Goal: Navigation & Orientation: Find specific page/section

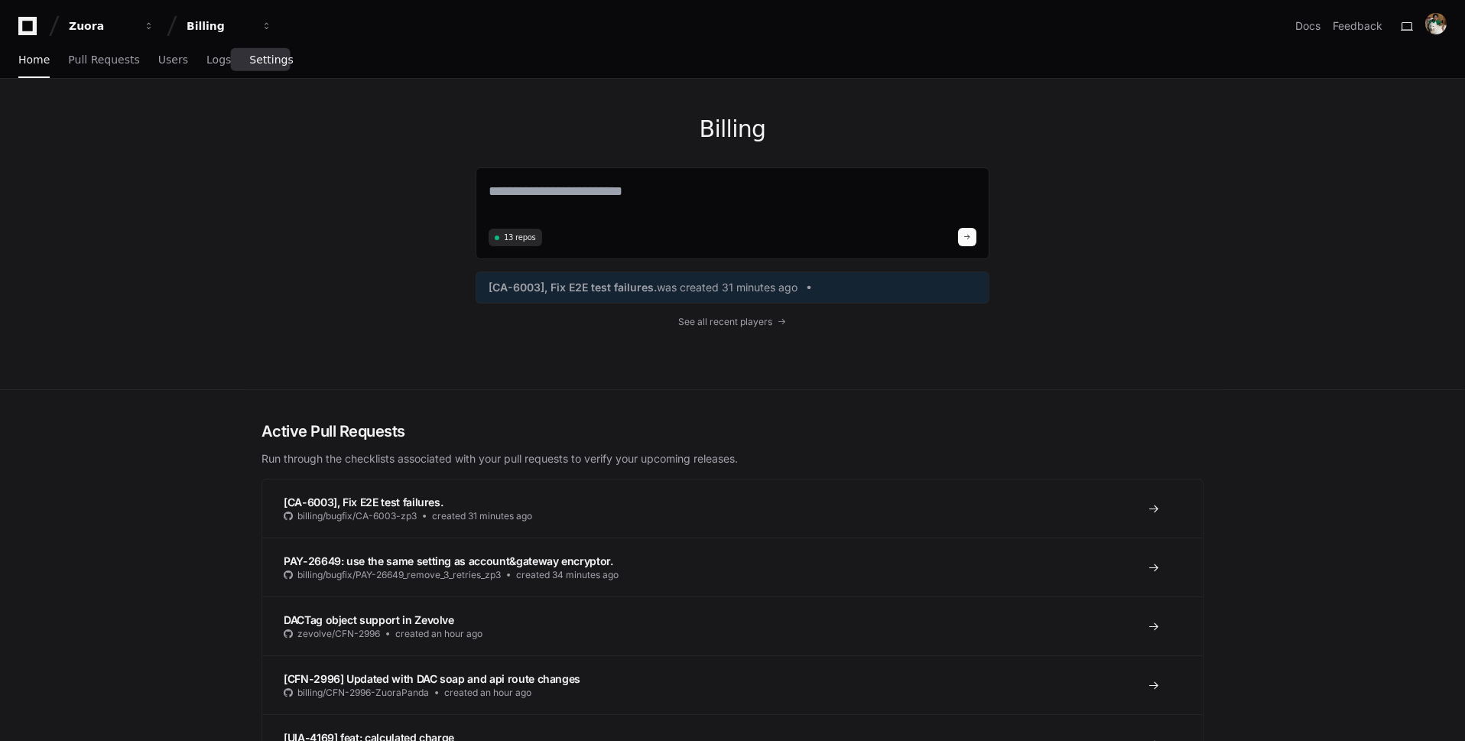
click at [275, 59] on span "Settings" at bounding box center [271, 59] width 44 height 9
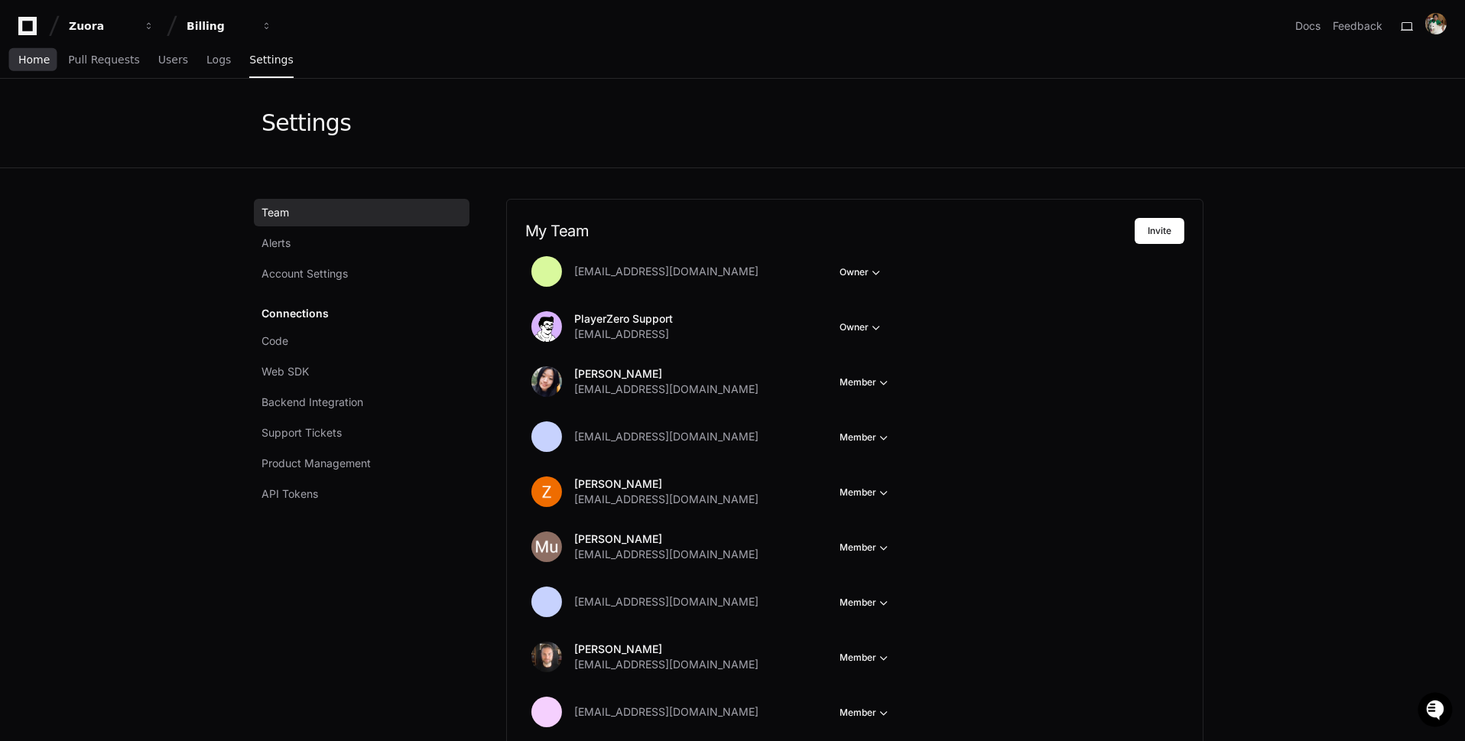
click at [46, 66] on link "Home" at bounding box center [33, 60] width 31 height 35
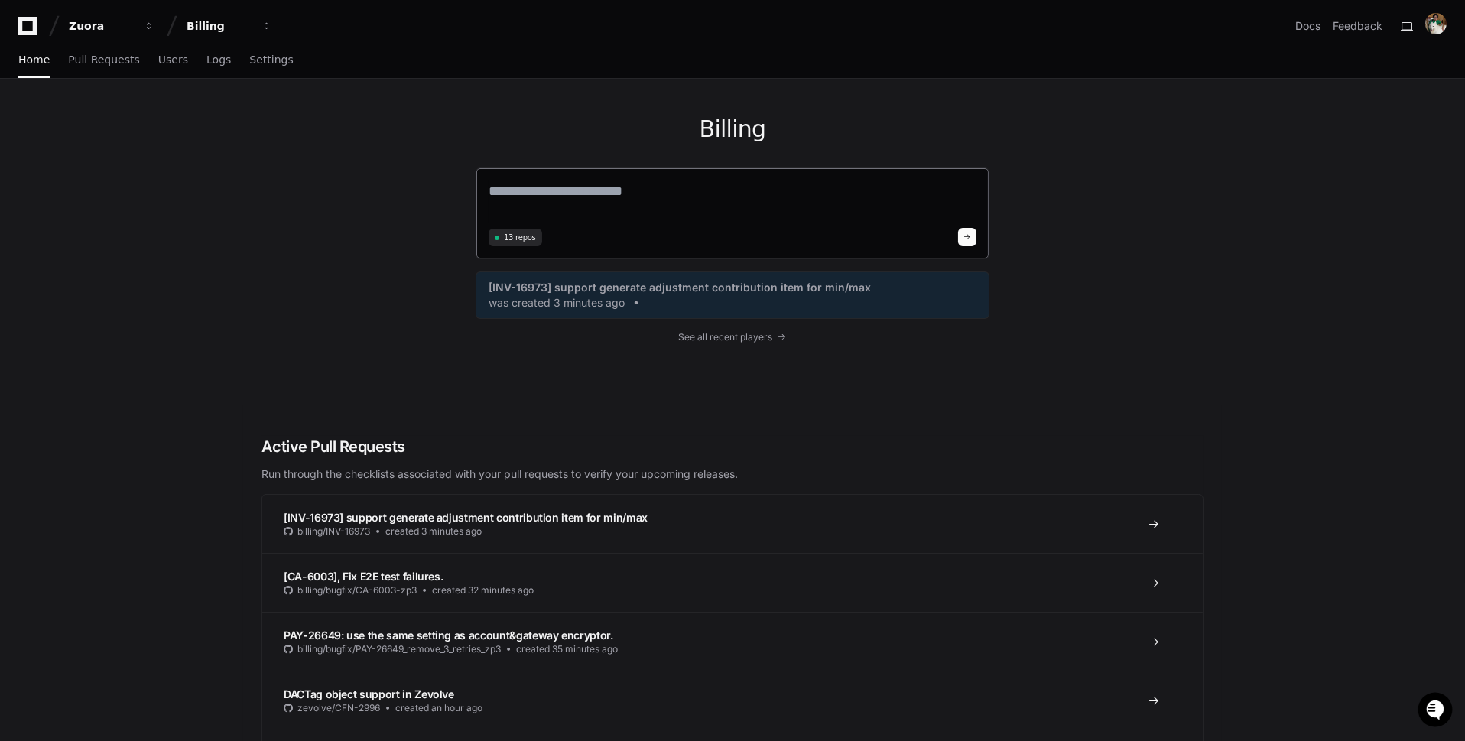
click at [975, 239] on button at bounding box center [967, 237] width 18 height 18
click at [971, 235] on span at bounding box center [967, 237] width 8 height 8
click at [750, 339] on span "See all recent players" at bounding box center [726, 337] width 94 height 12
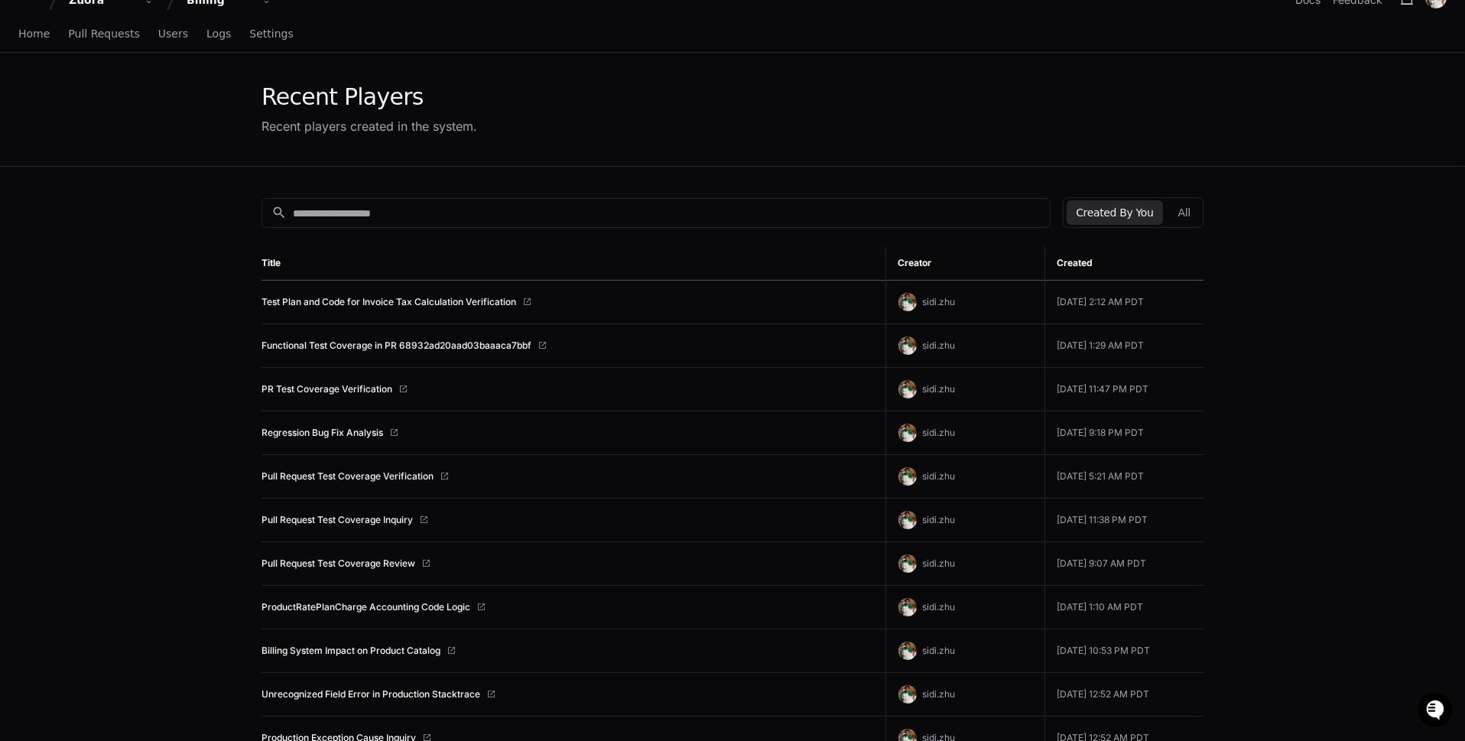
scroll to position [28, 0]
click at [1193, 206] on button "All" at bounding box center [1184, 211] width 31 height 24
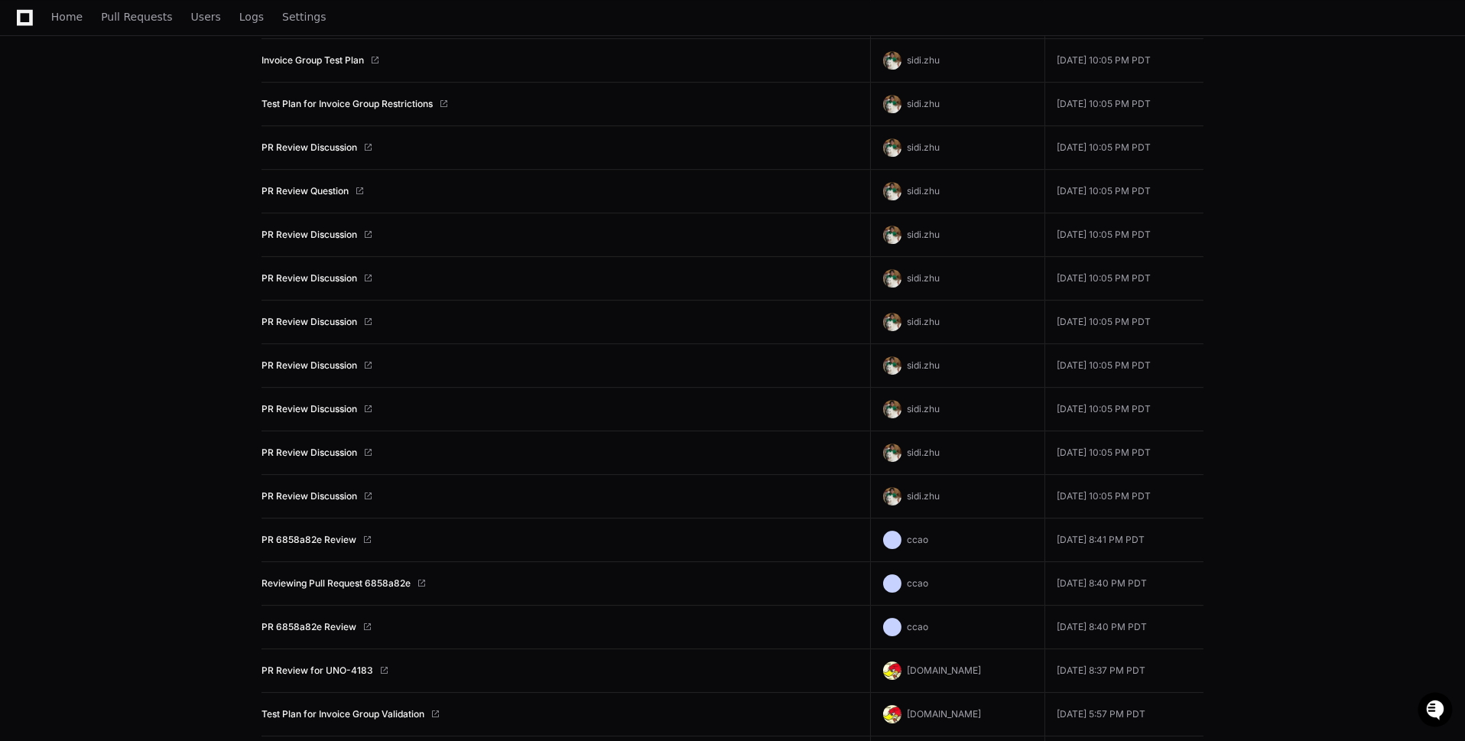
scroll to position [11161, 0]
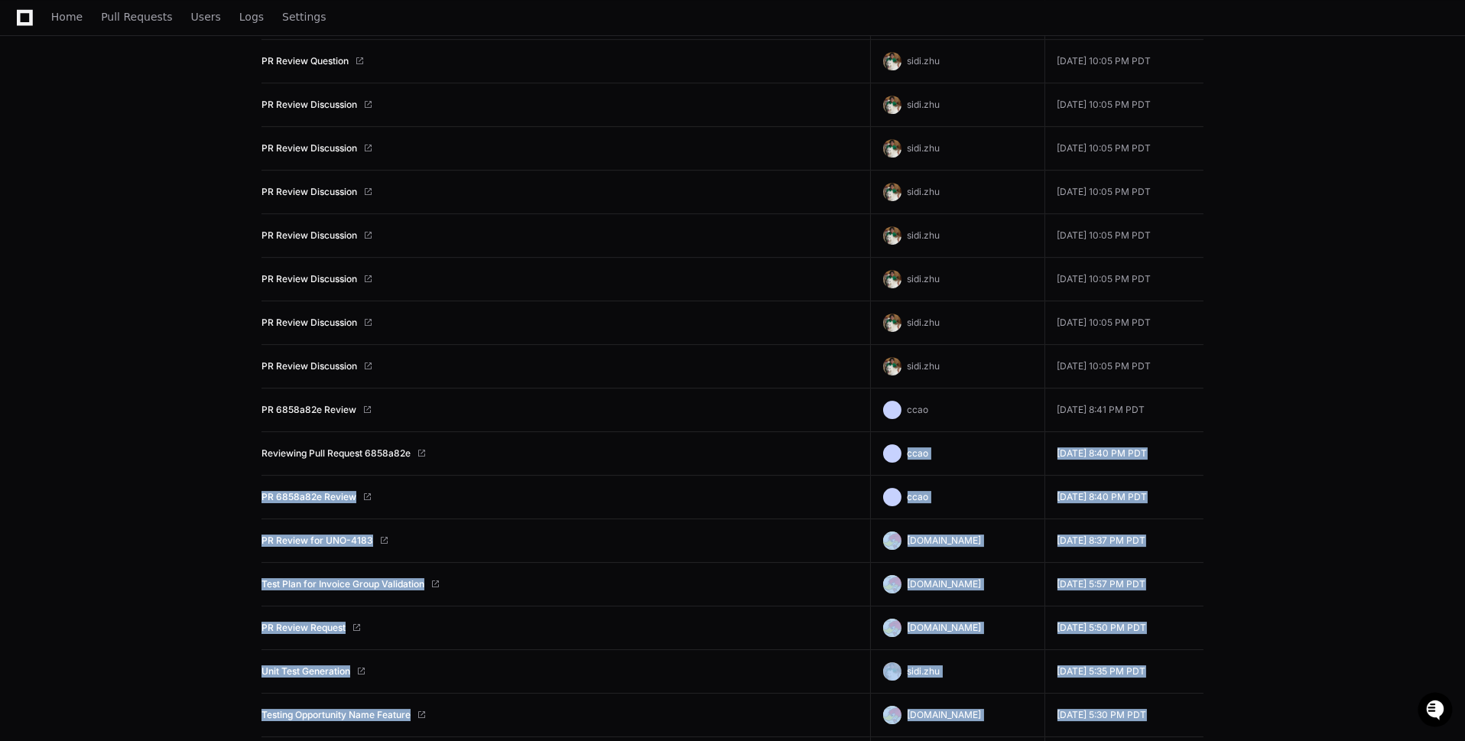
drag, startPoint x: 547, startPoint y: 678, endPoint x: 551, endPoint y: 362, distance: 316.5
click at [401, 606] on td "PR Review Request" at bounding box center [565, 628] width 609 height 44
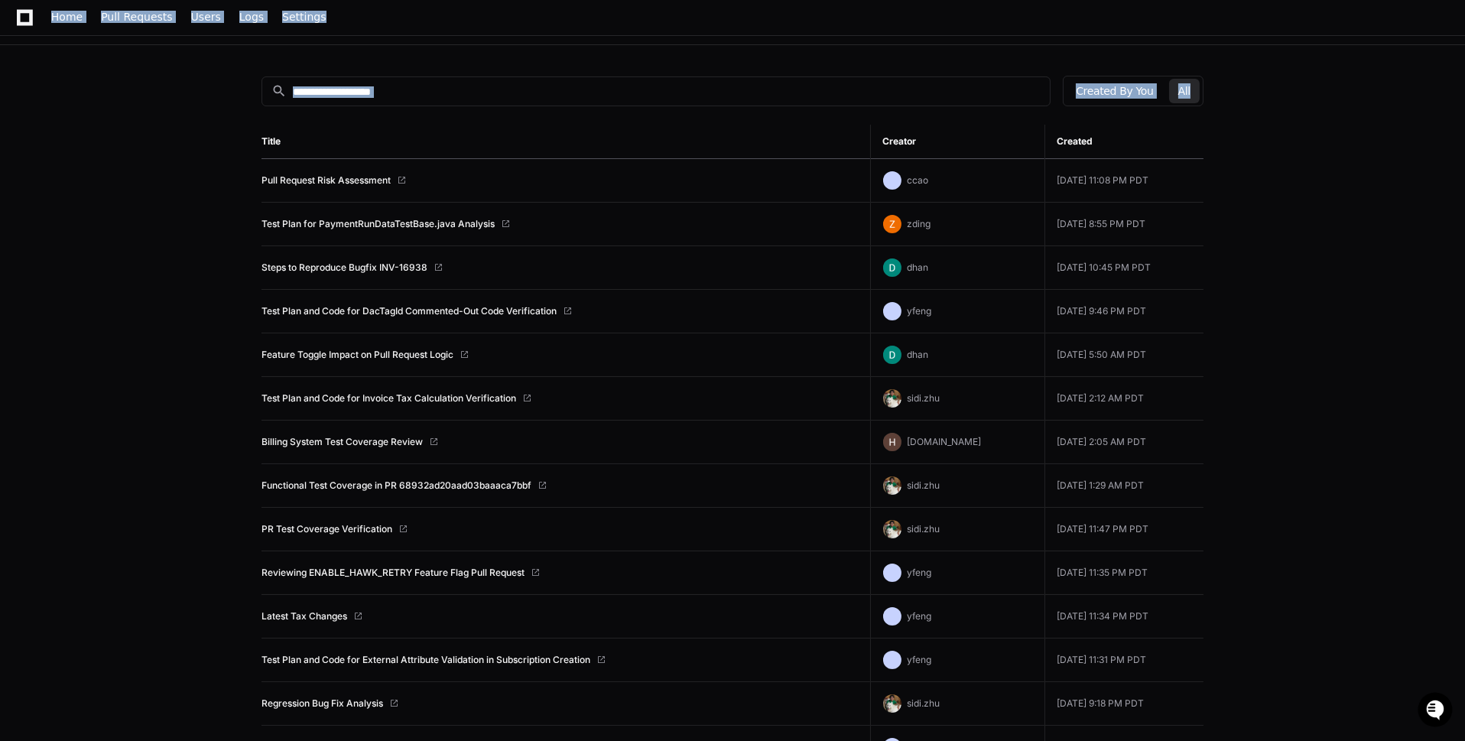
scroll to position [0, 0]
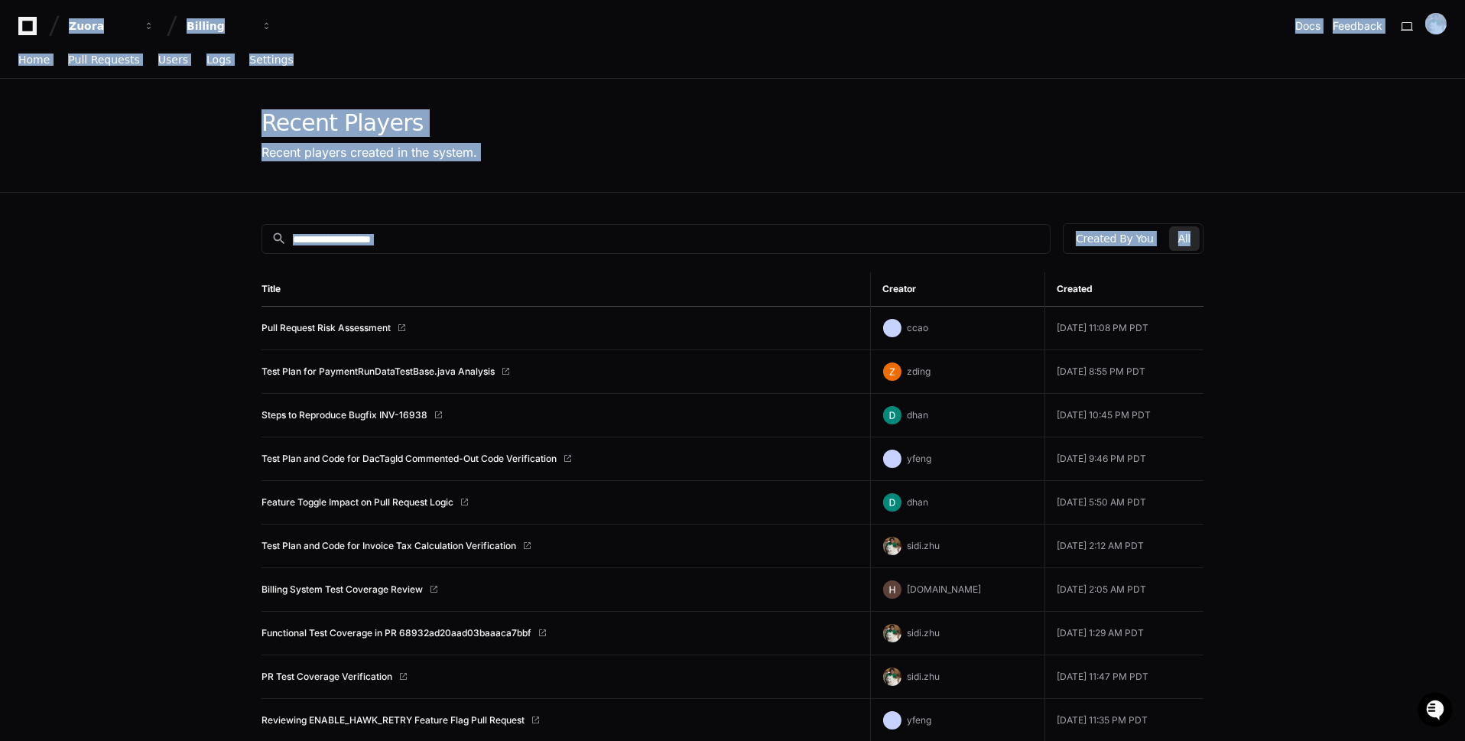
drag, startPoint x: 1324, startPoint y: 684, endPoint x: 391, endPoint y: -133, distance: 1240.1
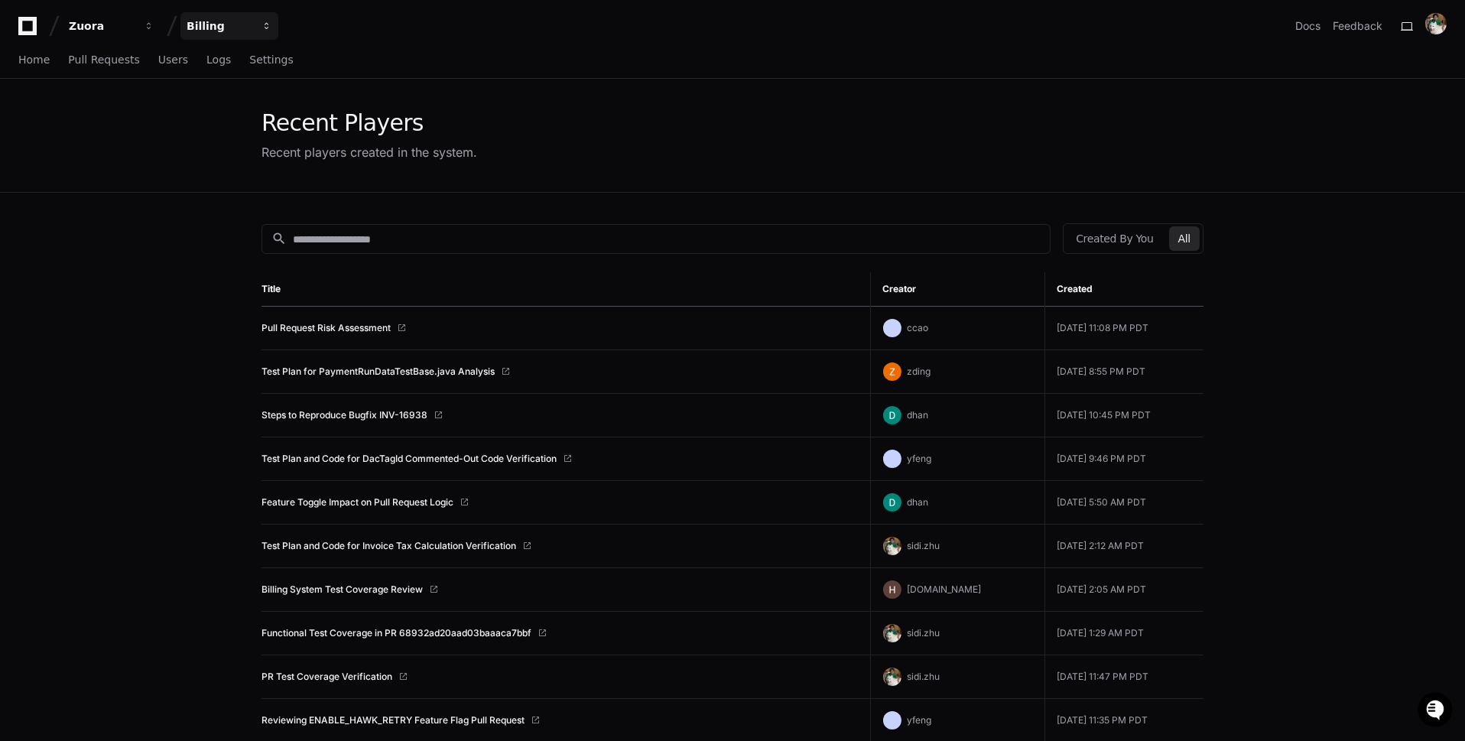
click at [240, 15] on button "Billing" at bounding box center [229, 26] width 98 height 28
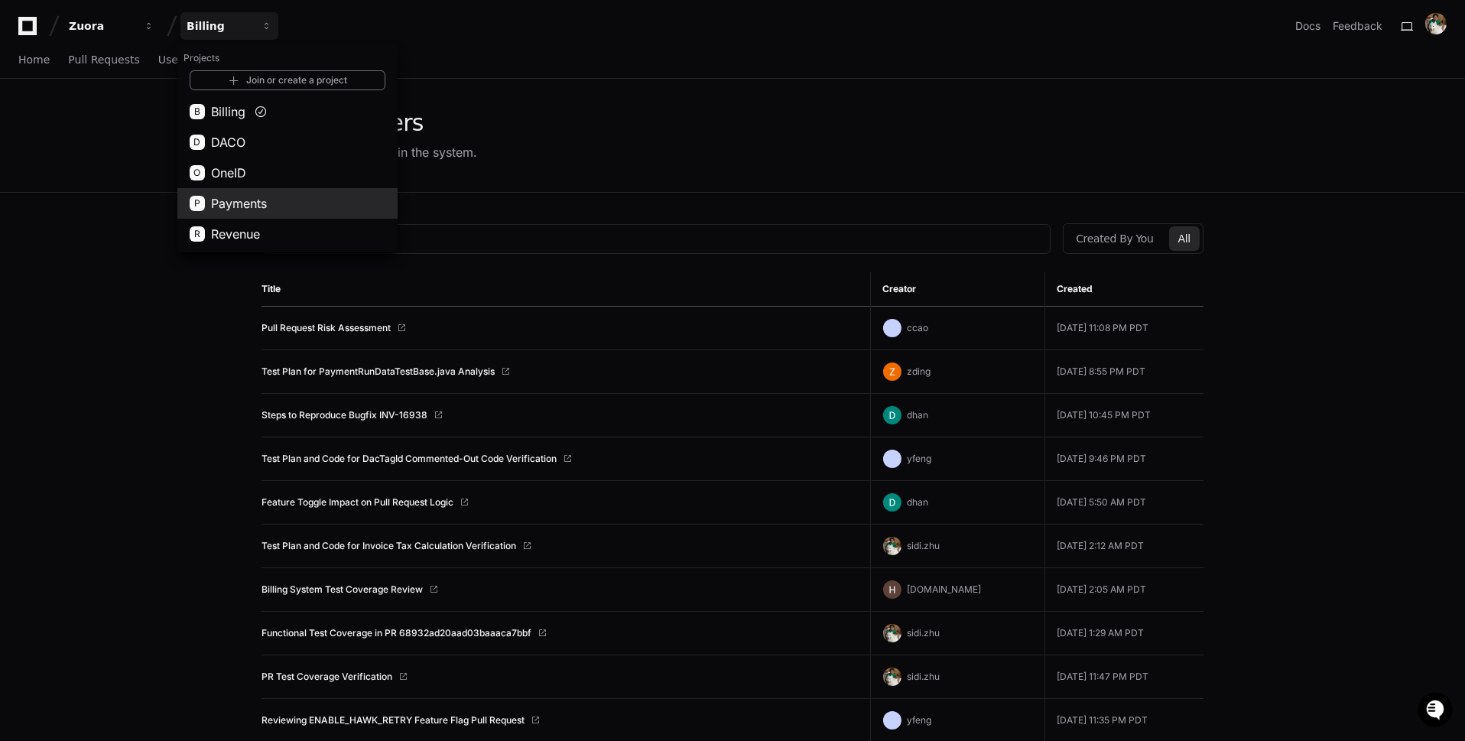
click at [334, 205] on button "P Payments" at bounding box center [287, 203] width 220 height 31
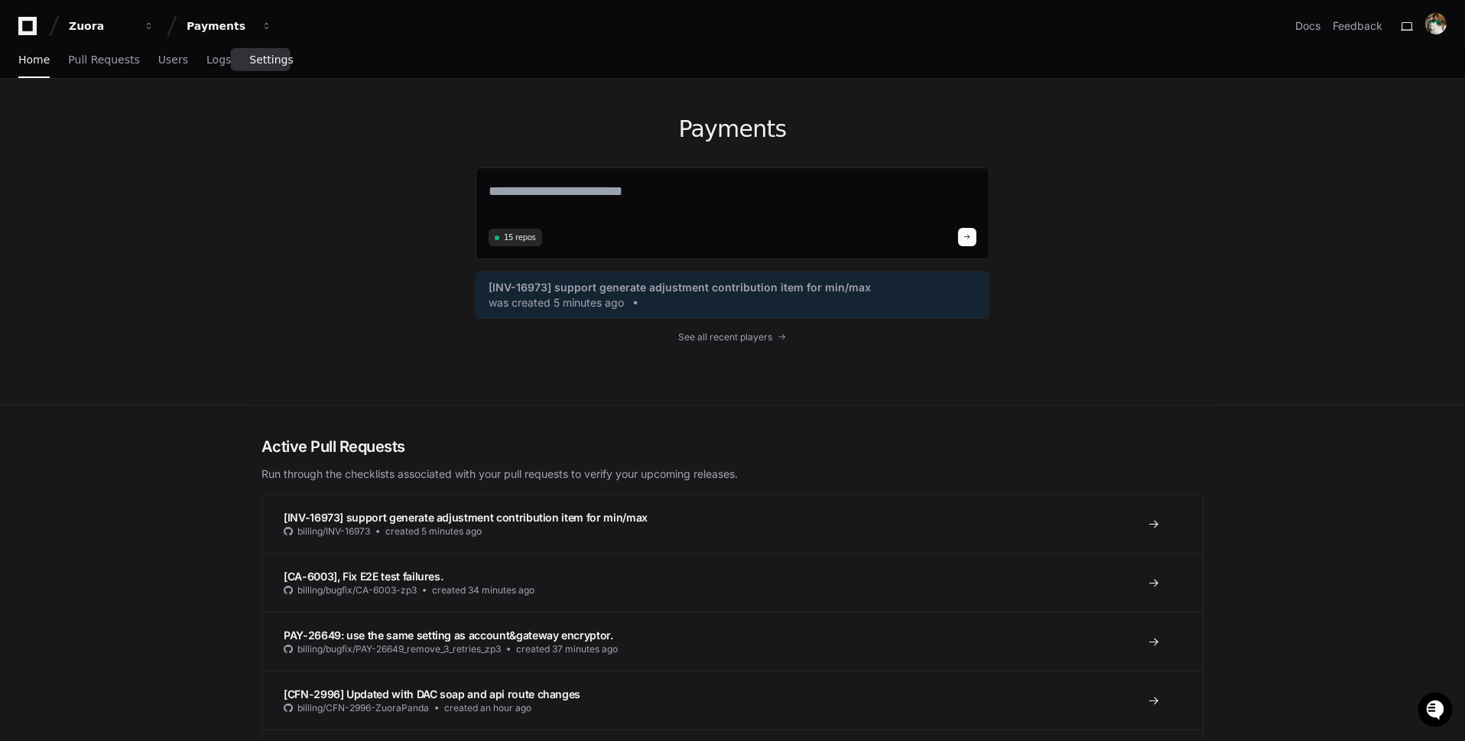
click at [260, 55] on span "Settings" at bounding box center [271, 59] width 44 height 9
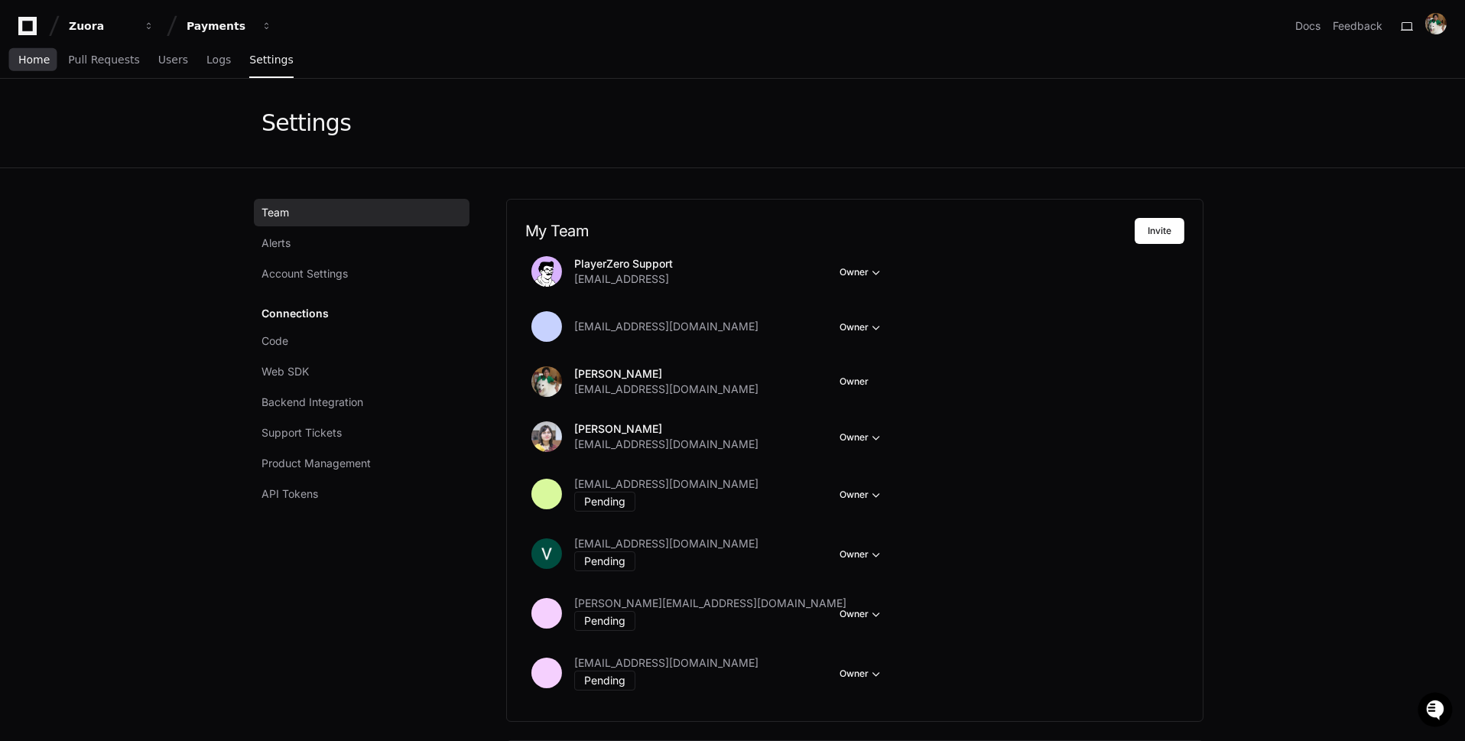
click at [36, 68] on link "Home" at bounding box center [33, 60] width 31 height 35
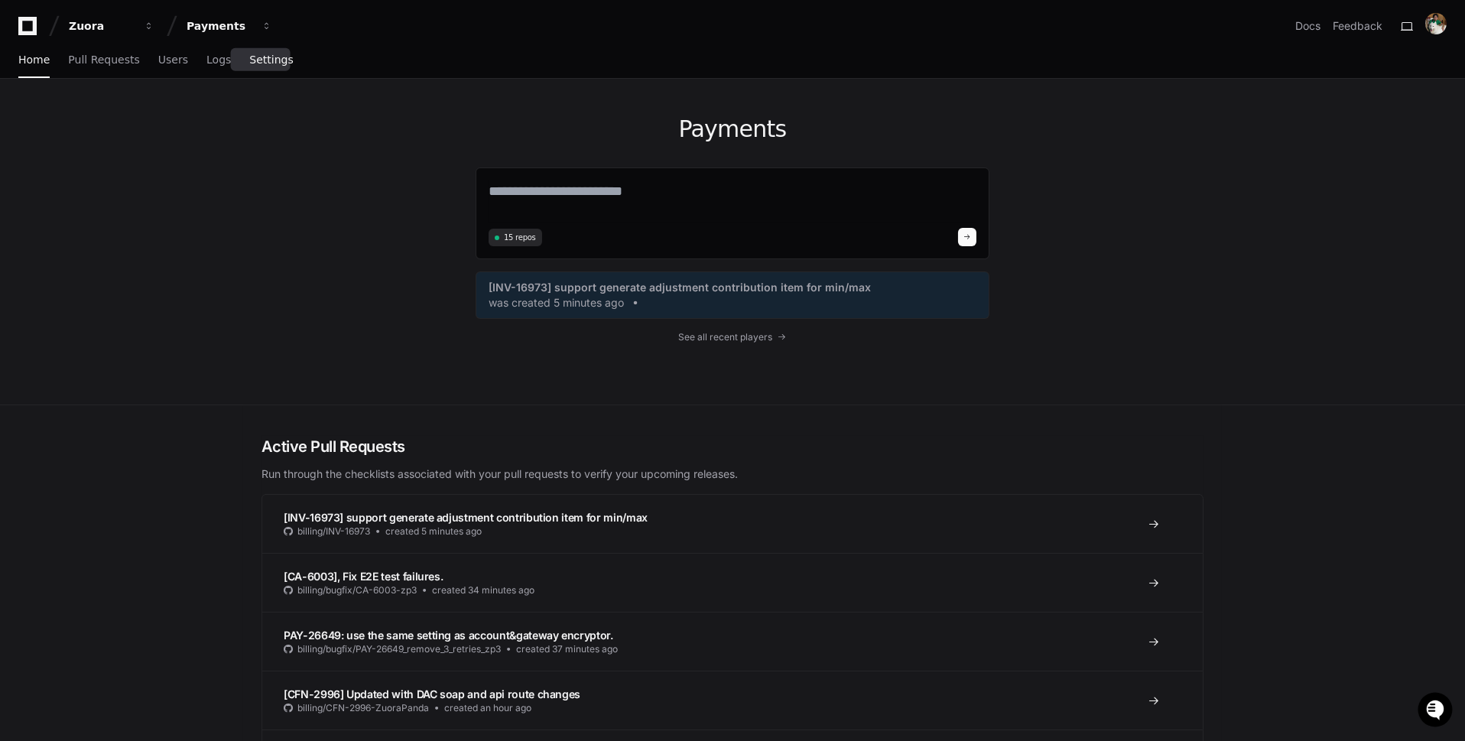
click at [258, 60] on span "Settings" at bounding box center [271, 59] width 44 height 9
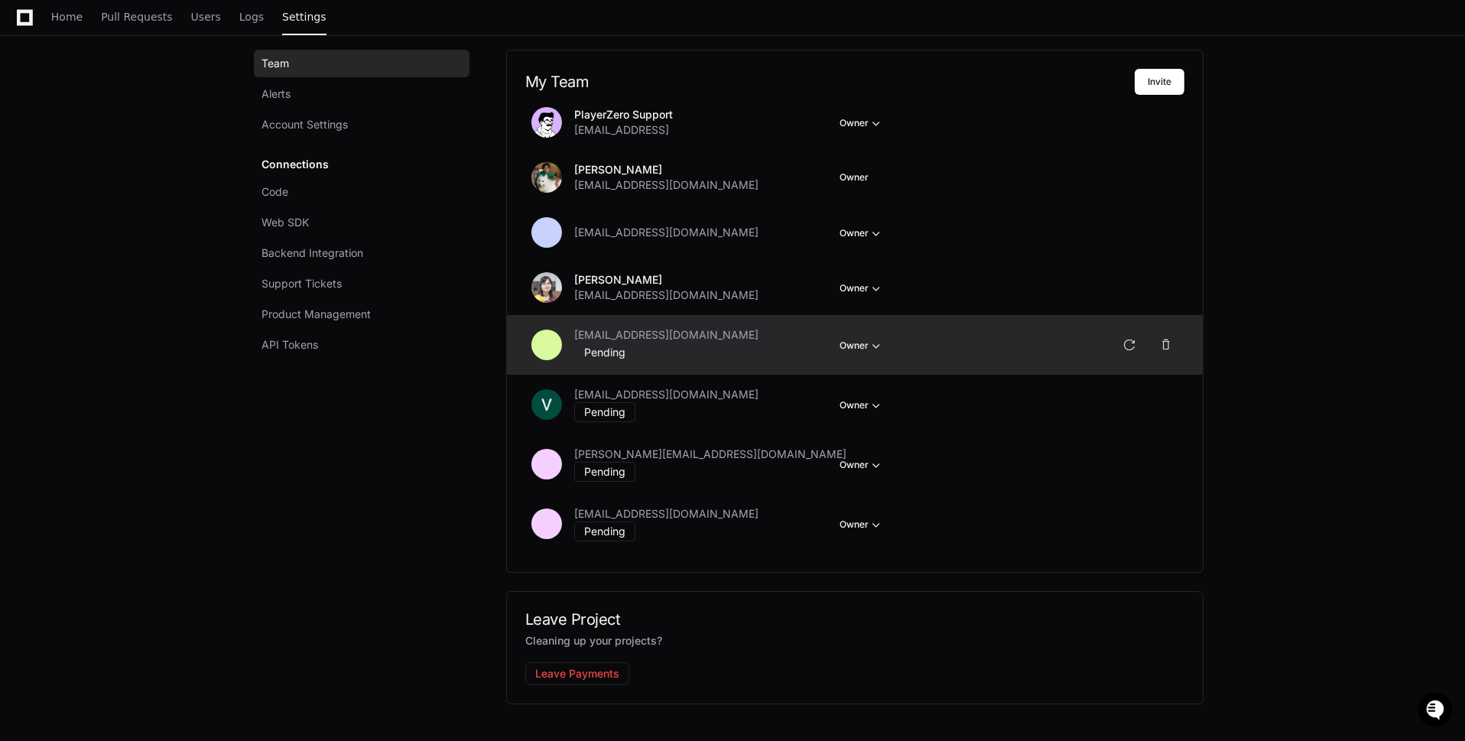
scroll to position [128, 0]
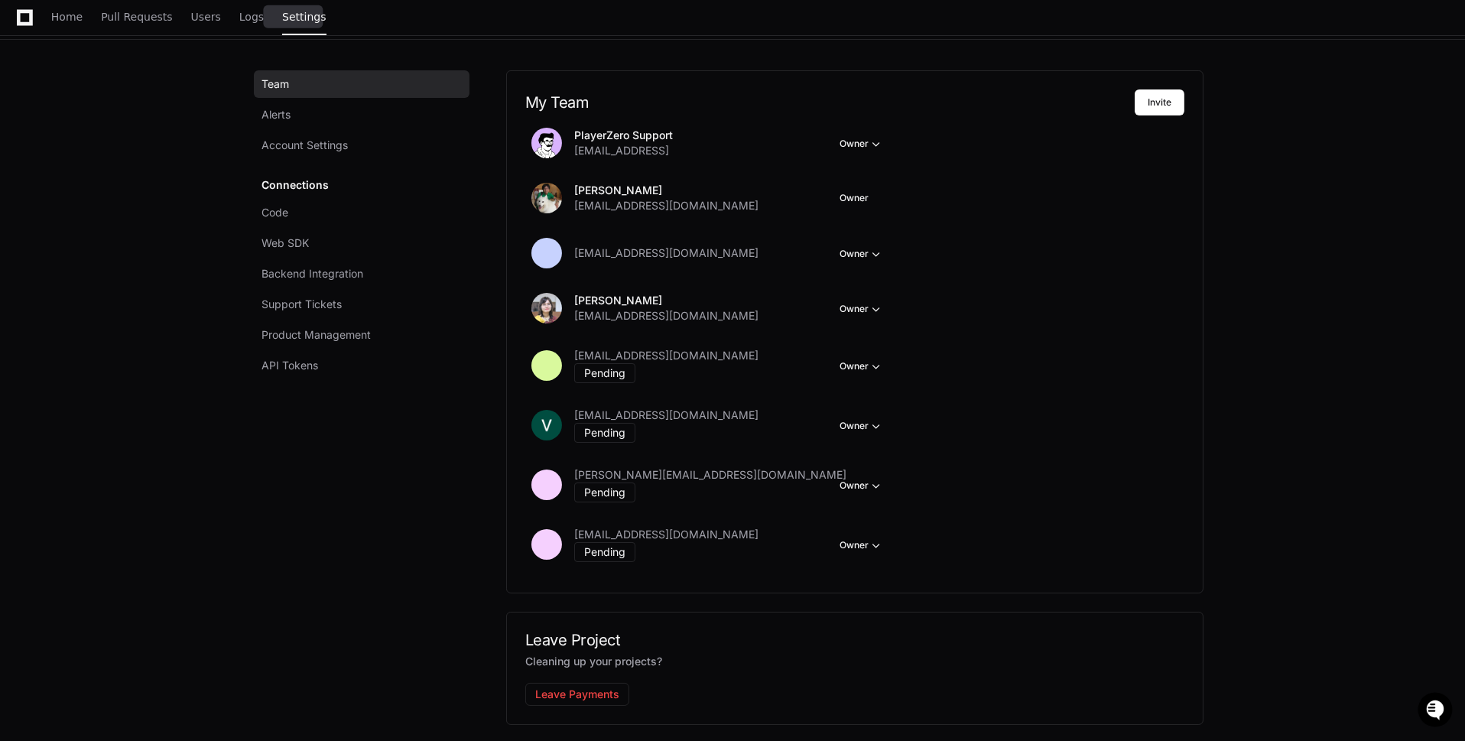
click at [300, 28] on link "Settings" at bounding box center [304, 17] width 44 height 35
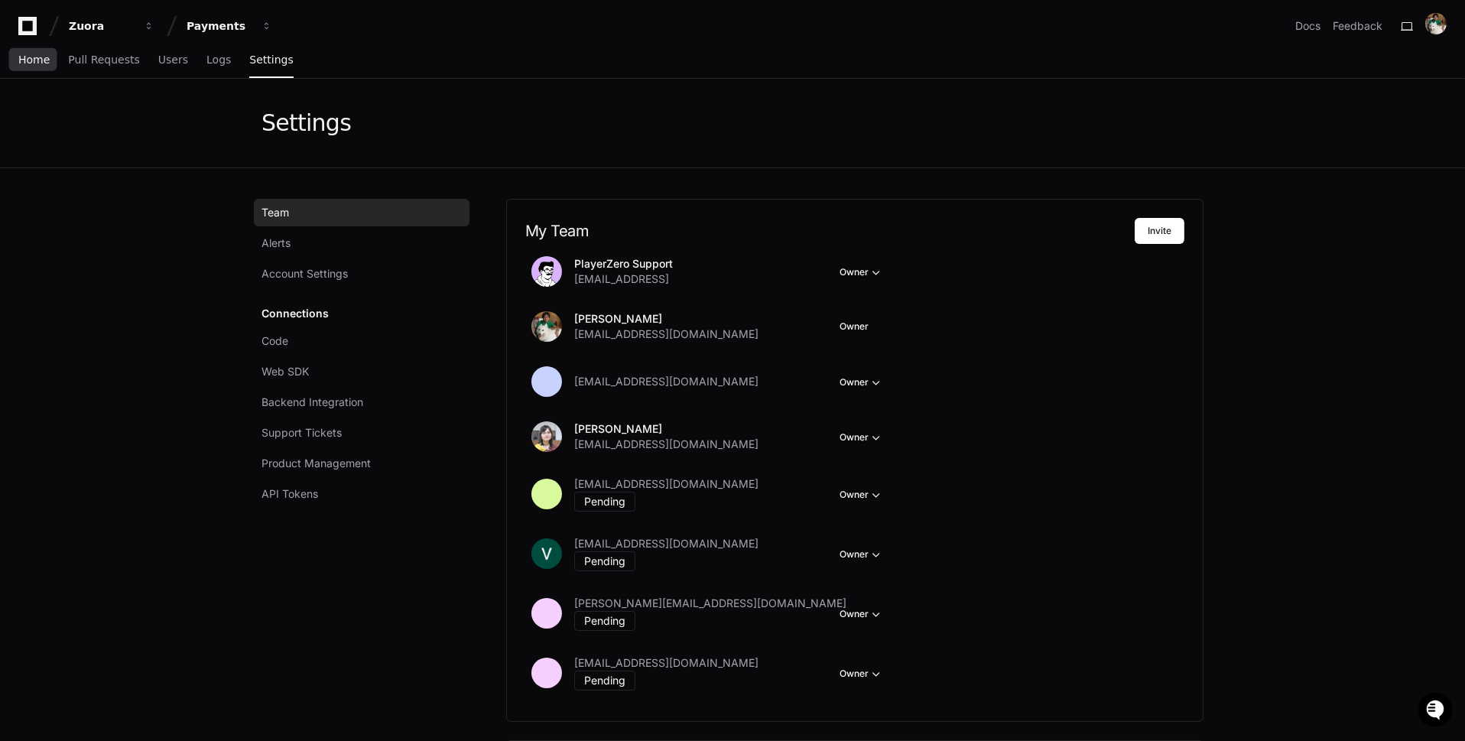
click at [36, 64] on span "Home" at bounding box center [33, 59] width 31 height 9
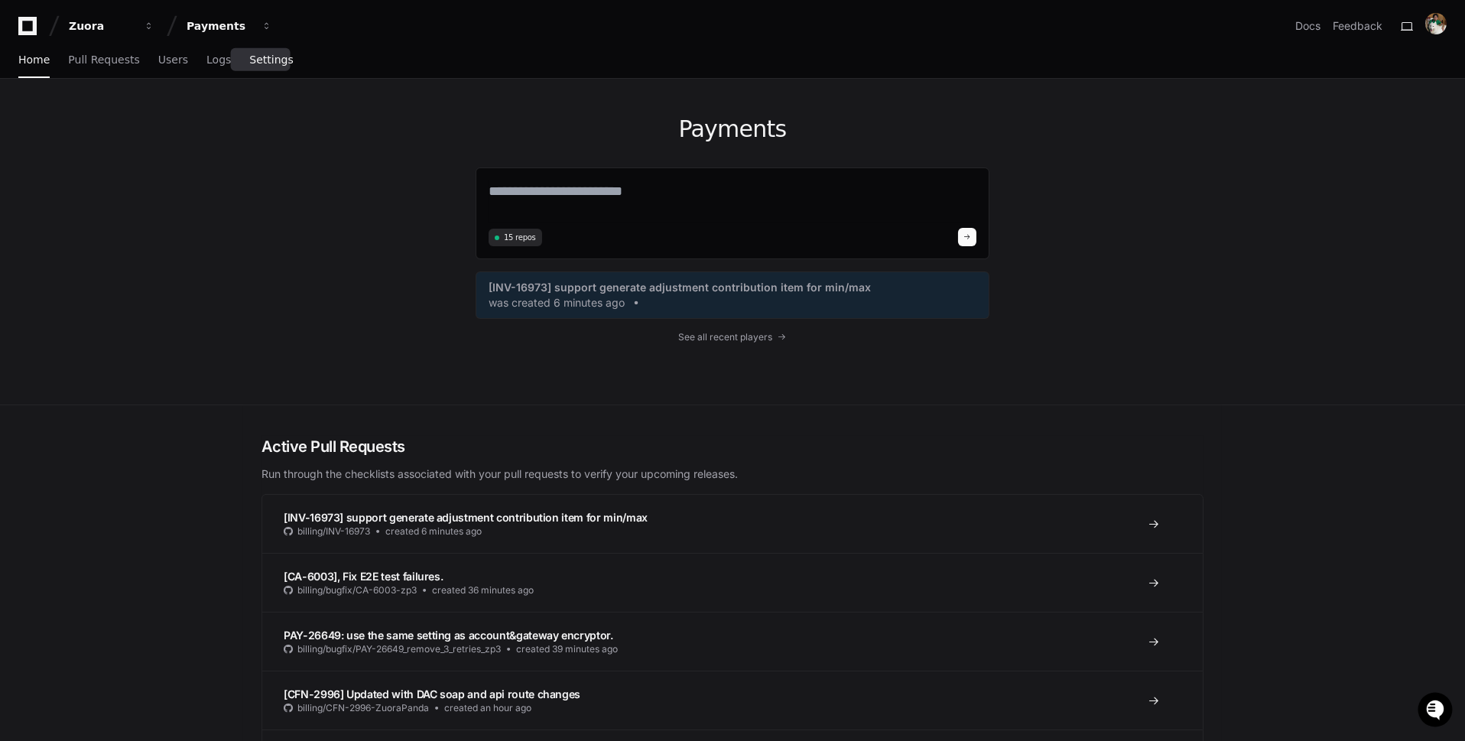
click at [263, 66] on link "Settings" at bounding box center [271, 60] width 44 height 35
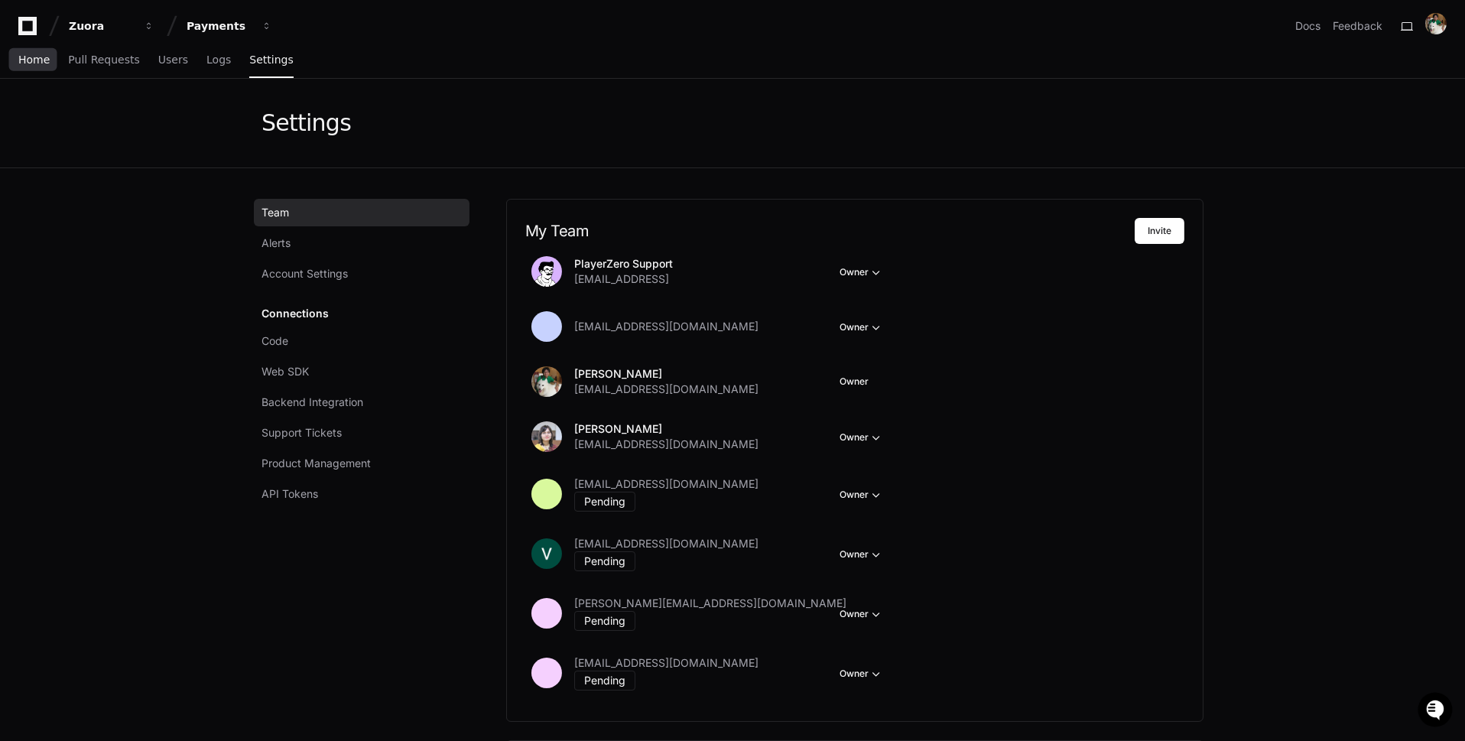
click at [44, 58] on span "Home" at bounding box center [33, 59] width 31 height 9
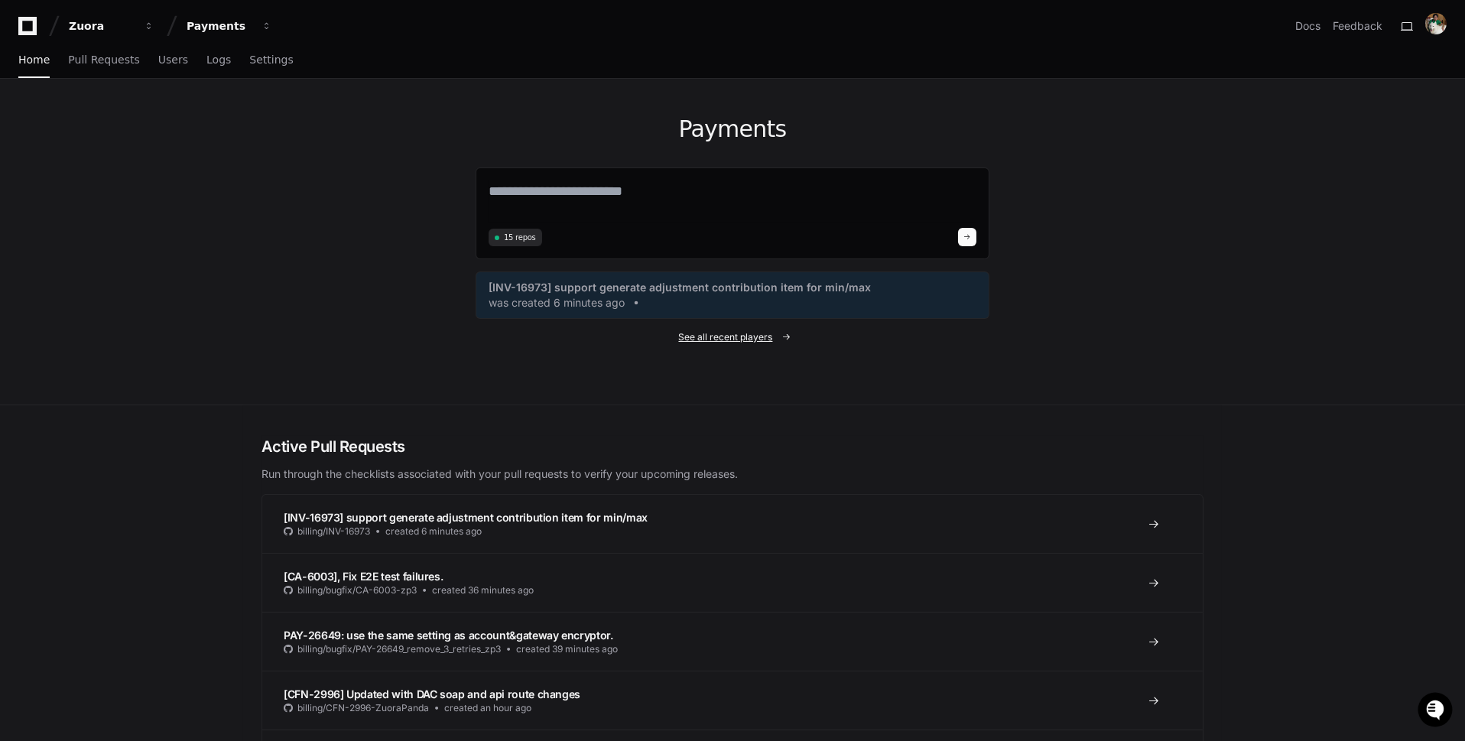
click at [750, 334] on span "See all recent players" at bounding box center [726, 337] width 94 height 12
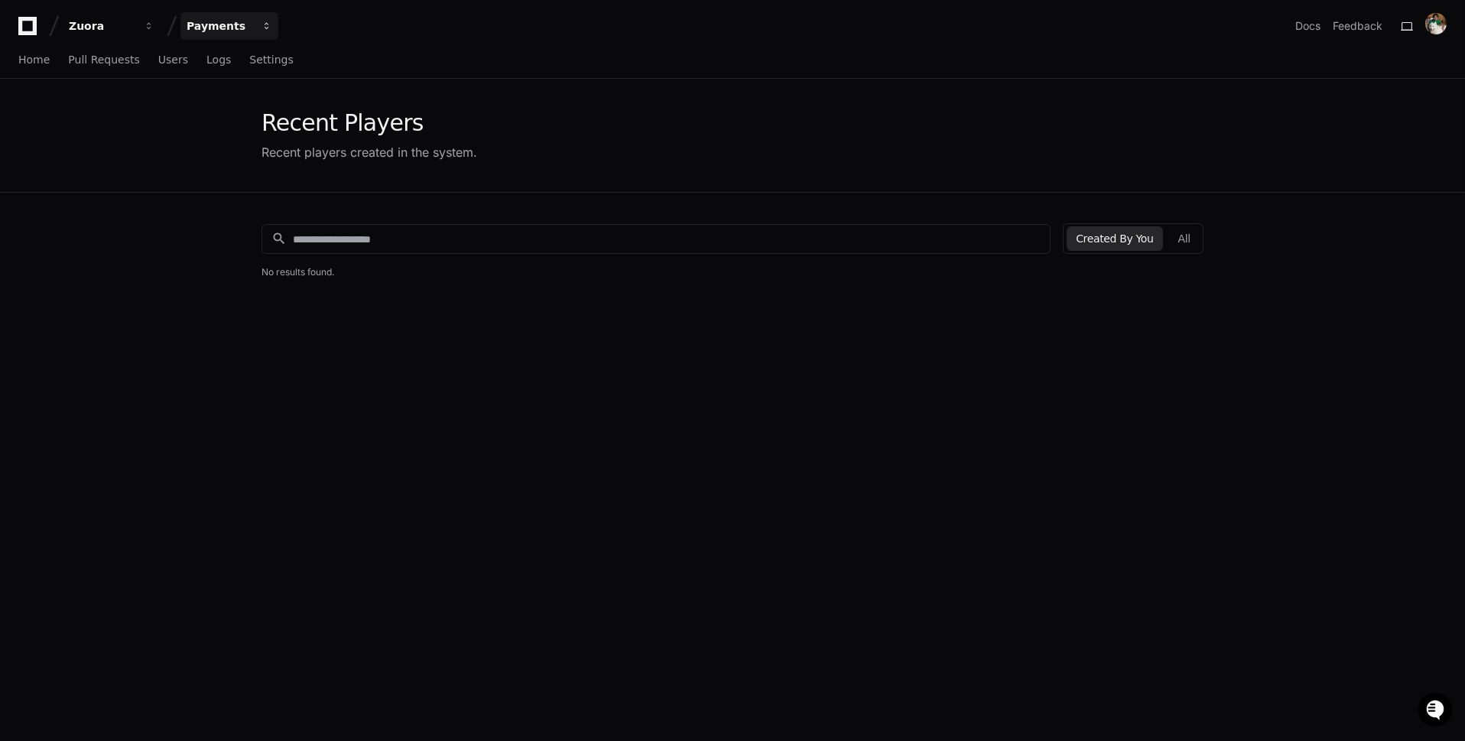
click at [258, 28] on button "Payments" at bounding box center [229, 26] width 98 height 28
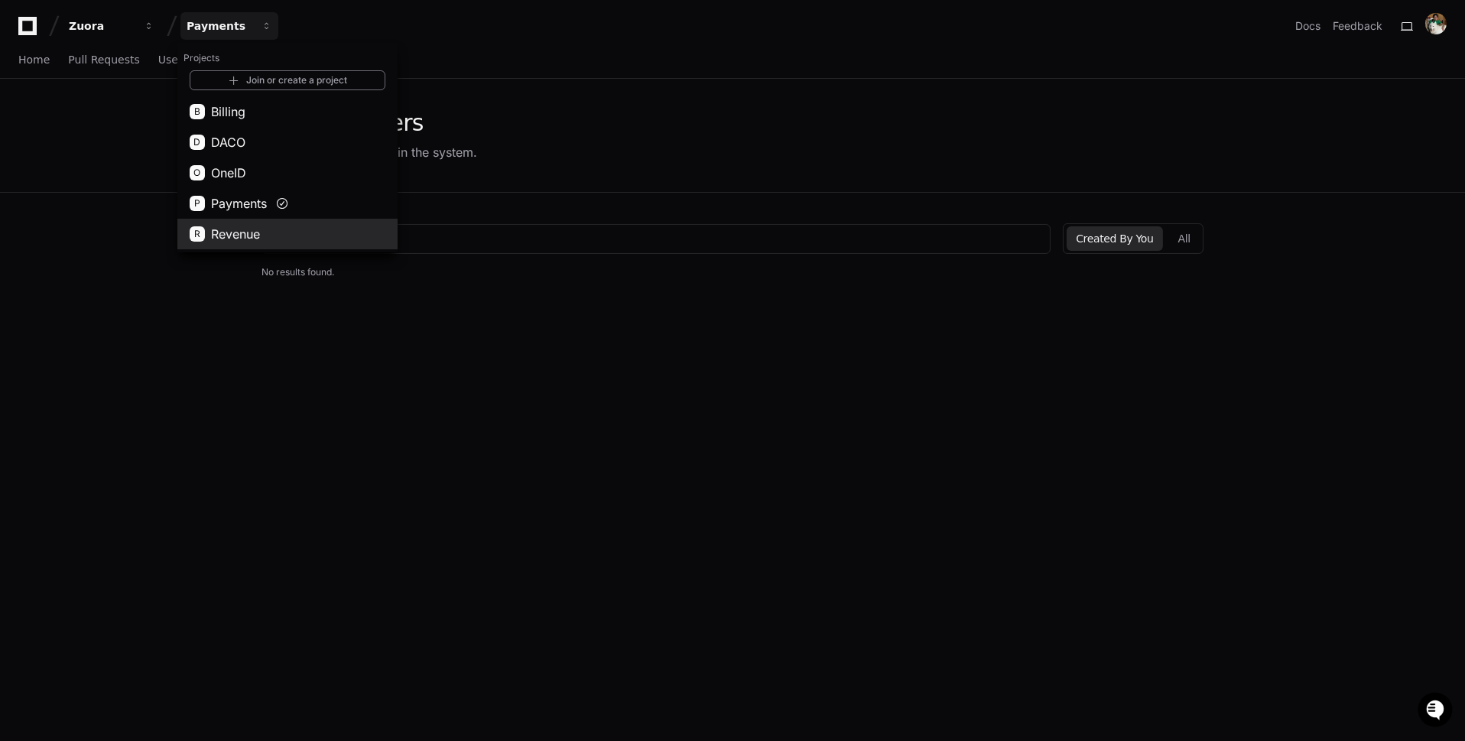
click at [362, 229] on button "R Revenue" at bounding box center [287, 234] width 220 height 31
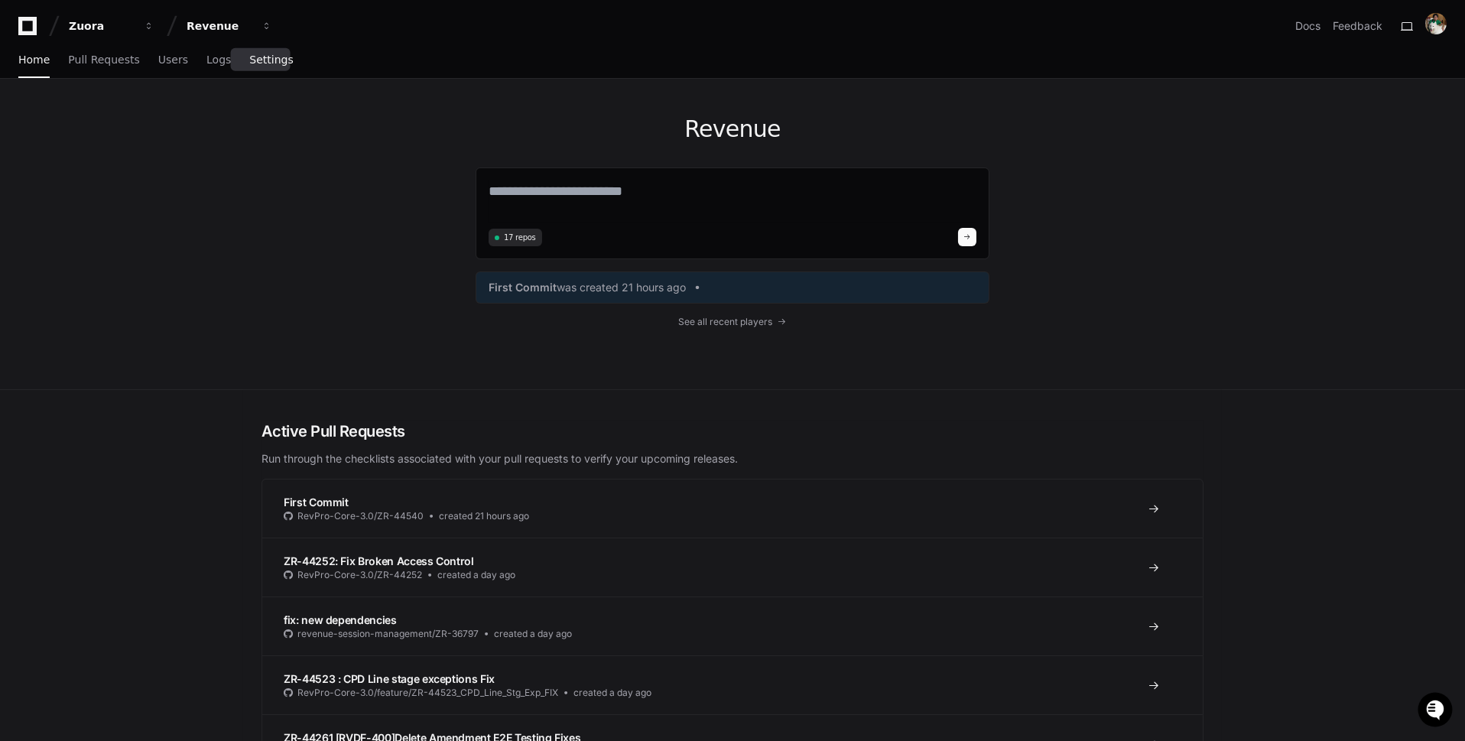
click at [253, 64] on span "Settings" at bounding box center [271, 59] width 44 height 9
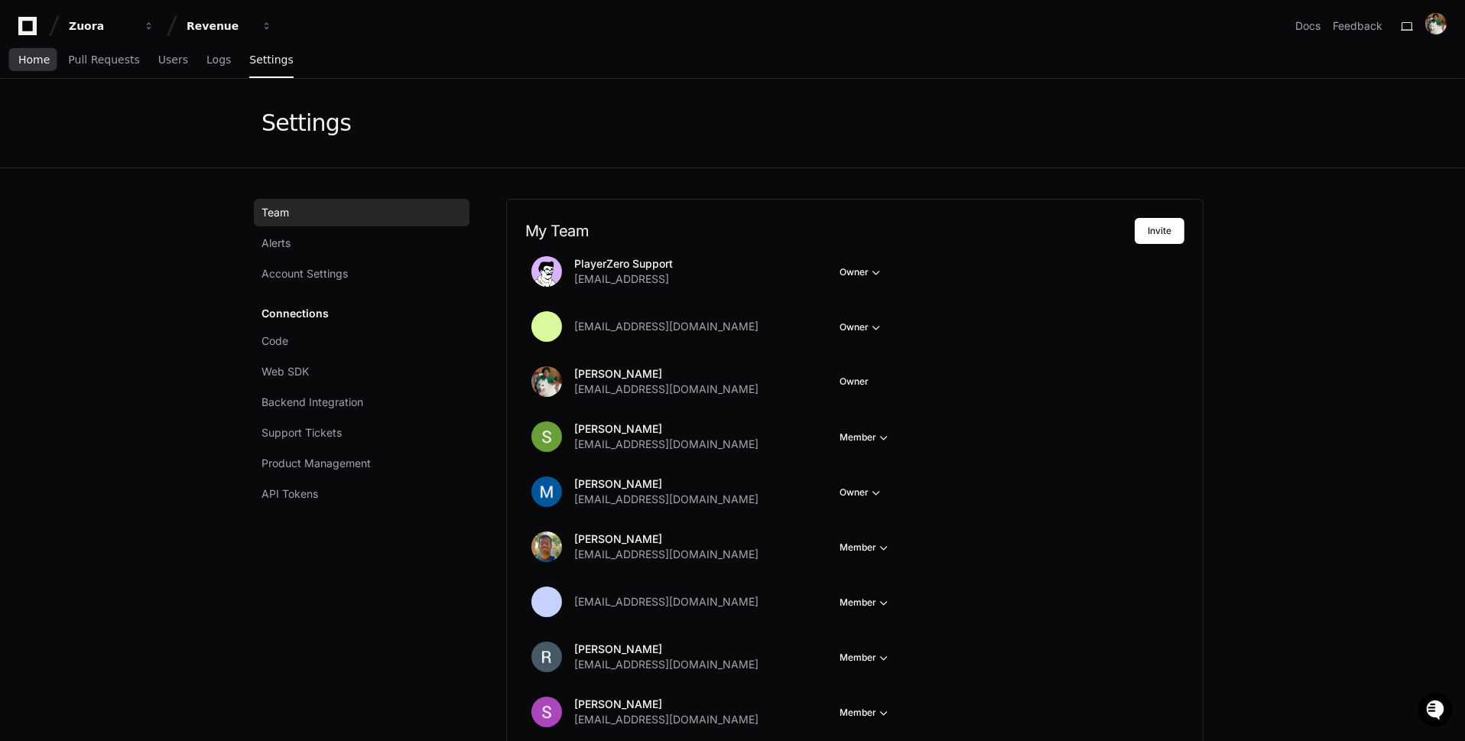
click at [37, 70] on link "Home" at bounding box center [33, 60] width 31 height 35
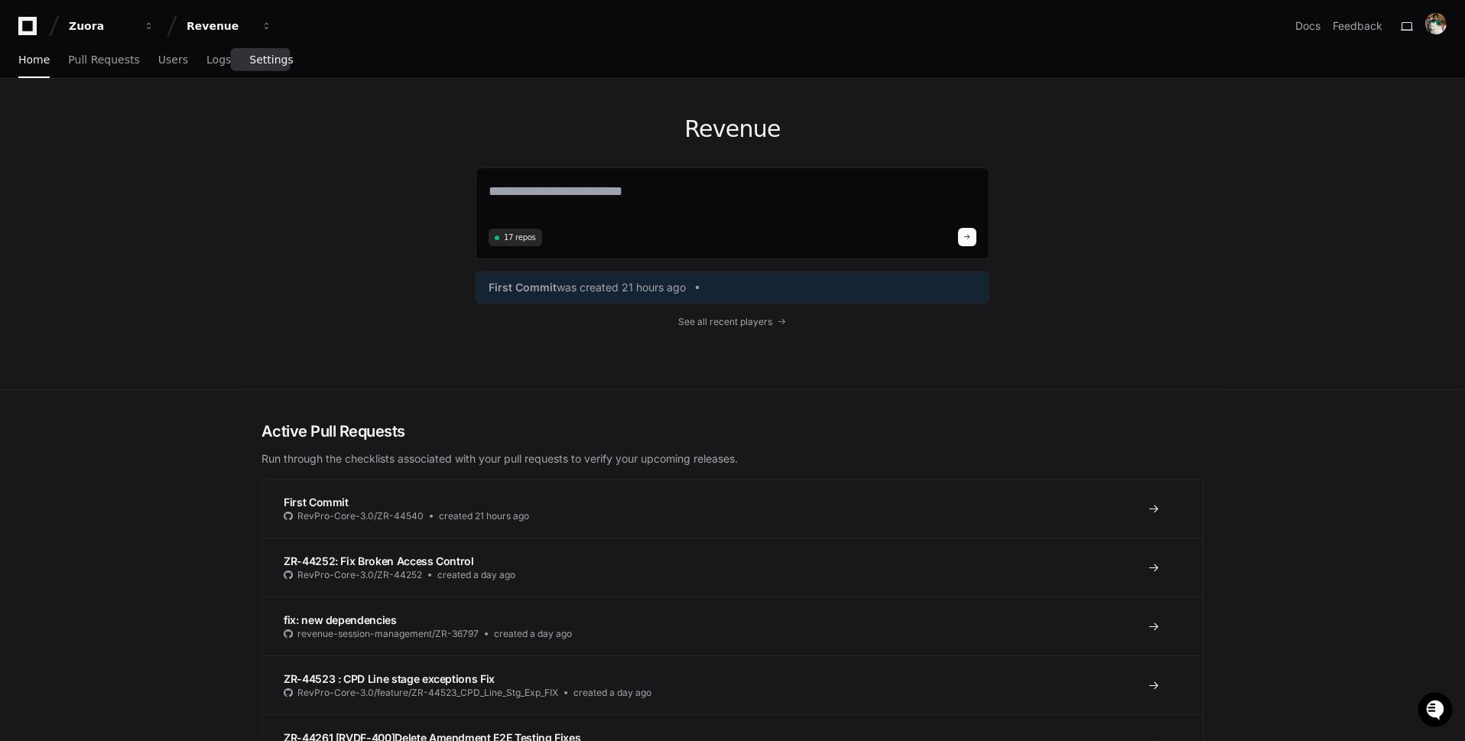
click at [275, 60] on span "Settings" at bounding box center [271, 59] width 44 height 9
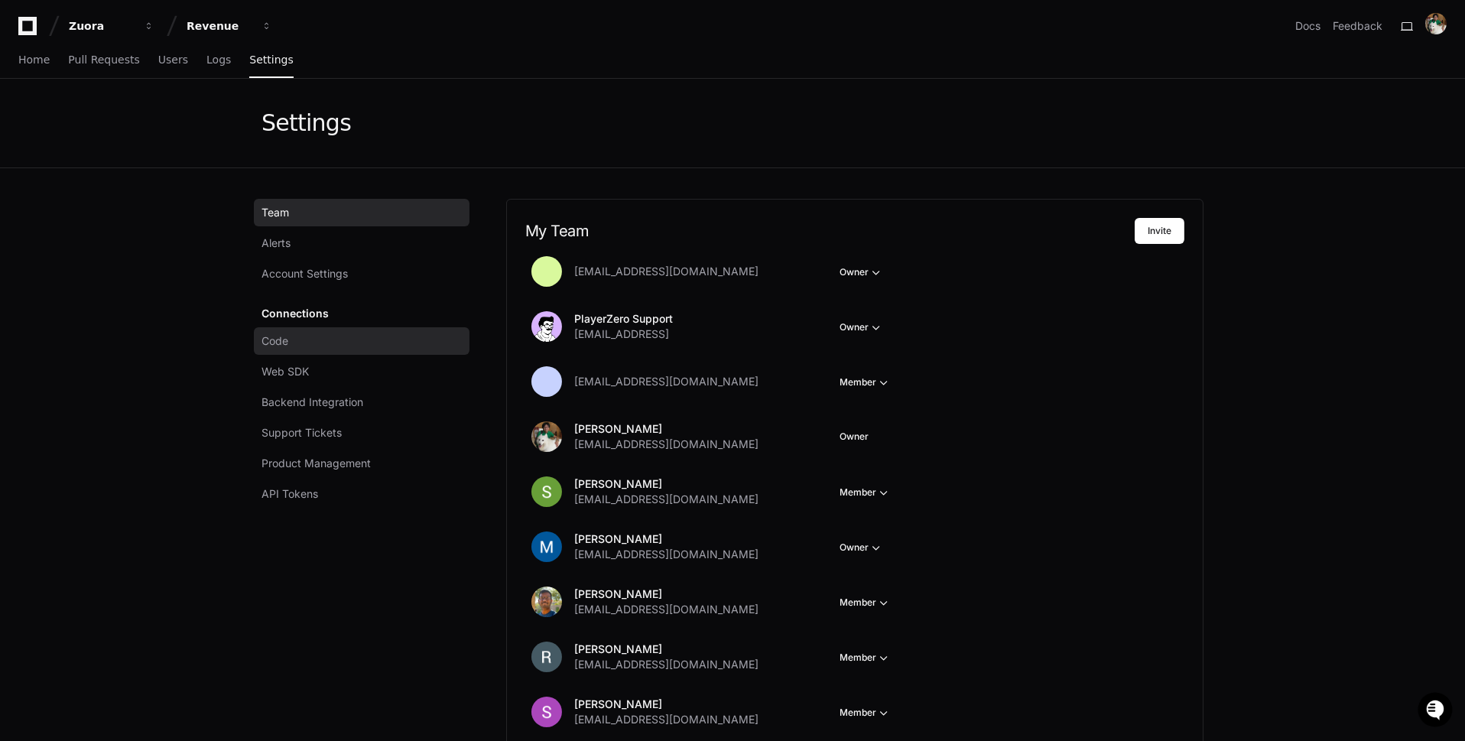
click at [343, 341] on link "Code" at bounding box center [362, 341] width 216 height 28
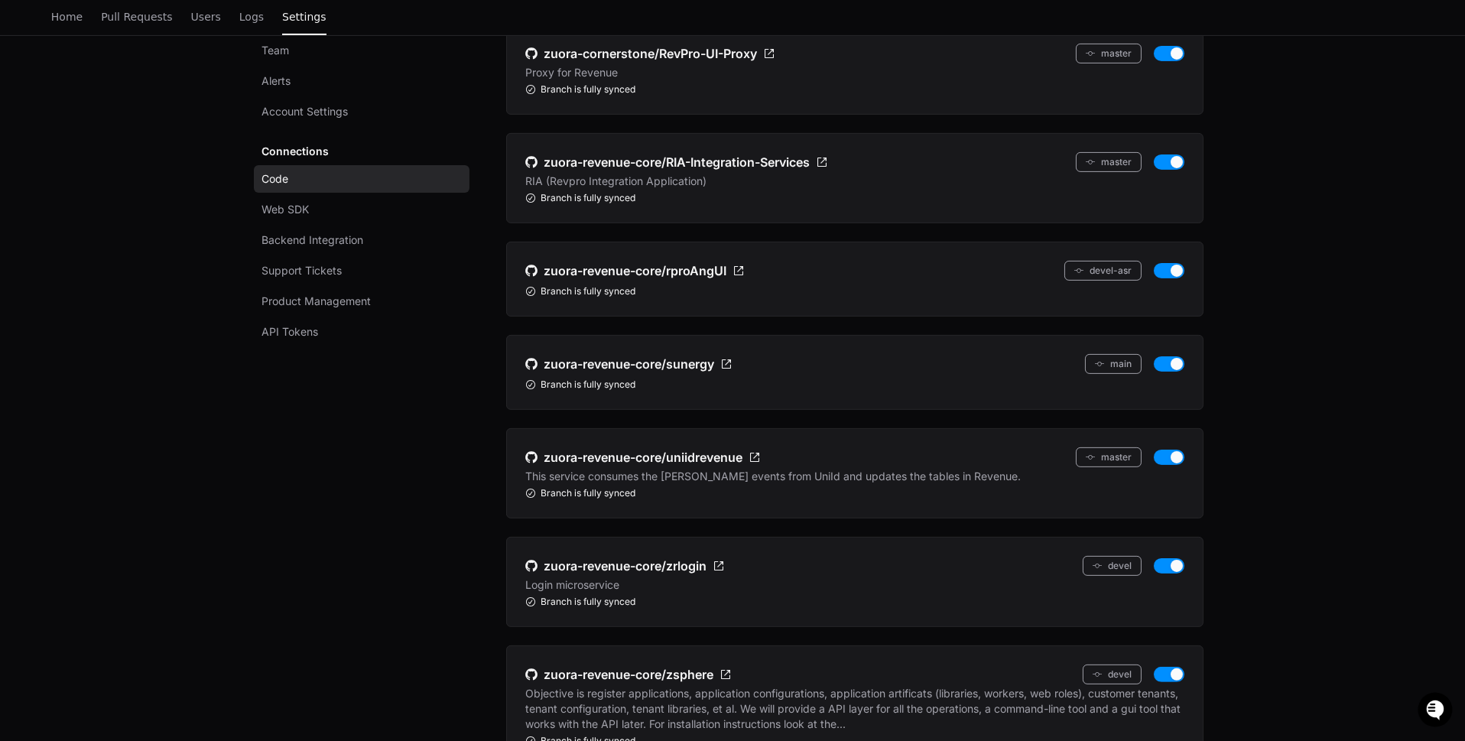
scroll to position [1271, 0]
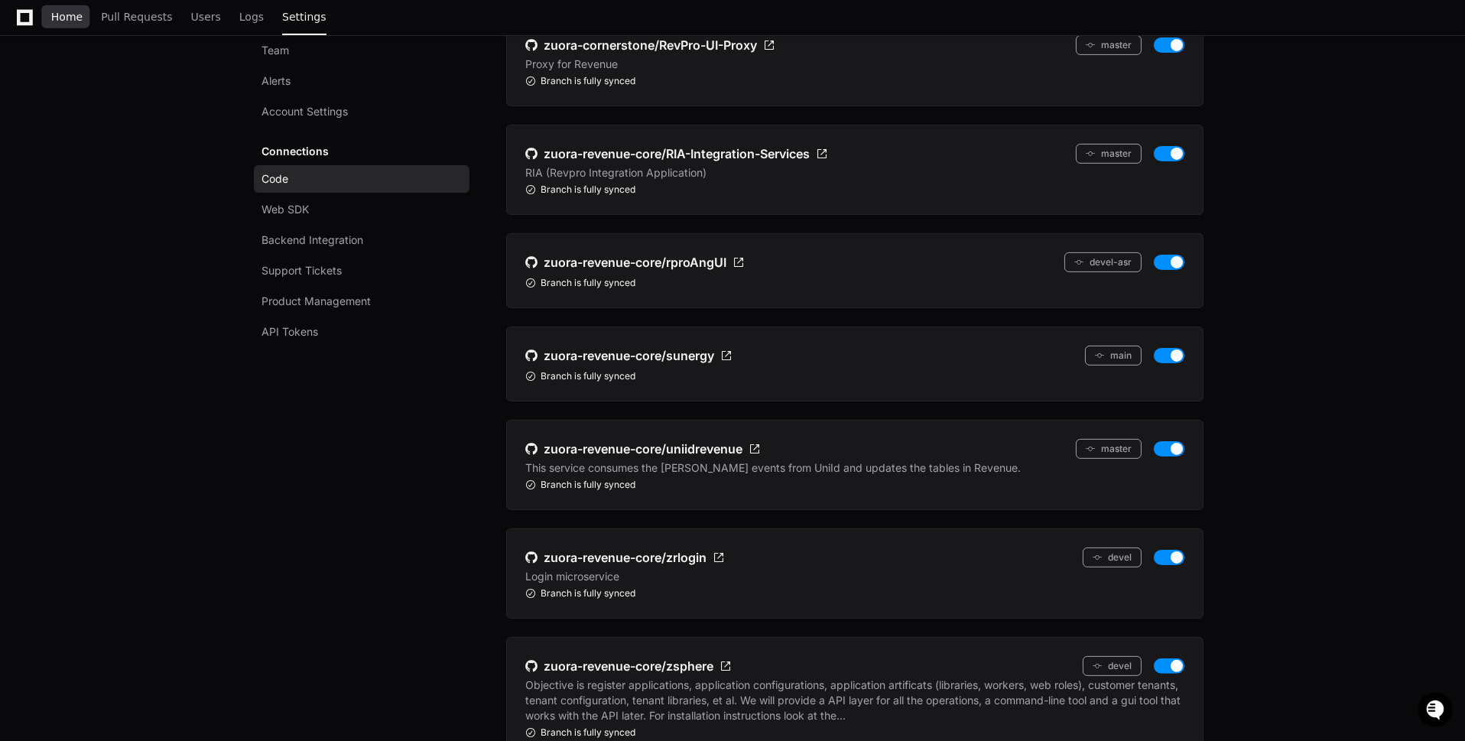
click at [68, 25] on link "Home" at bounding box center [66, 17] width 31 height 35
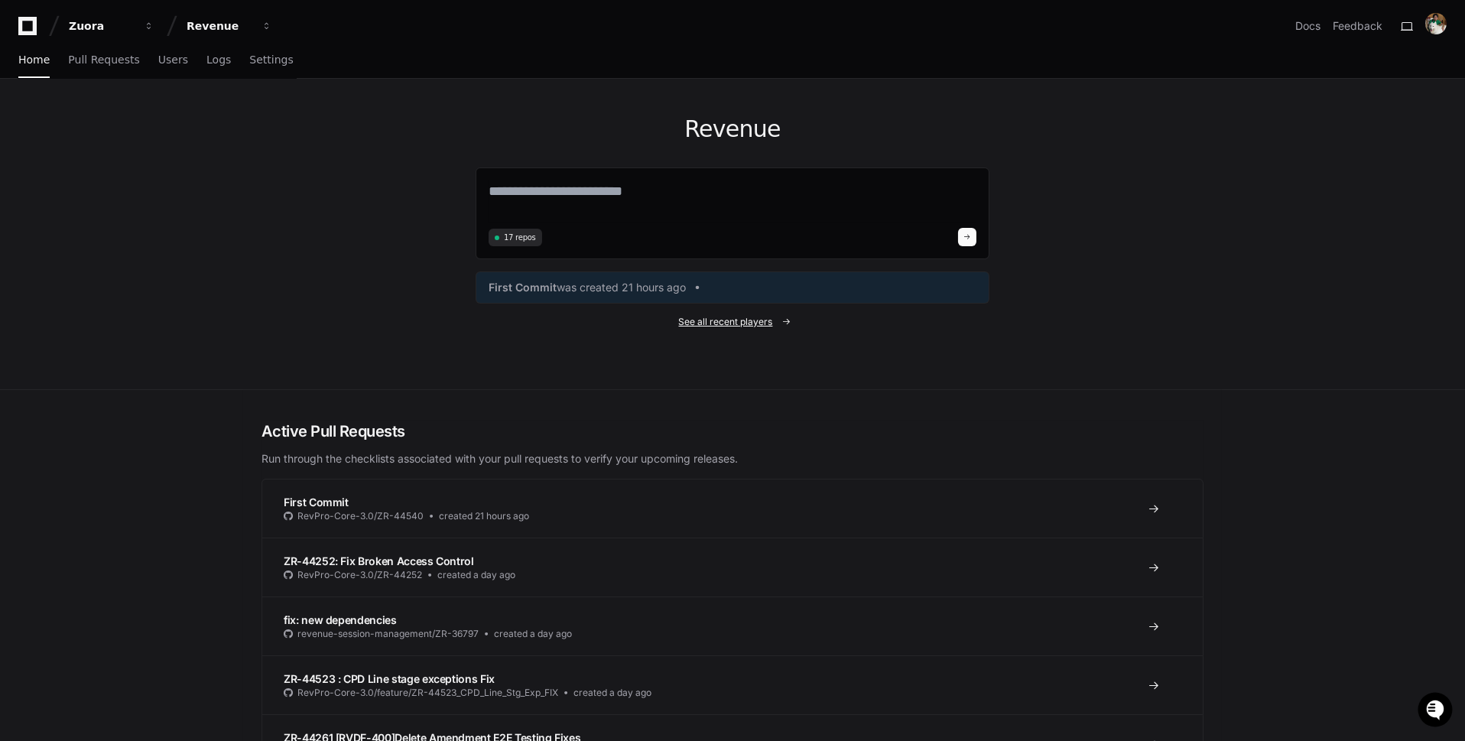
click at [774, 320] on link "See all recent players" at bounding box center [733, 322] width 514 height 12
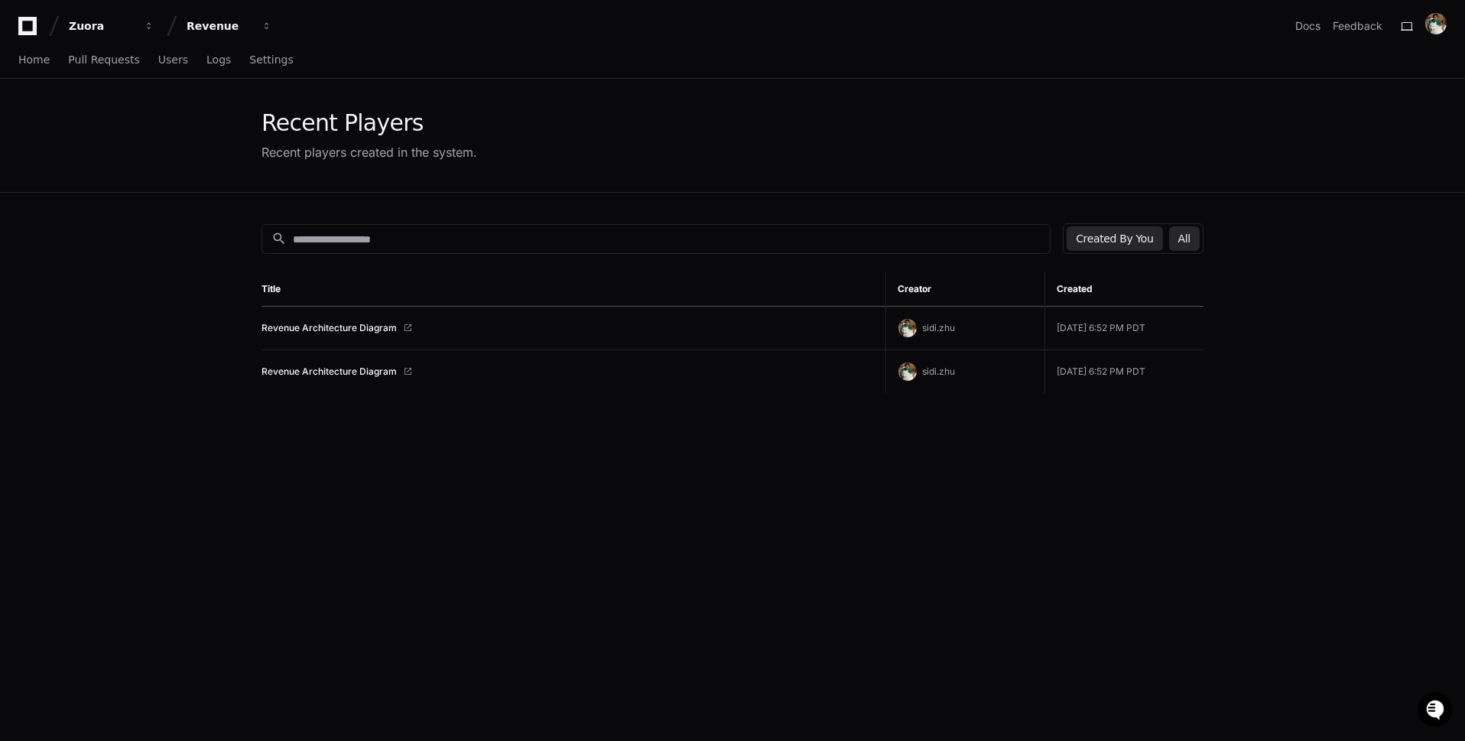
click at [1183, 235] on button "All" at bounding box center [1184, 238] width 31 height 24
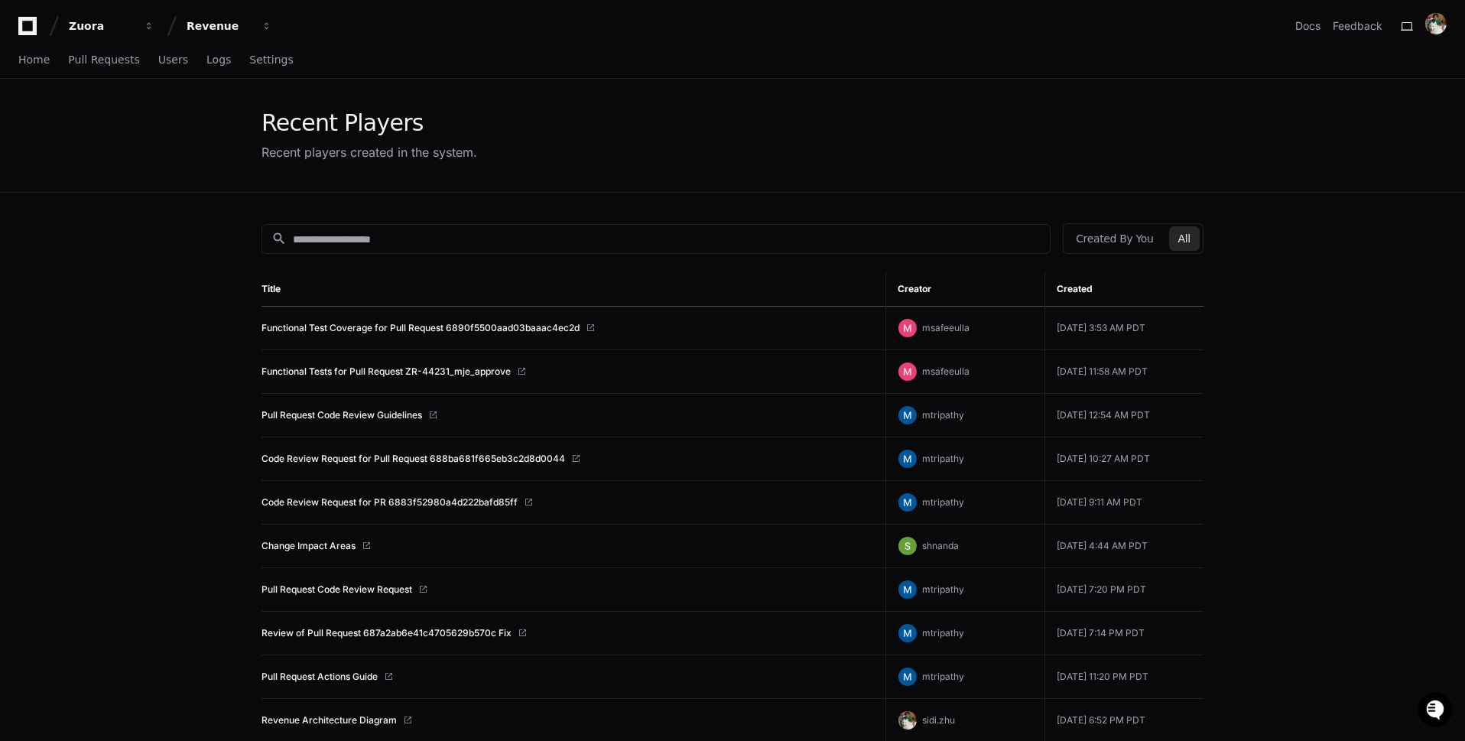
scroll to position [191, 0]
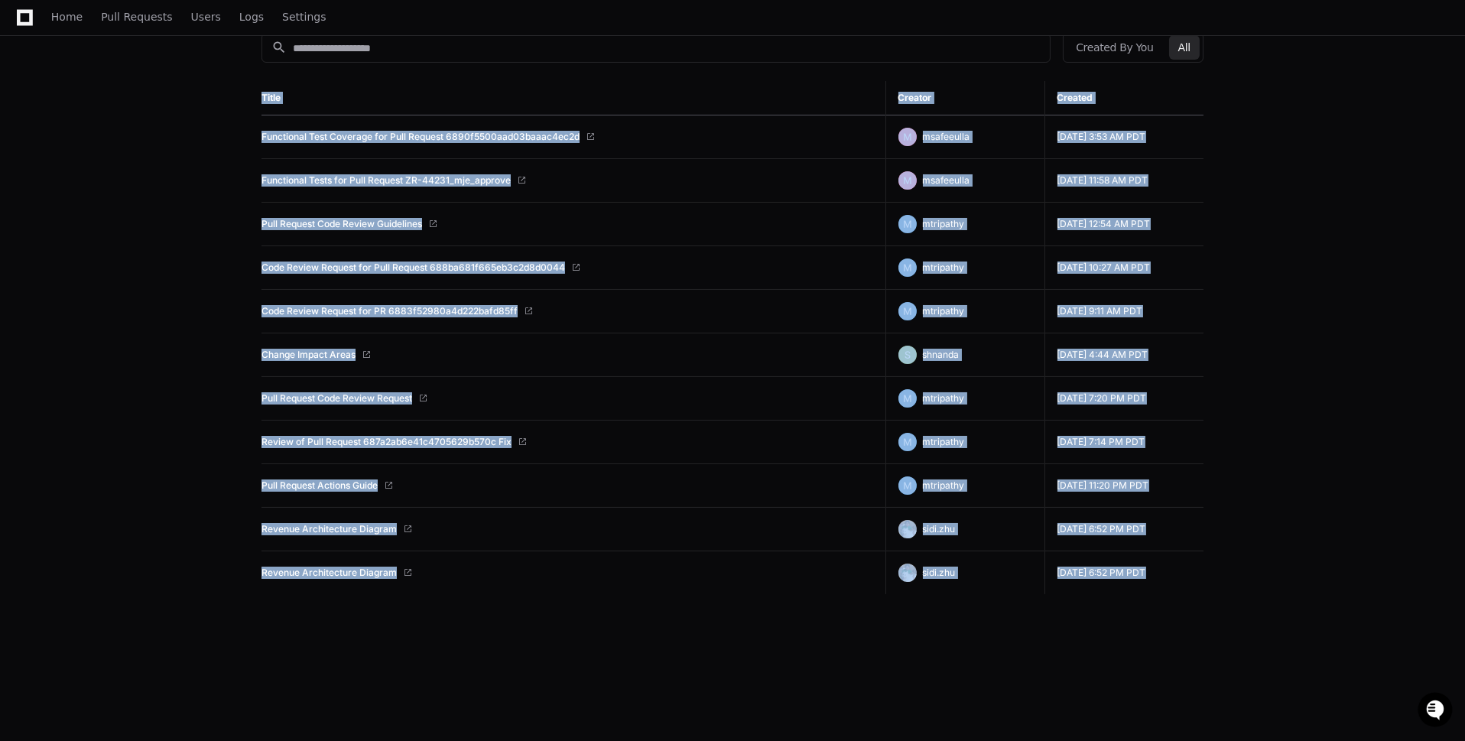
drag, startPoint x: 254, startPoint y: 292, endPoint x: 836, endPoint y: 737, distance: 732.4
click at [837, 740] on html "Zuora Revenue Docs Feedback Home Pull Requests Users Logs Settings Recent Playe…" at bounding box center [732, 275] width 1465 height 933
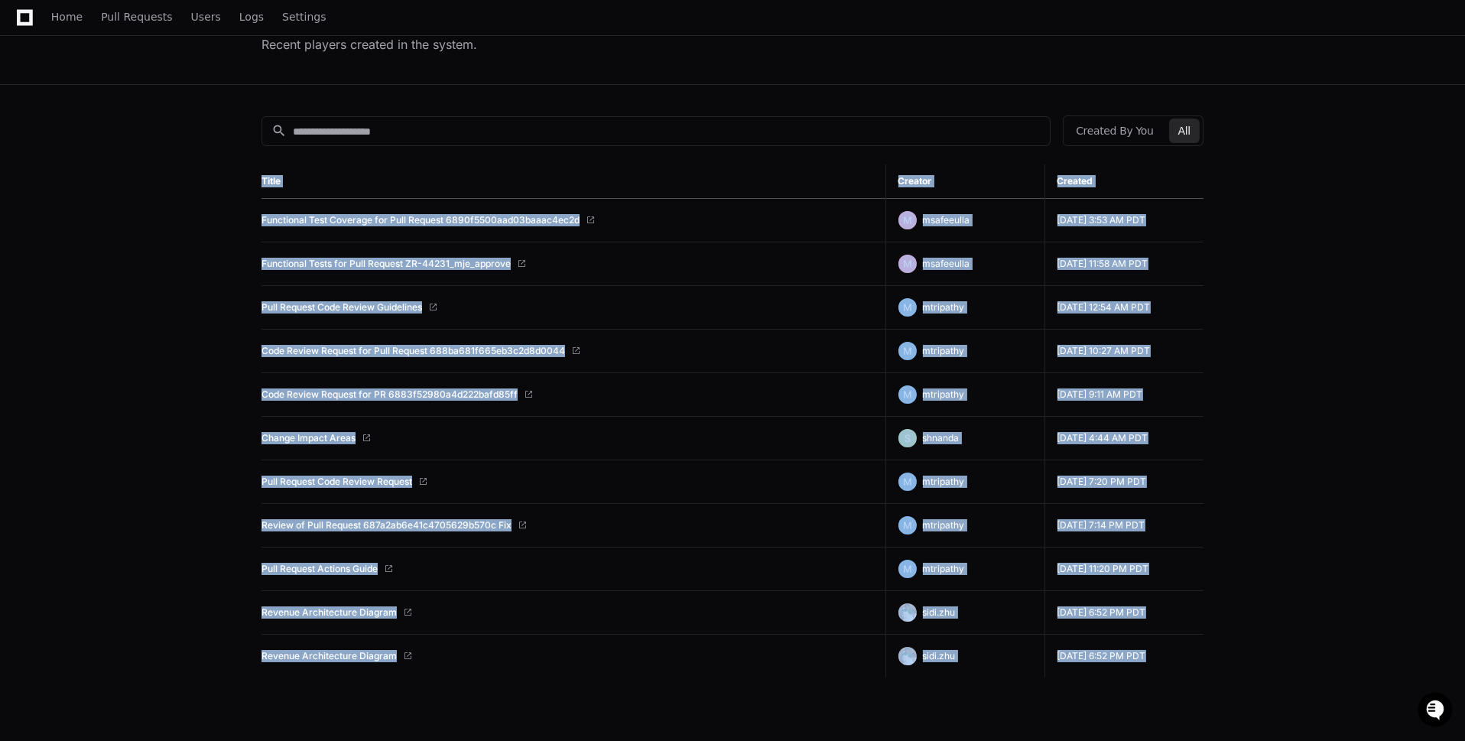
scroll to position [101, 0]
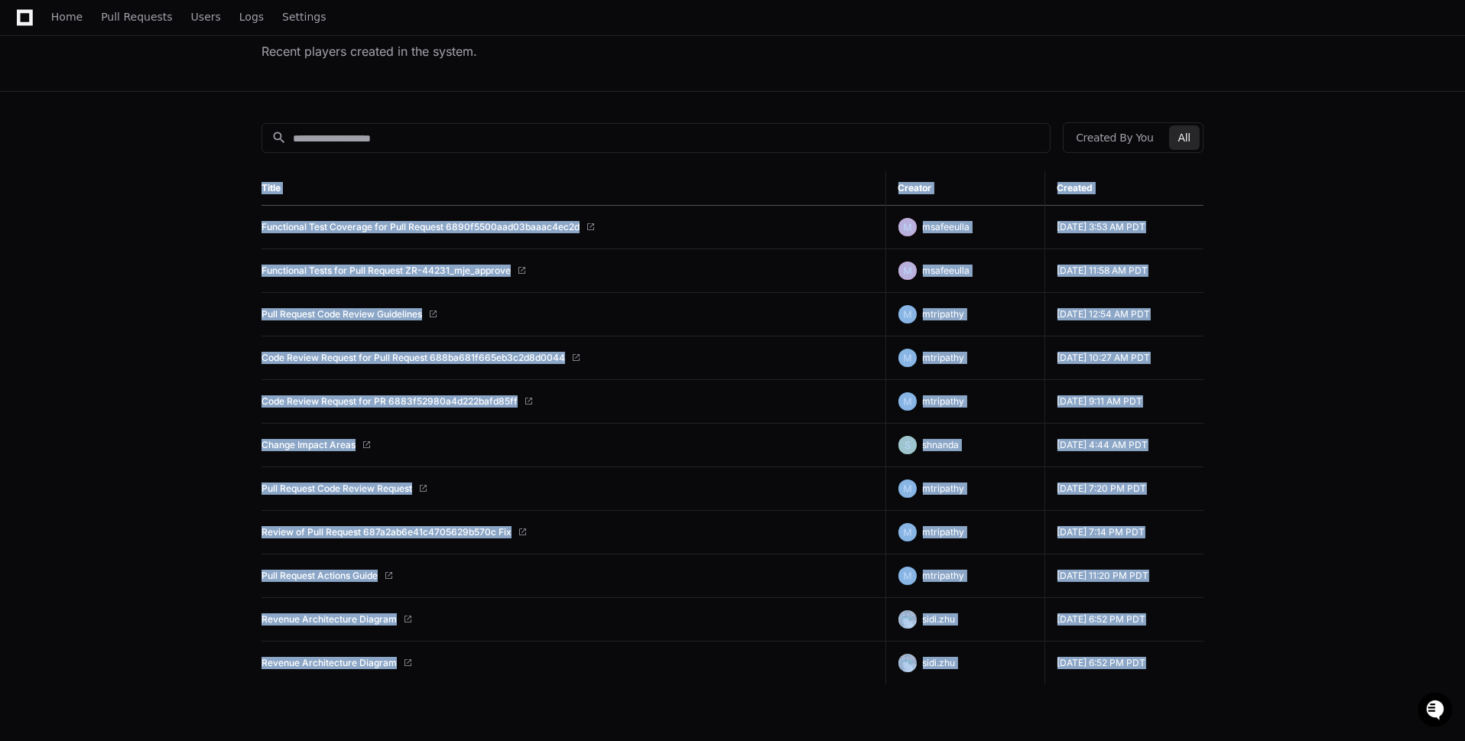
click at [1297, 575] on app-recent-players "Recent Players Recent players created in the system. search Created By You All …" at bounding box center [732, 405] width 1465 height 855
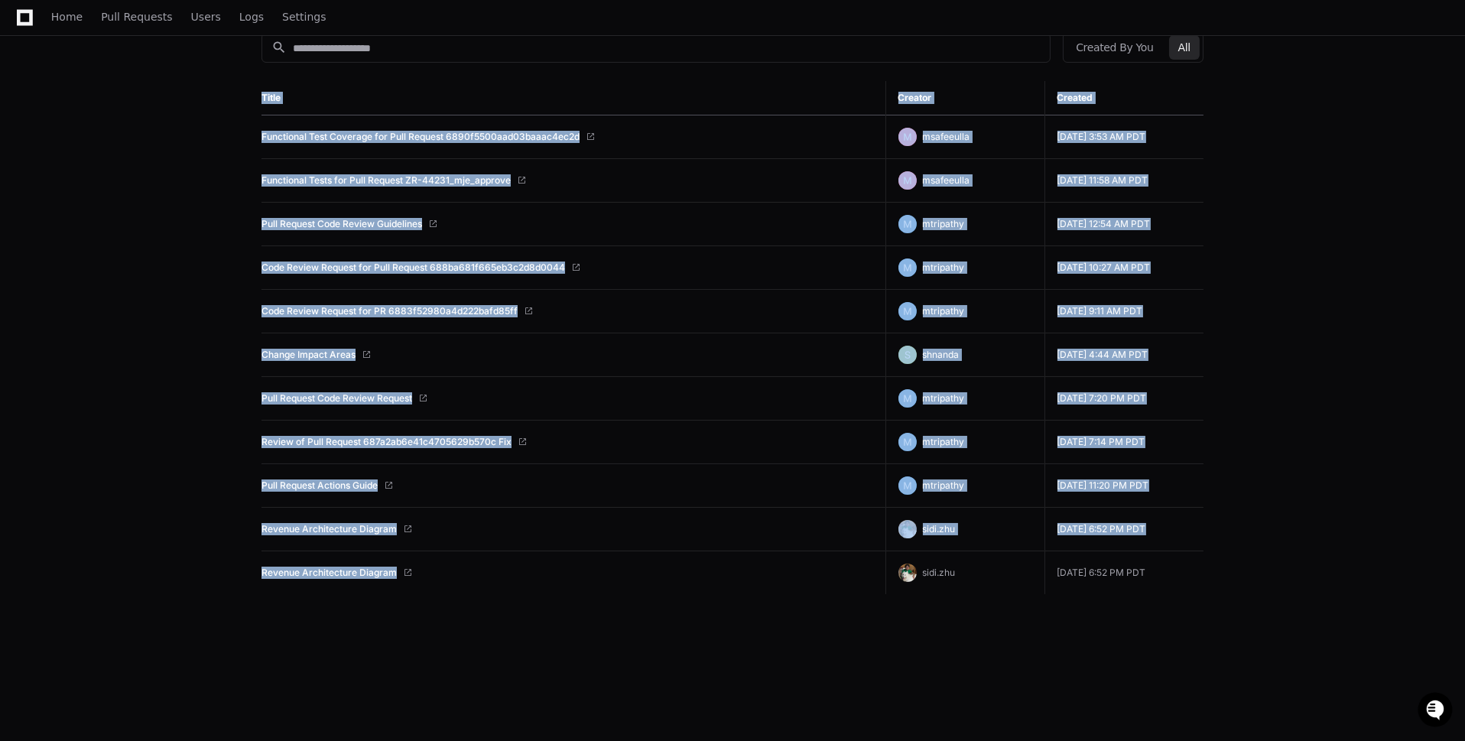
drag, startPoint x: 258, startPoint y: 225, endPoint x: 529, endPoint y: 582, distance: 448.5
click at [529, 582] on div "search Created By You All Title Creator Created Functional Test Coverage for Pu…" at bounding box center [732, 372] width 979 height 741
click at [121, 145] on app-recent-players "Recent Players Recent players created in the system. search Created By You All …" at bounding box center [732, 315] width 1465 height 855
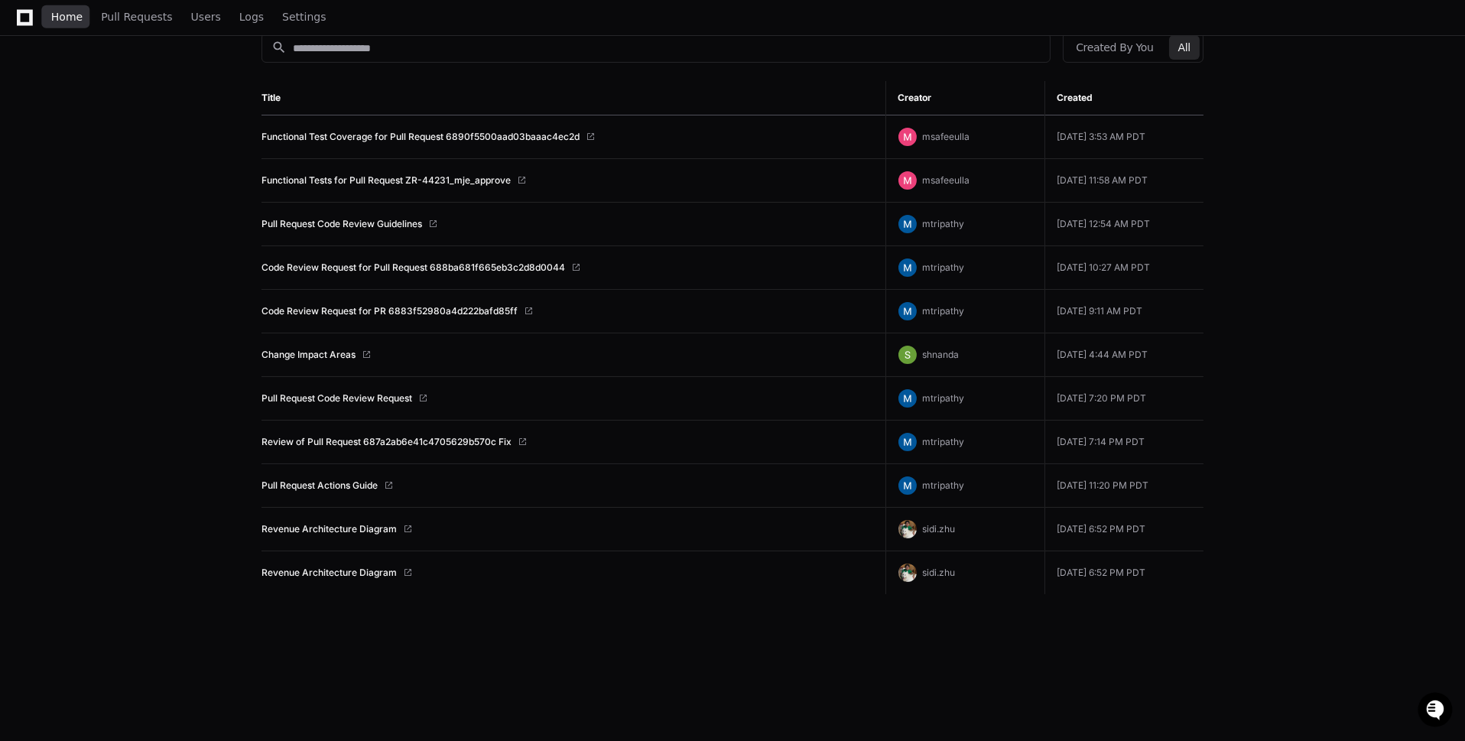
click at [78, 21] on span "Home" at bounding box center [66, 16] width 31 height 9
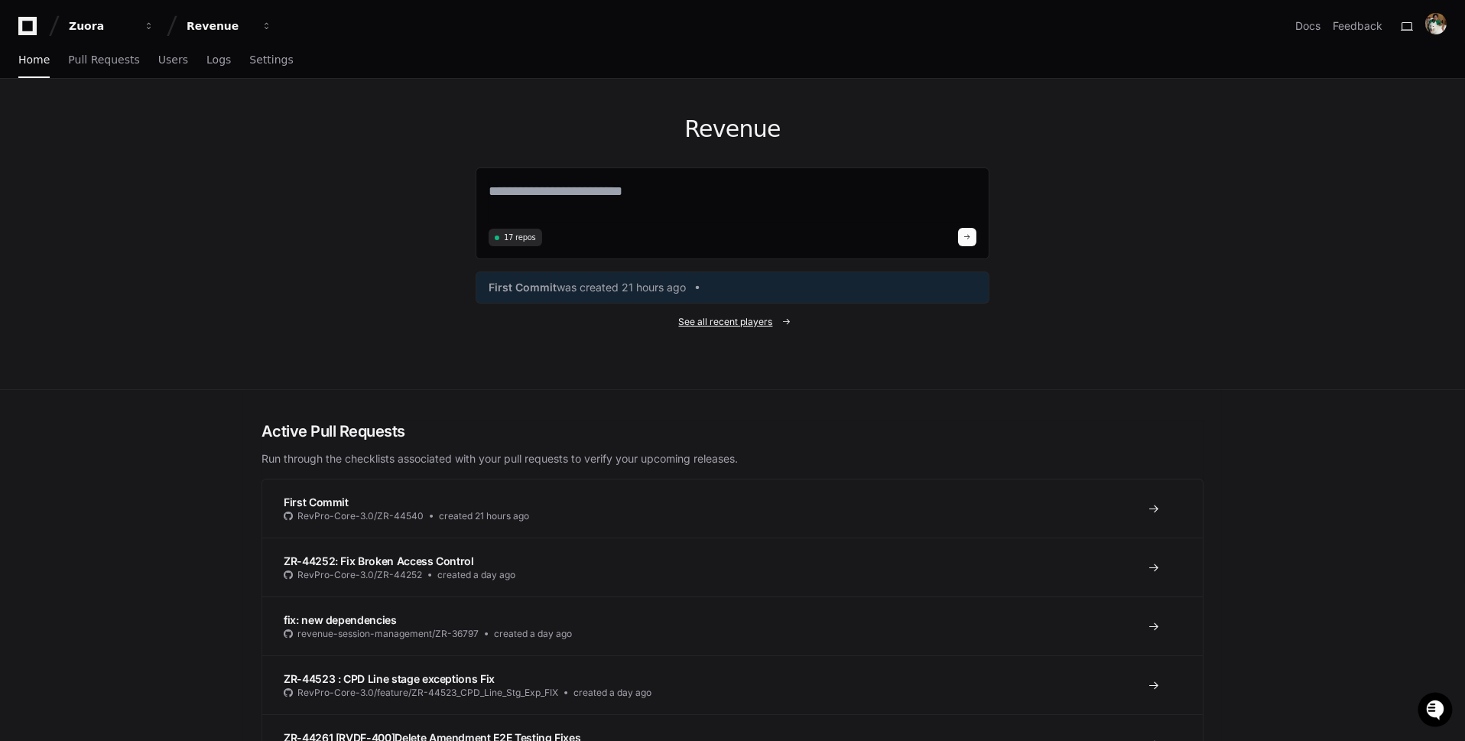
click at [742, 316] on span "See all recent players" at bounding box center [726, 322] width 94 height 12
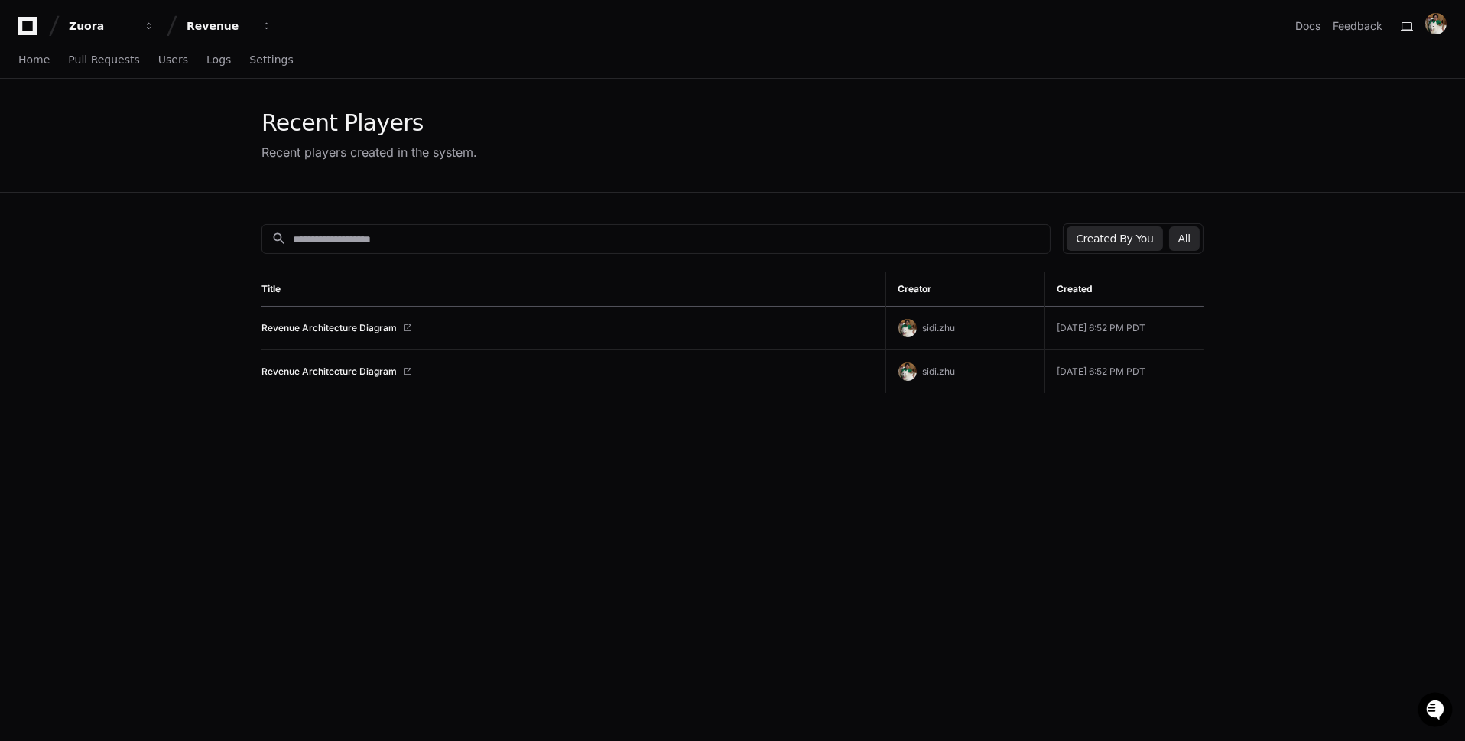
click at [1191, 235] on button "All" at bounding box center [1184, 238] width 31 height 24
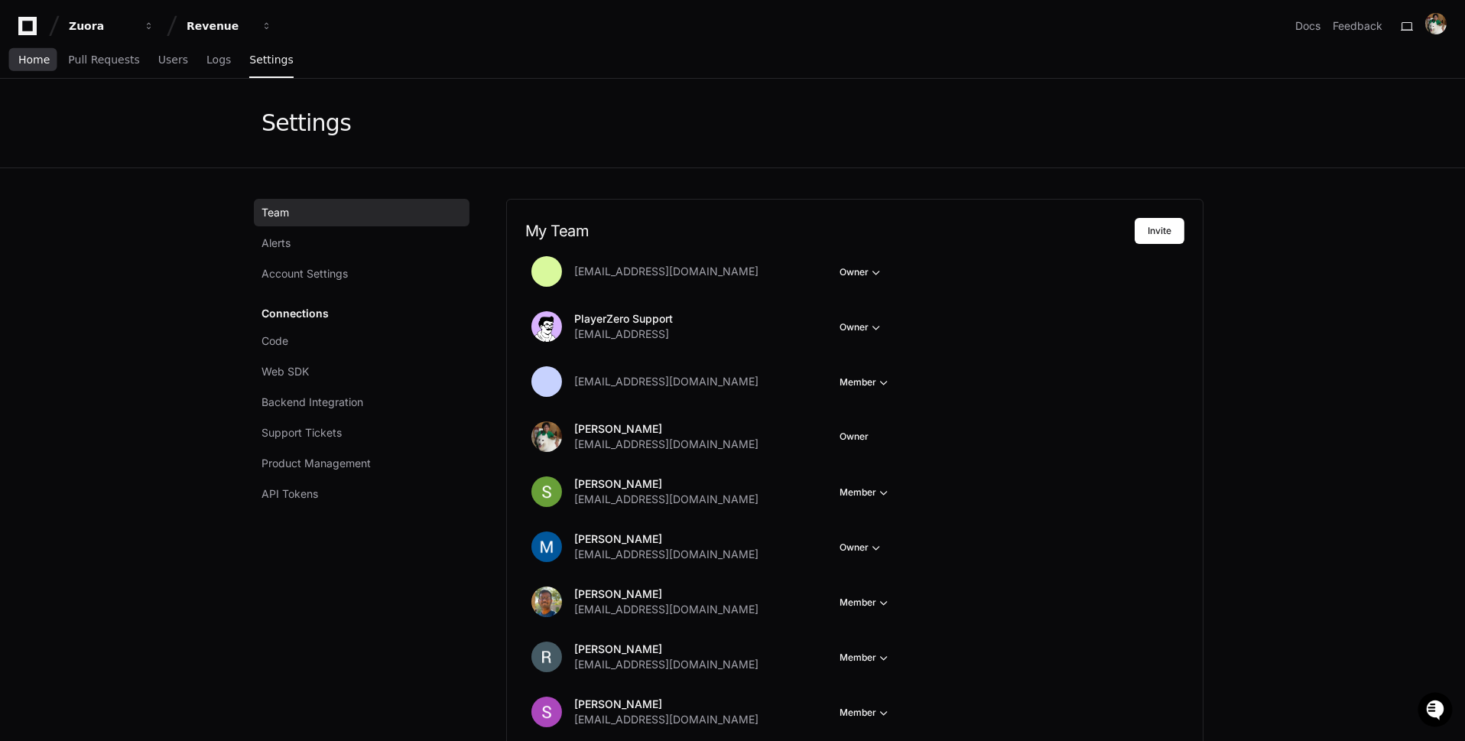
click at [40, 64] on span "Home" at bounding box center [33, 59] width 31 height 9
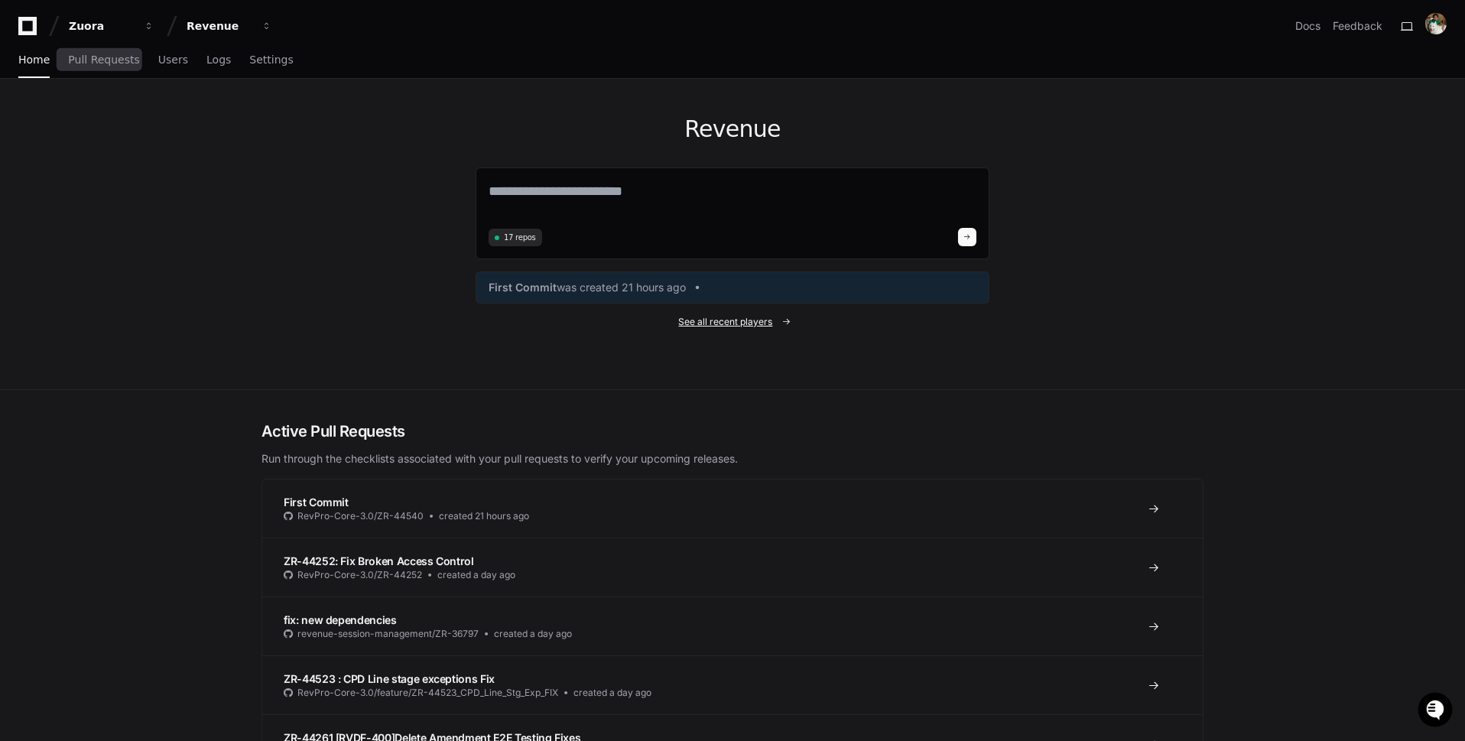
click at [745, 321] on span "See all recent players" at bounding box center [726, 322] width 94 height 12
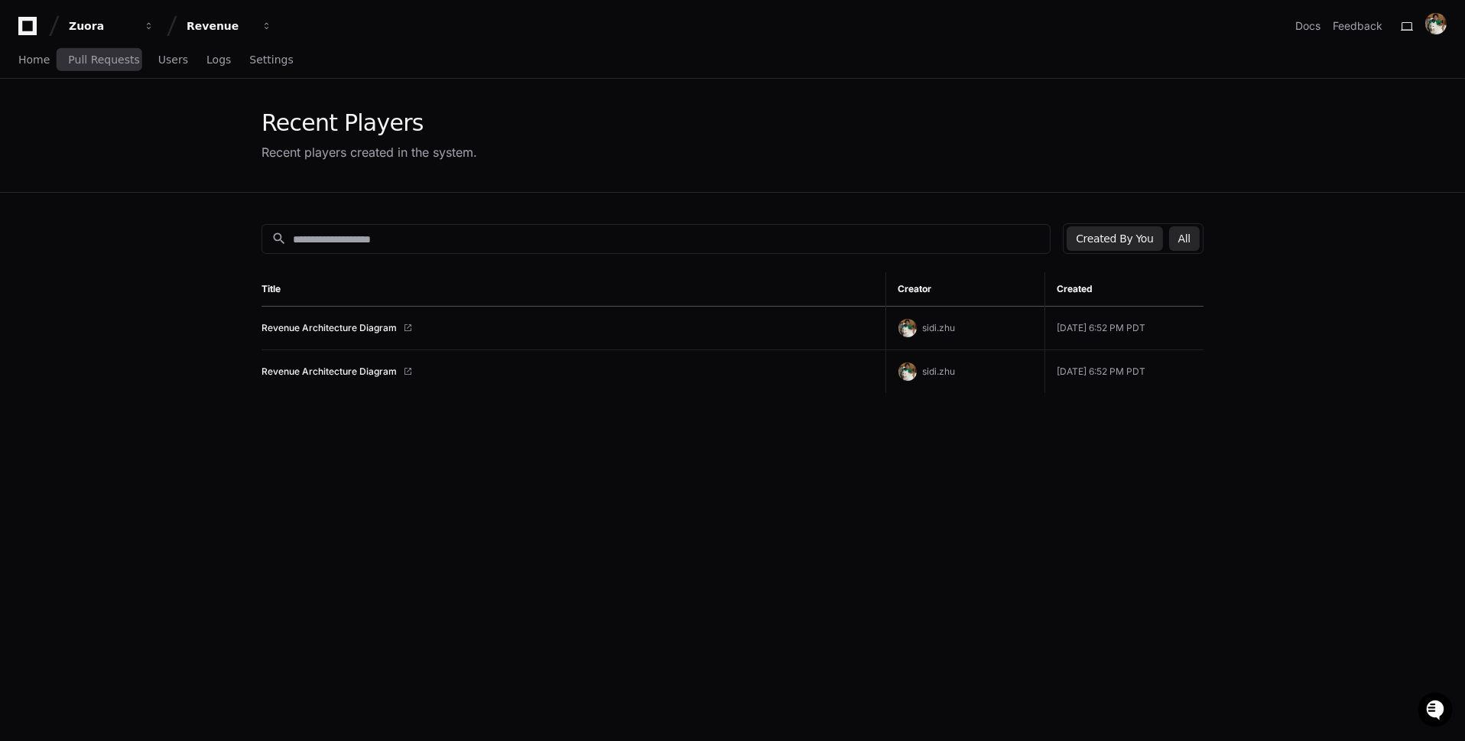
click at [1181, 239] on button "All" at bounding box center [1184, 238] width 31 height 24
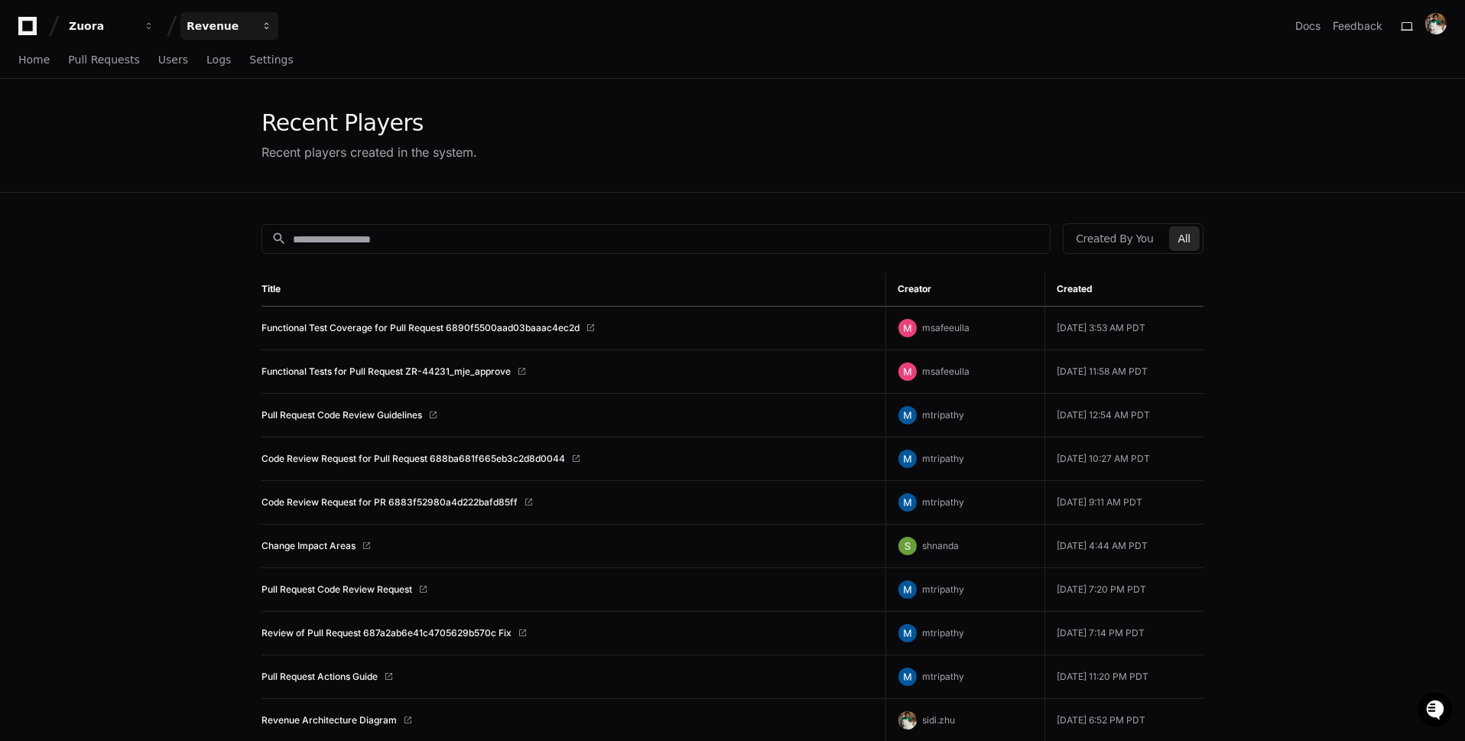
click at [135, 26] on div "Revenue" at bounding box center [102, 25] width 66 height 15
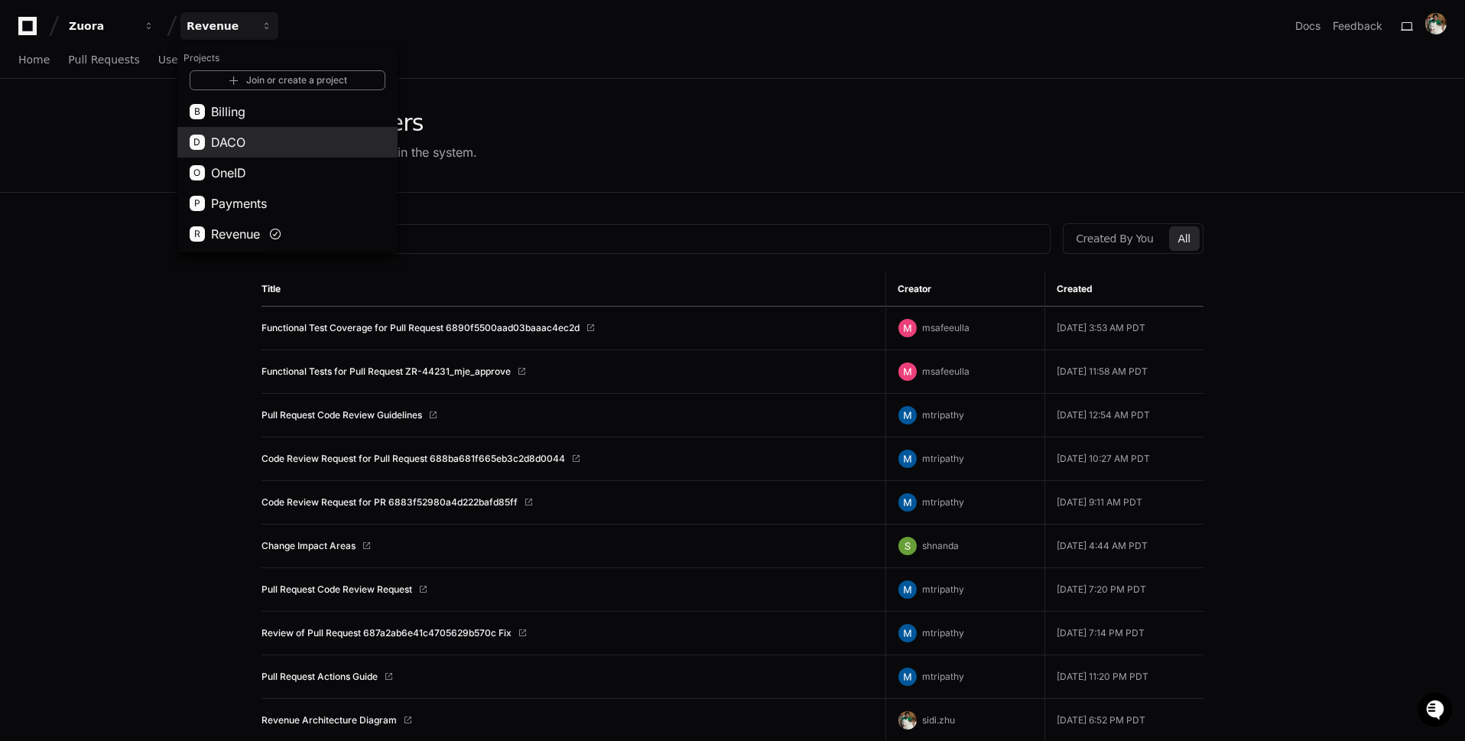
click at [336, 141] on button "D DACO" at bounding box center [287, 142] width 220 height 31
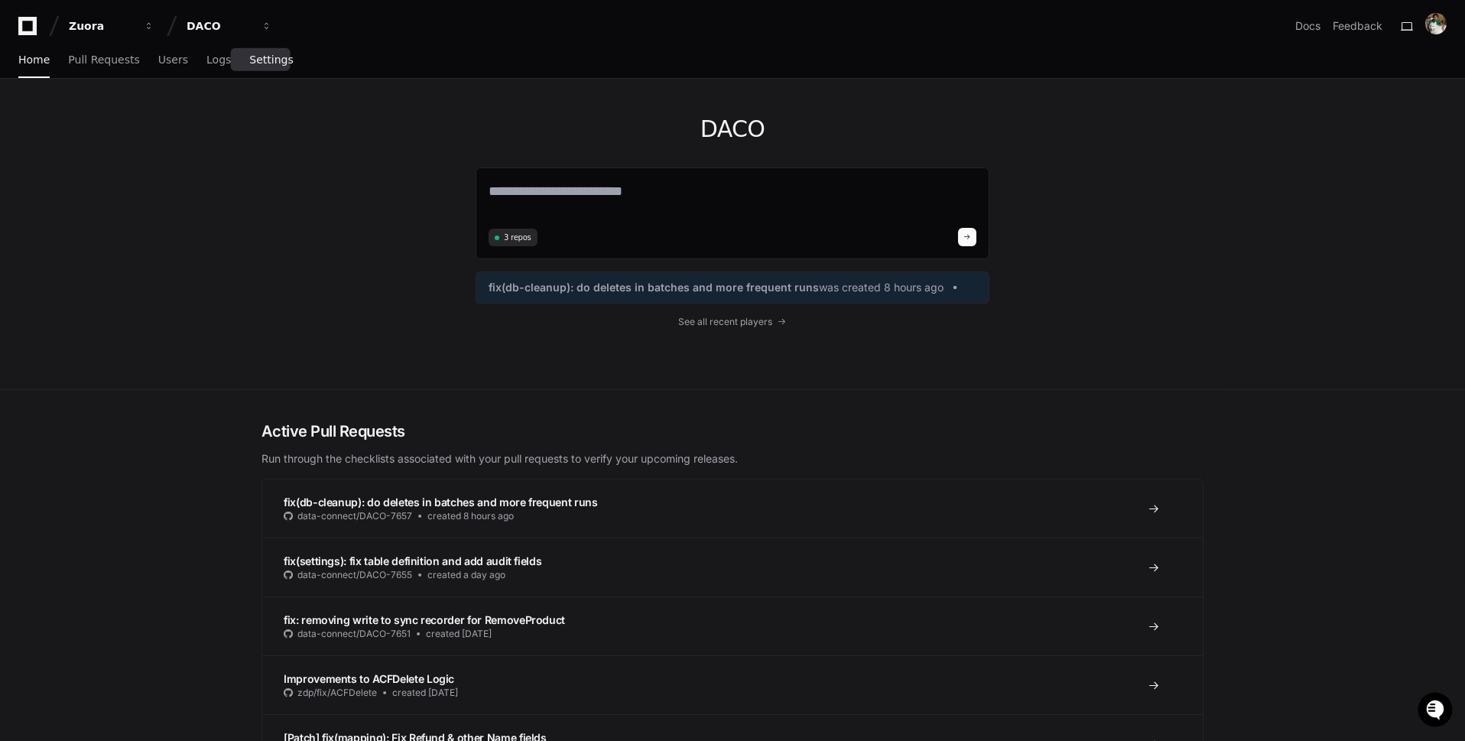
click at [272, 71] on link "Settings" at bounding box center [271, 60] width 44 height 35
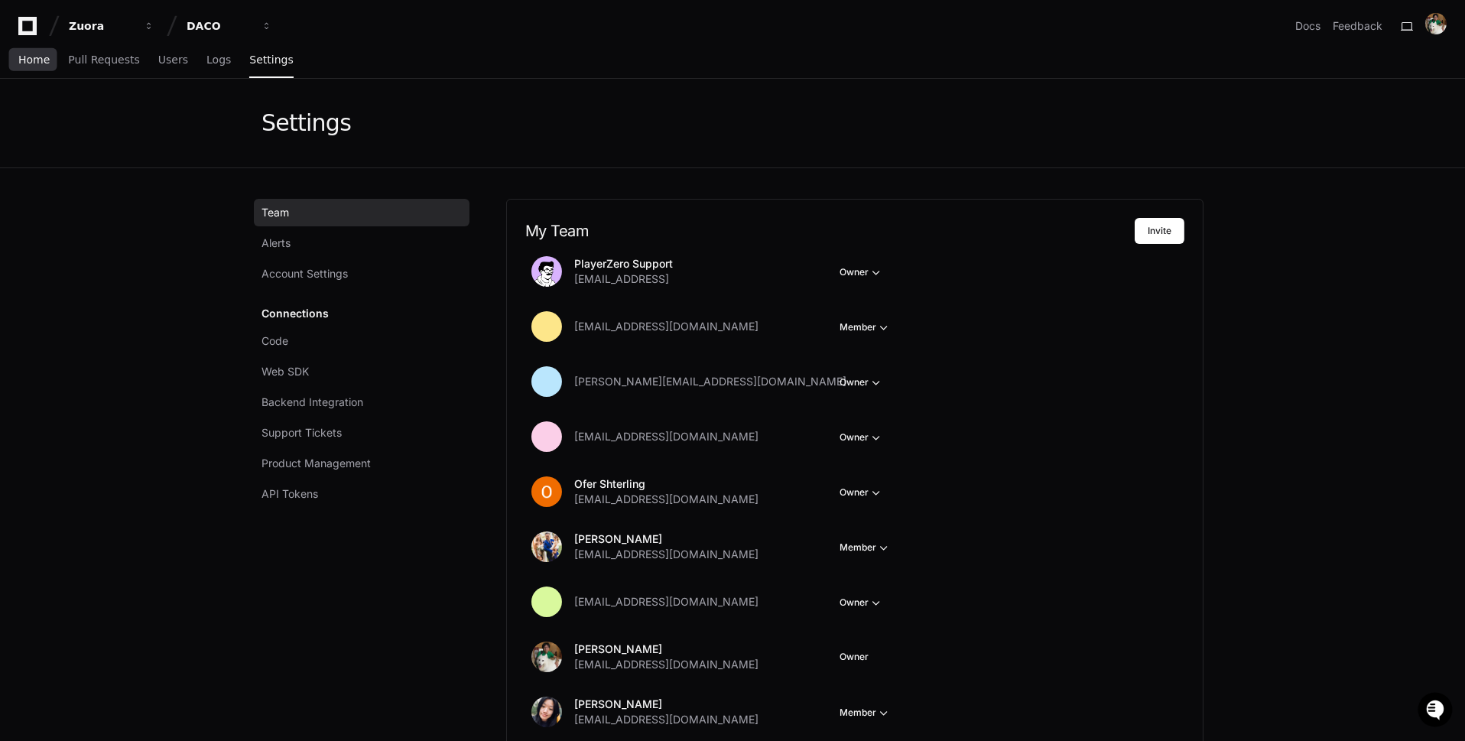
click at [31, 64] on span "Home" at bounding box center [33, 59] width 31 height 9
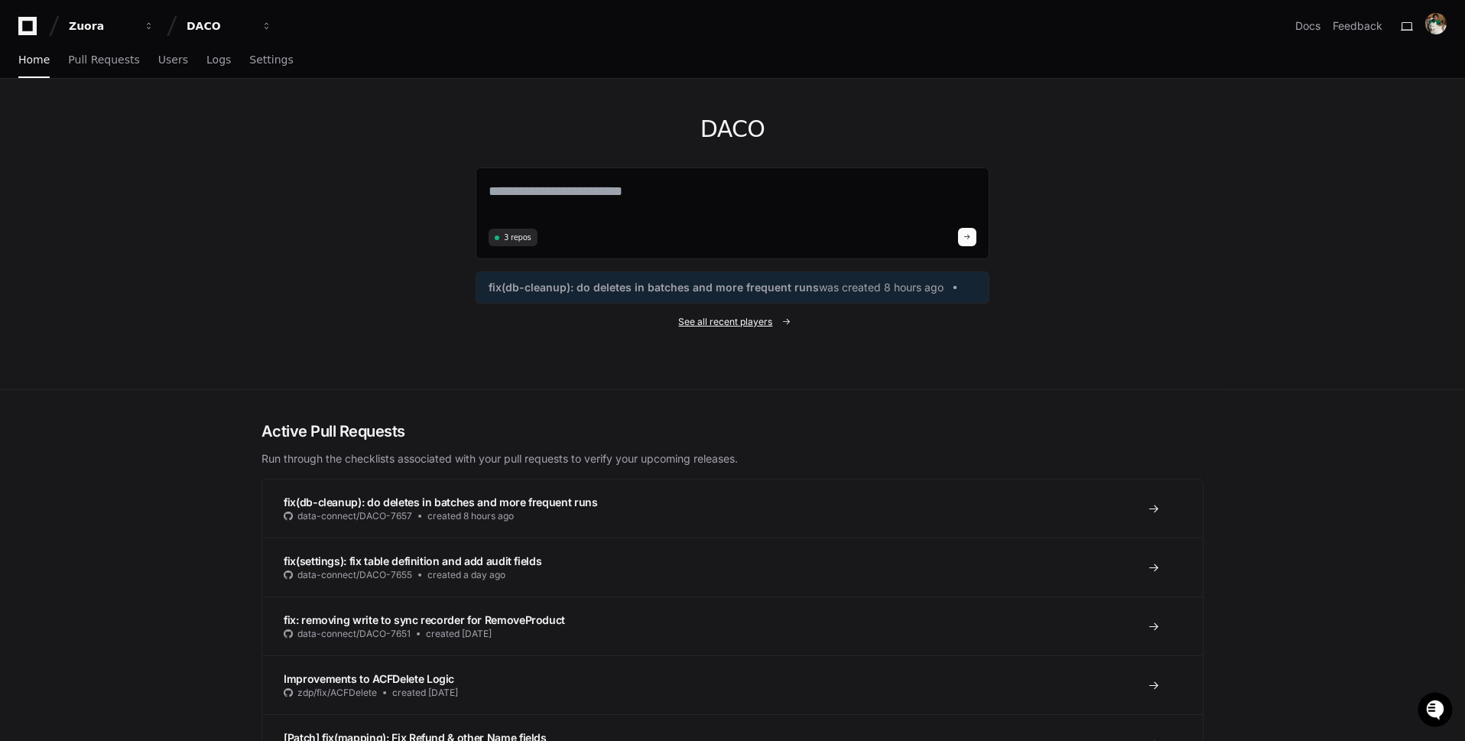
click at [766, 320] on span "See all recent players" at bounding box center [726, 322] width 94 height 12
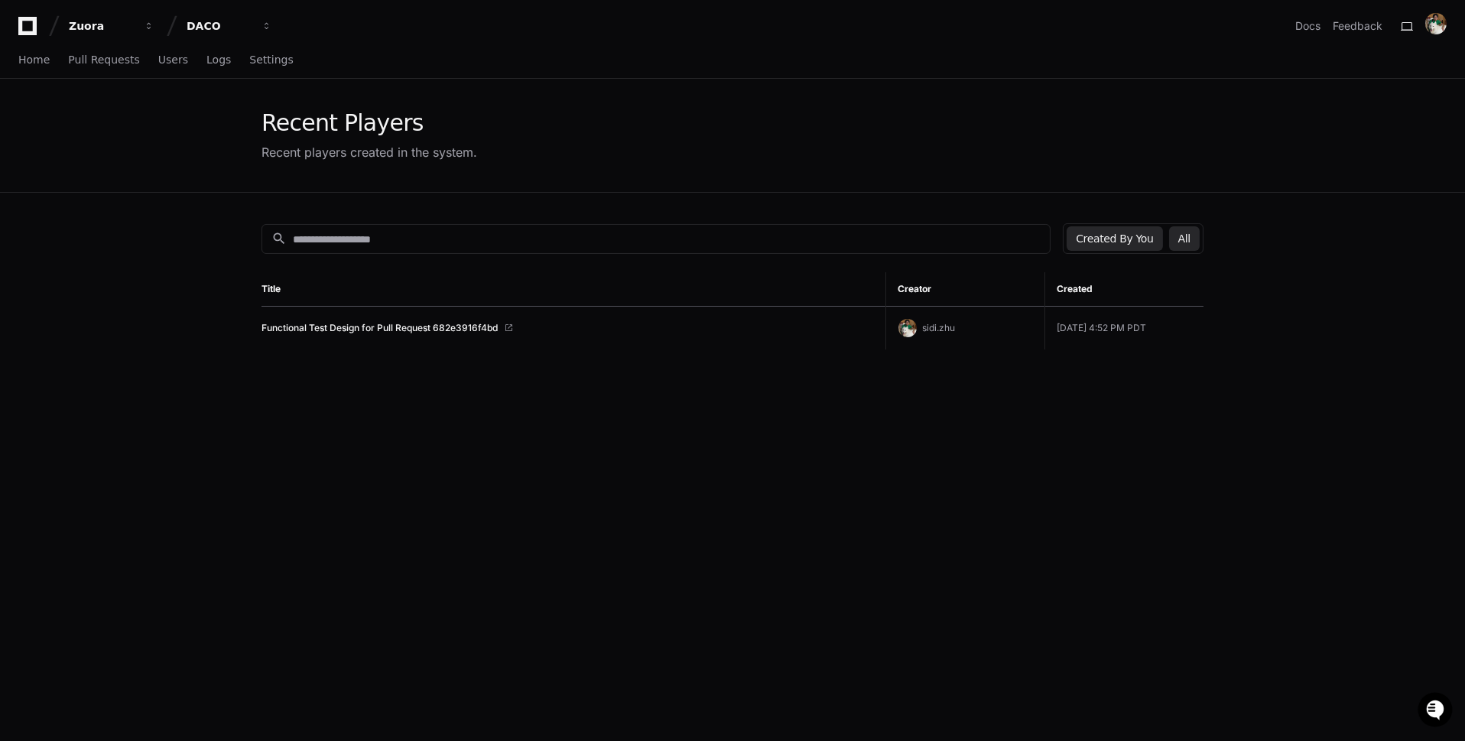
click at [1190, 233] on button "All" at bounding box center [1184, 238] width 31 height 24
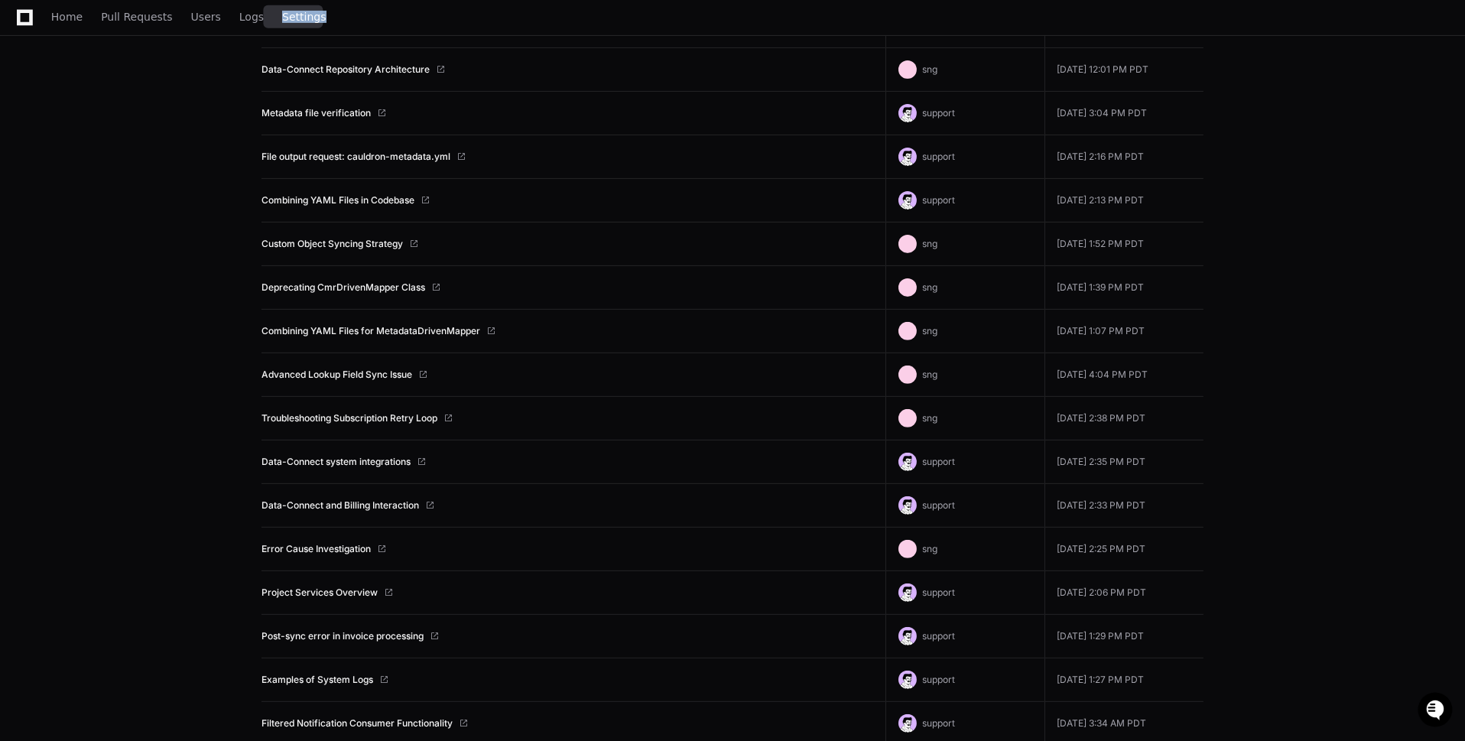
scroll to position [1323, 0]
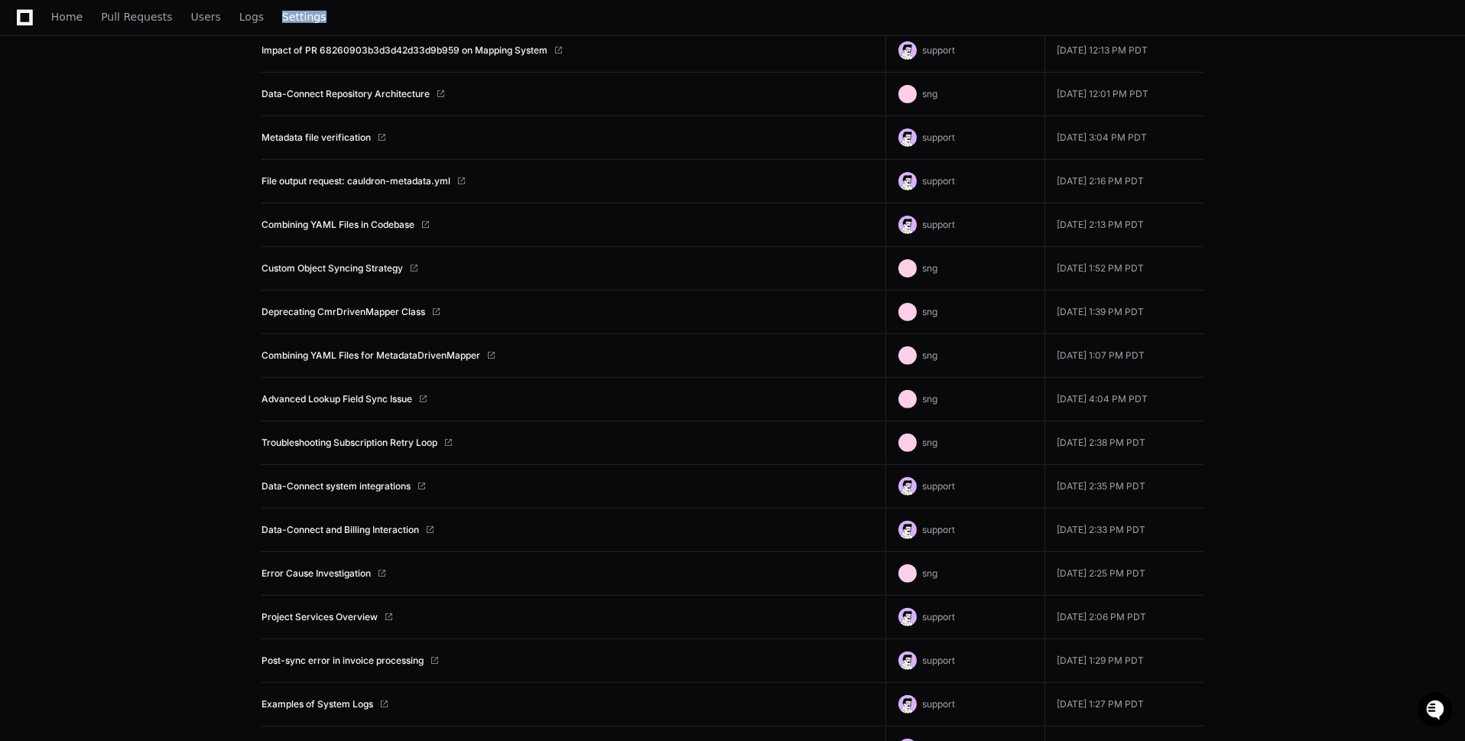
drag, startPoint x: 1240, startPoint y: 658, endPoint x: 280, endPoint y: 67, distance: 1127.5
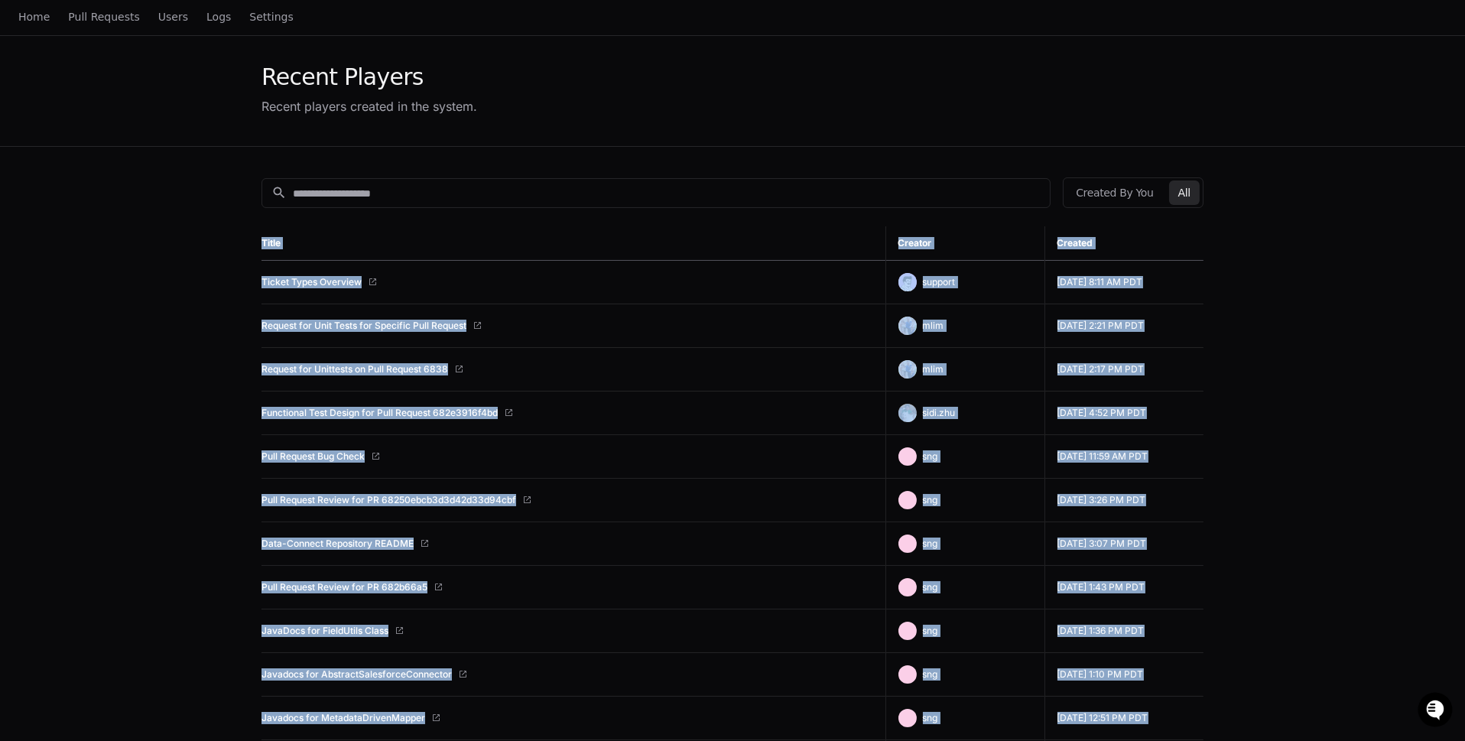
scroll to position [0, 0]
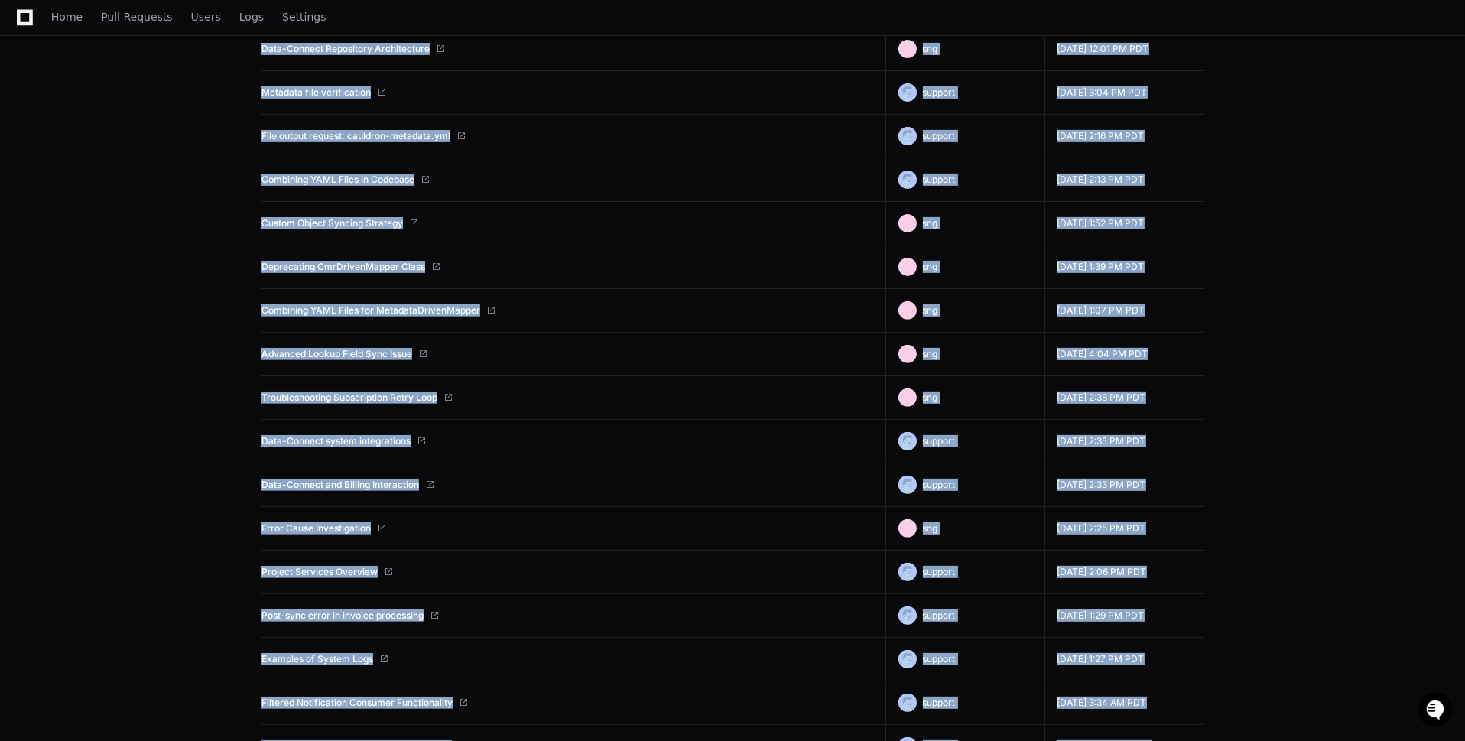
scroll to position [1434, 0]
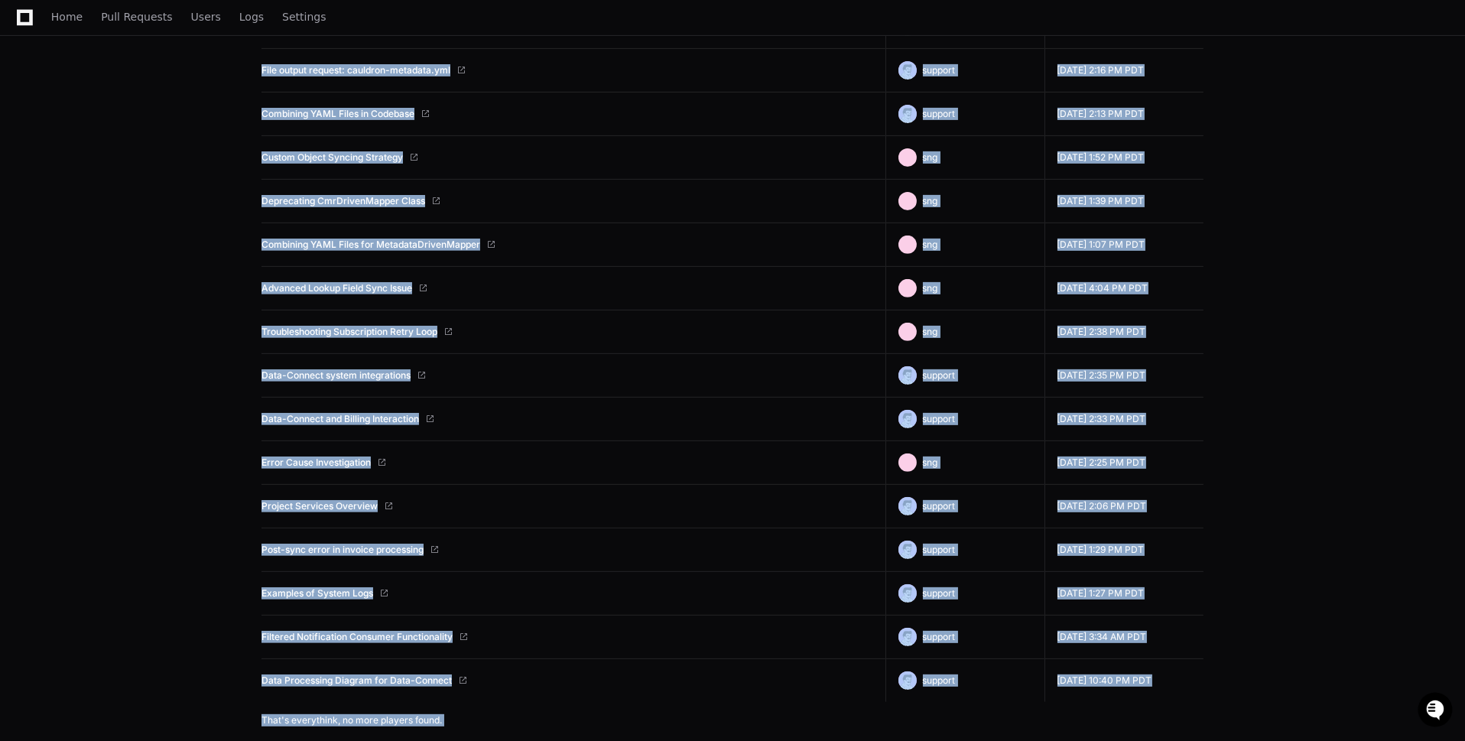
drag, startPoint x: 248, startPoint y: 281, endPoint x: 1154, endPoint y: 676, distance: 988.1
copy table "Title Creator Created Ticket Types Overview support Aug 15 2025, 8:11 AM PDT Re…"
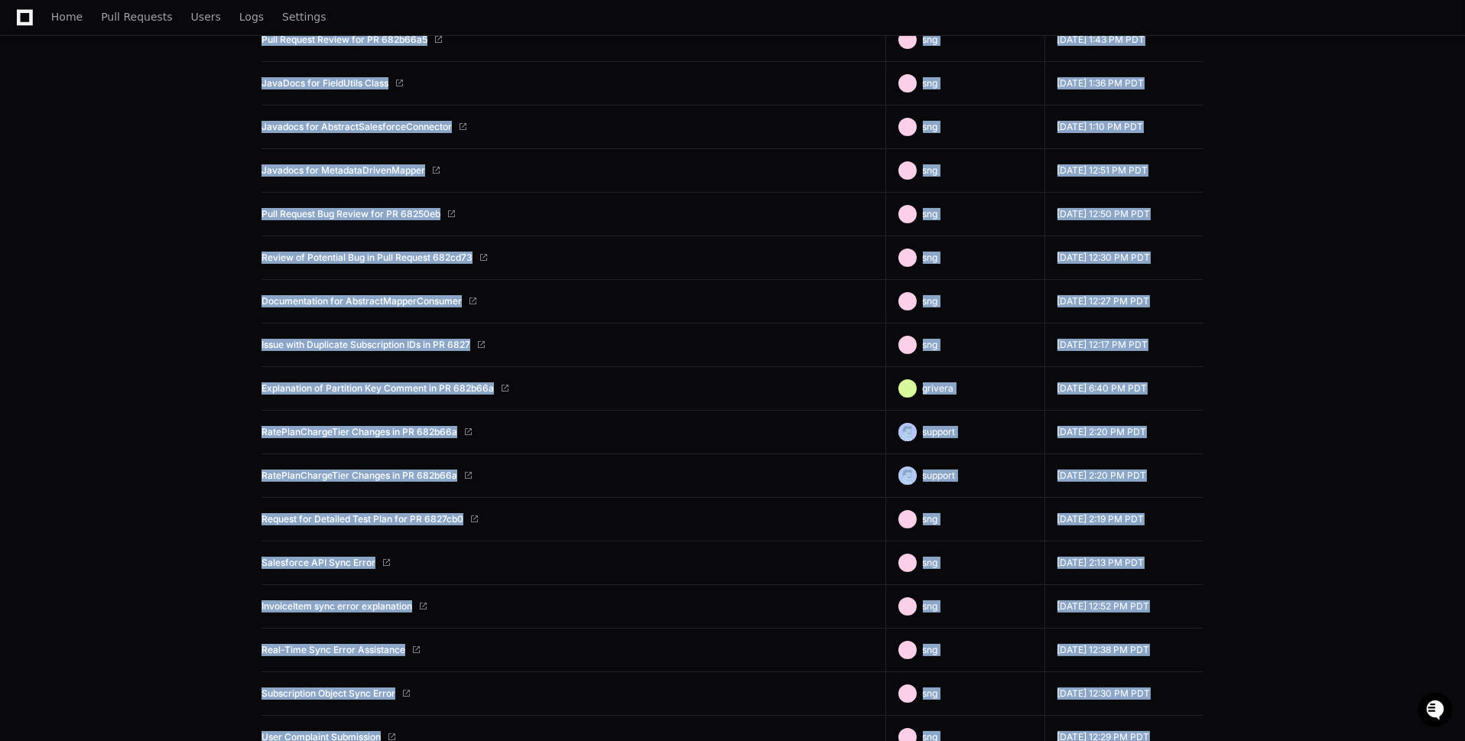
scroll to position [0, 0]
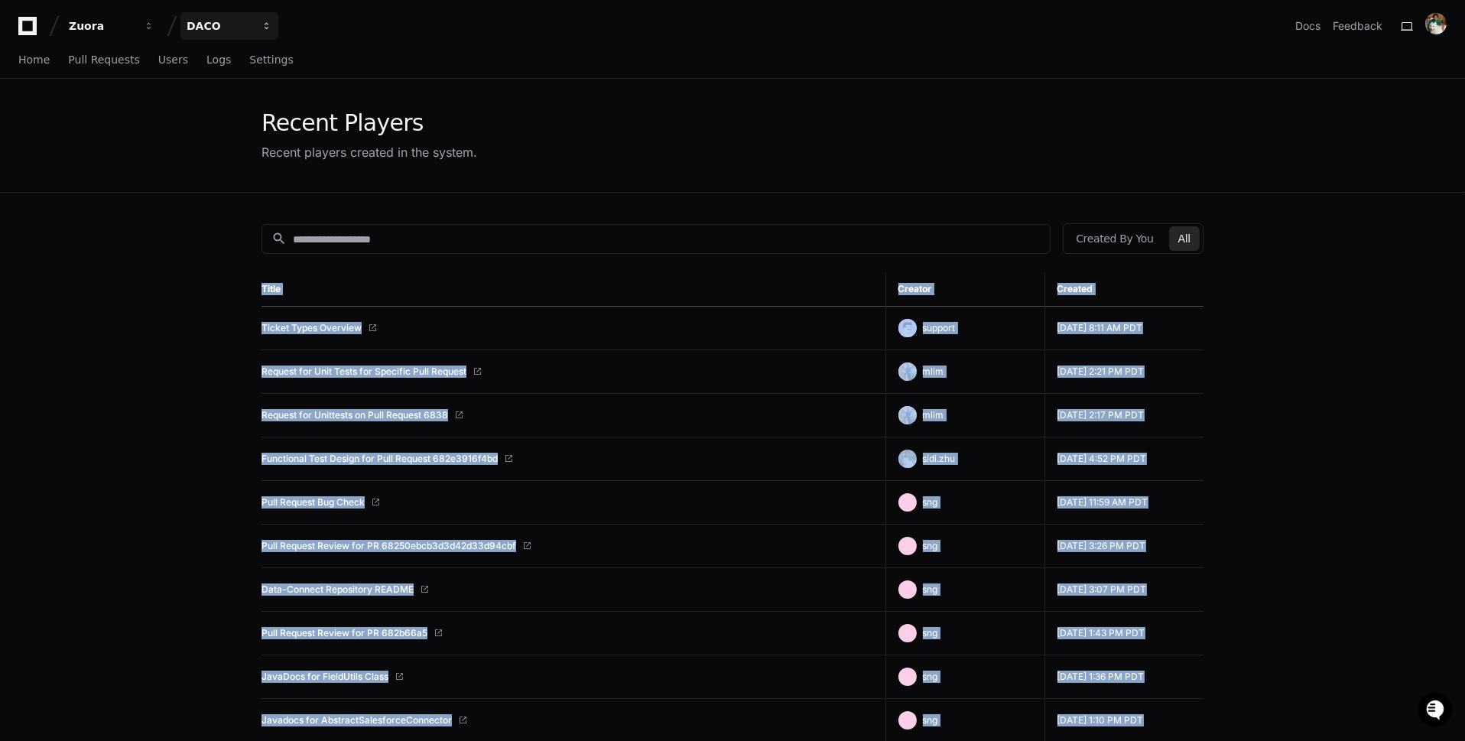
click at [135, 18] on div "DACO" at bounding box center [102, 25] width 66 height 15
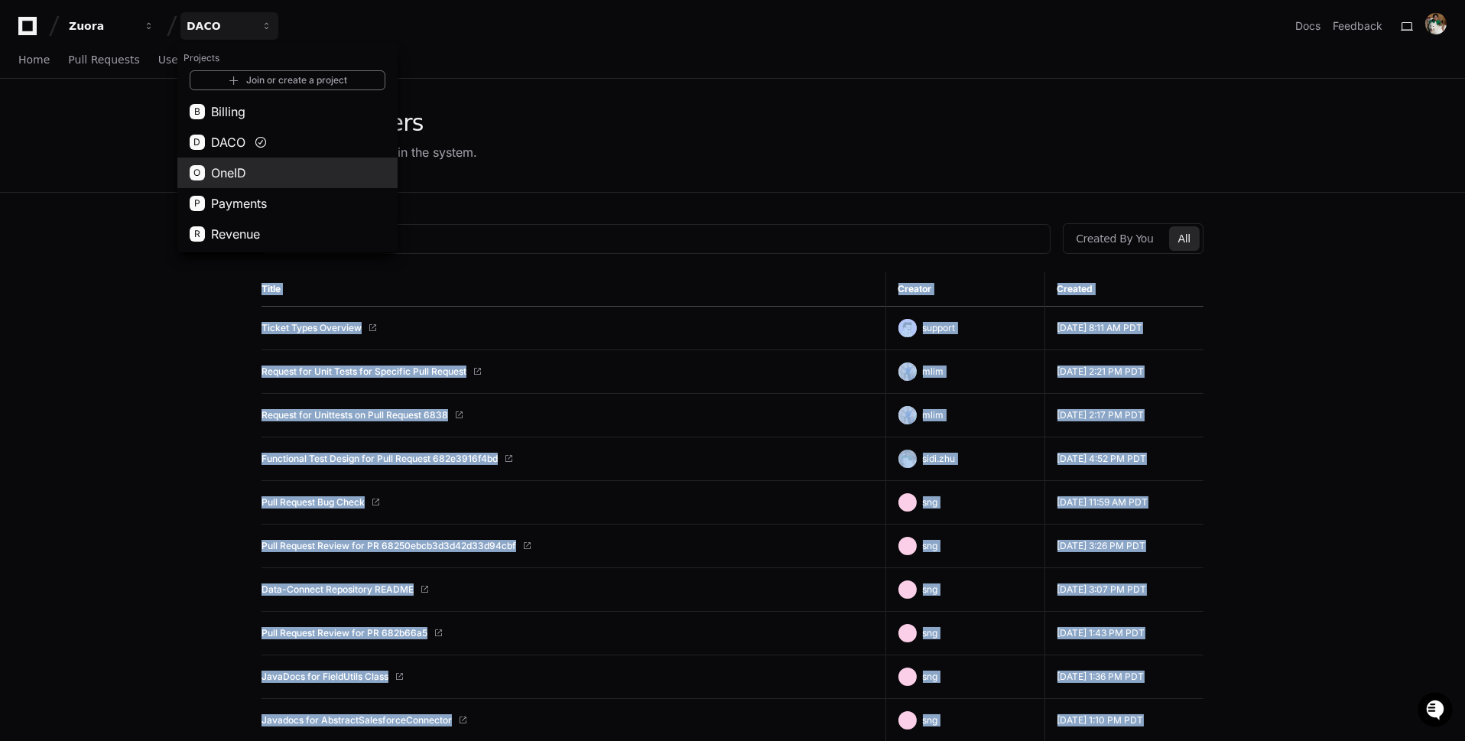
click at [346, 184] on button "O OneID" at bounding box center [287, 172] width 220 height 31
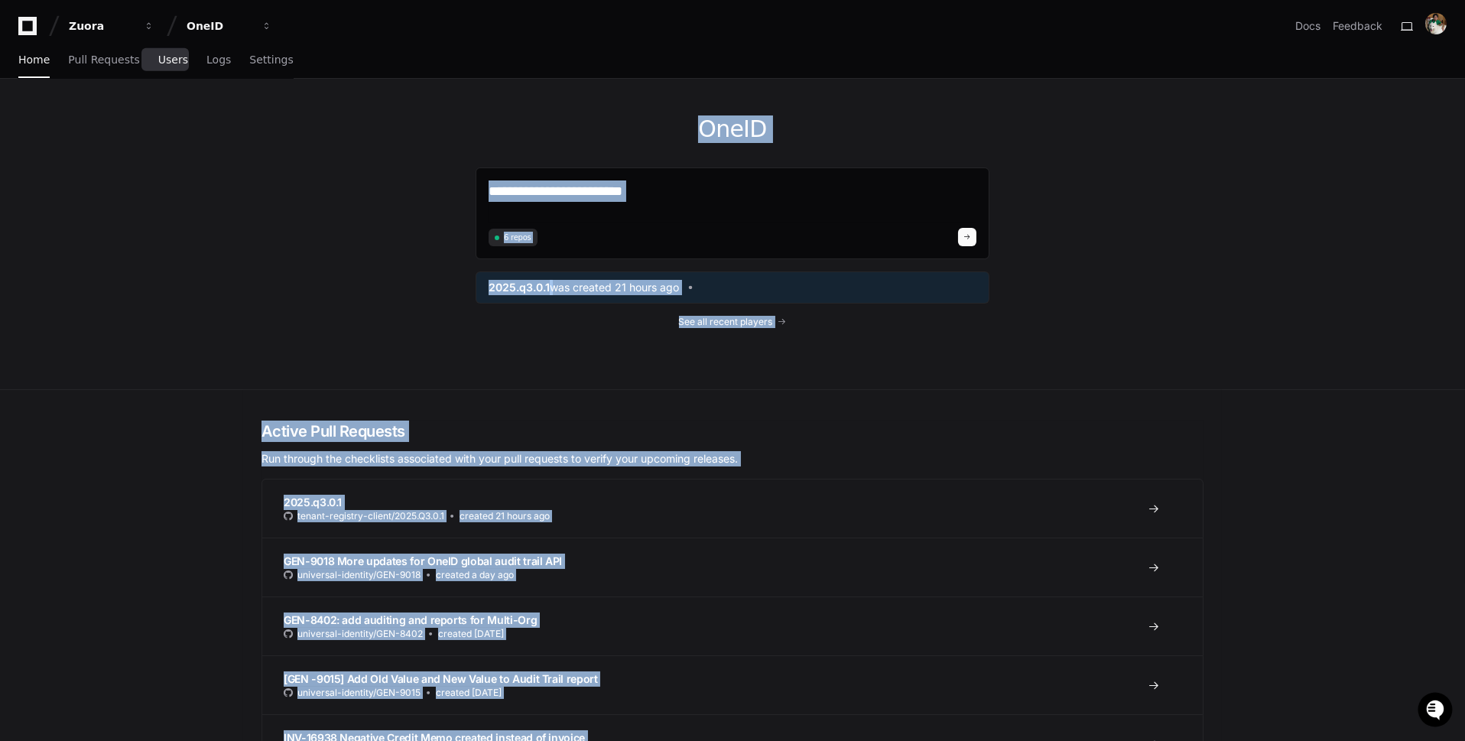
click at [170, 68] on link "Users" at bounding box center [173, 60] width 30 height 35
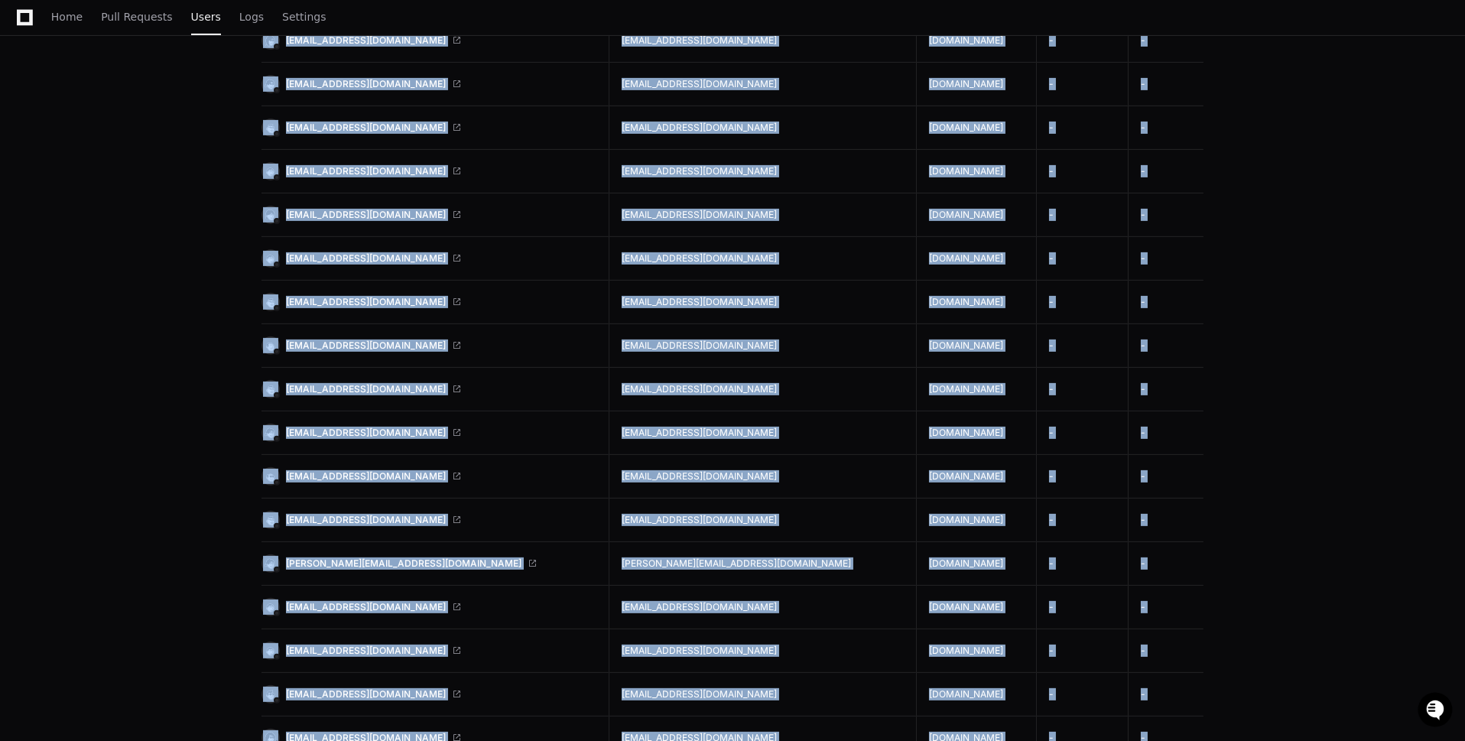
scroll to position [1379, 0]
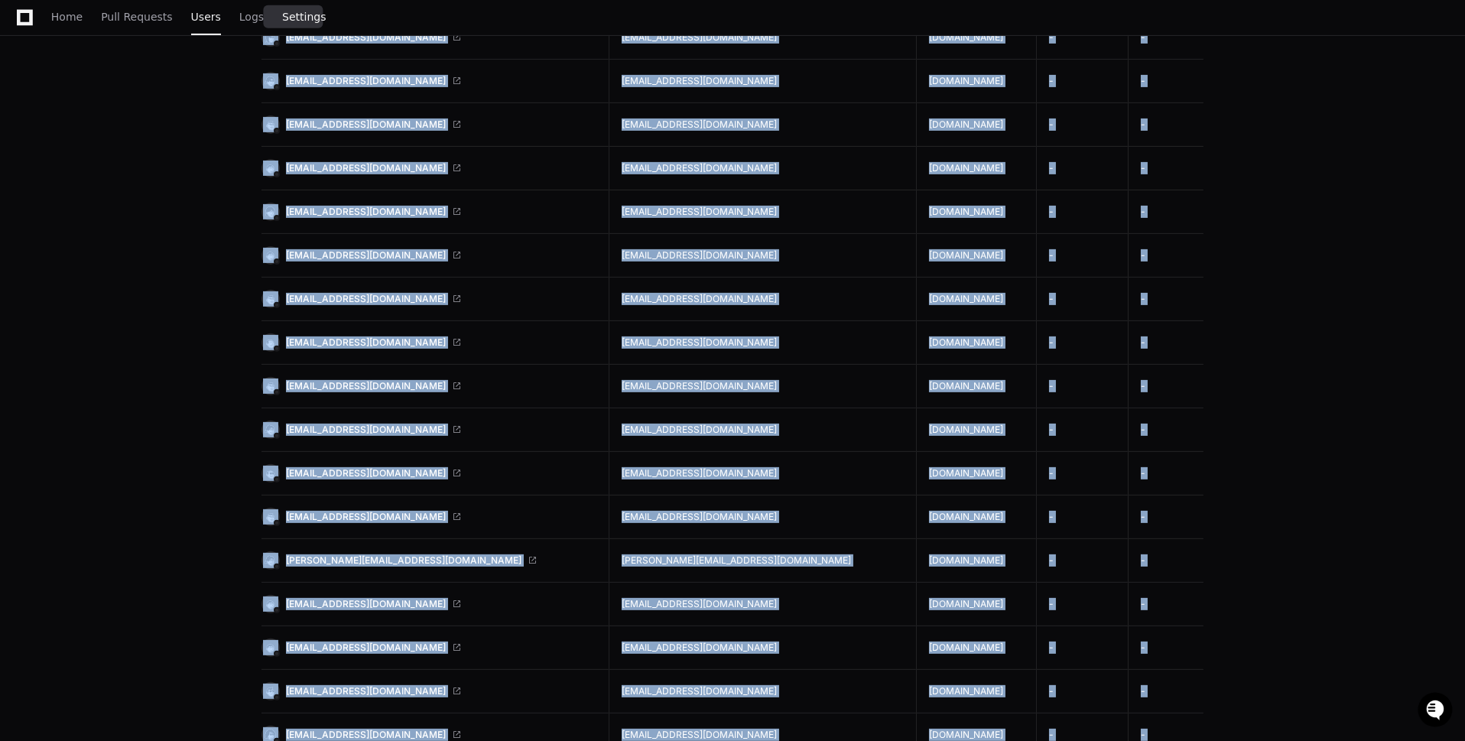
click at [306, 21] on span "Settings" at bounding box center [304, 16] width 44 height 9
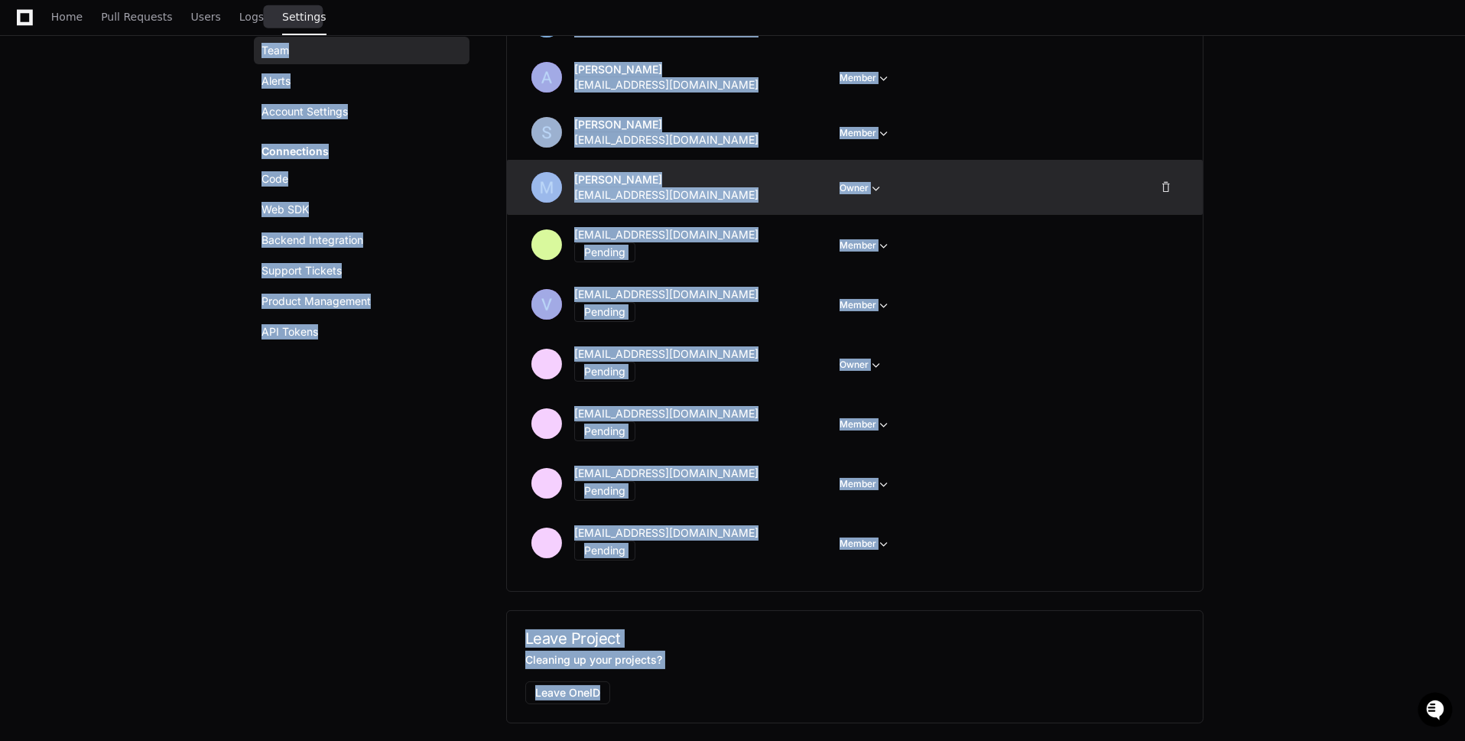
scroll to position [538, 0]
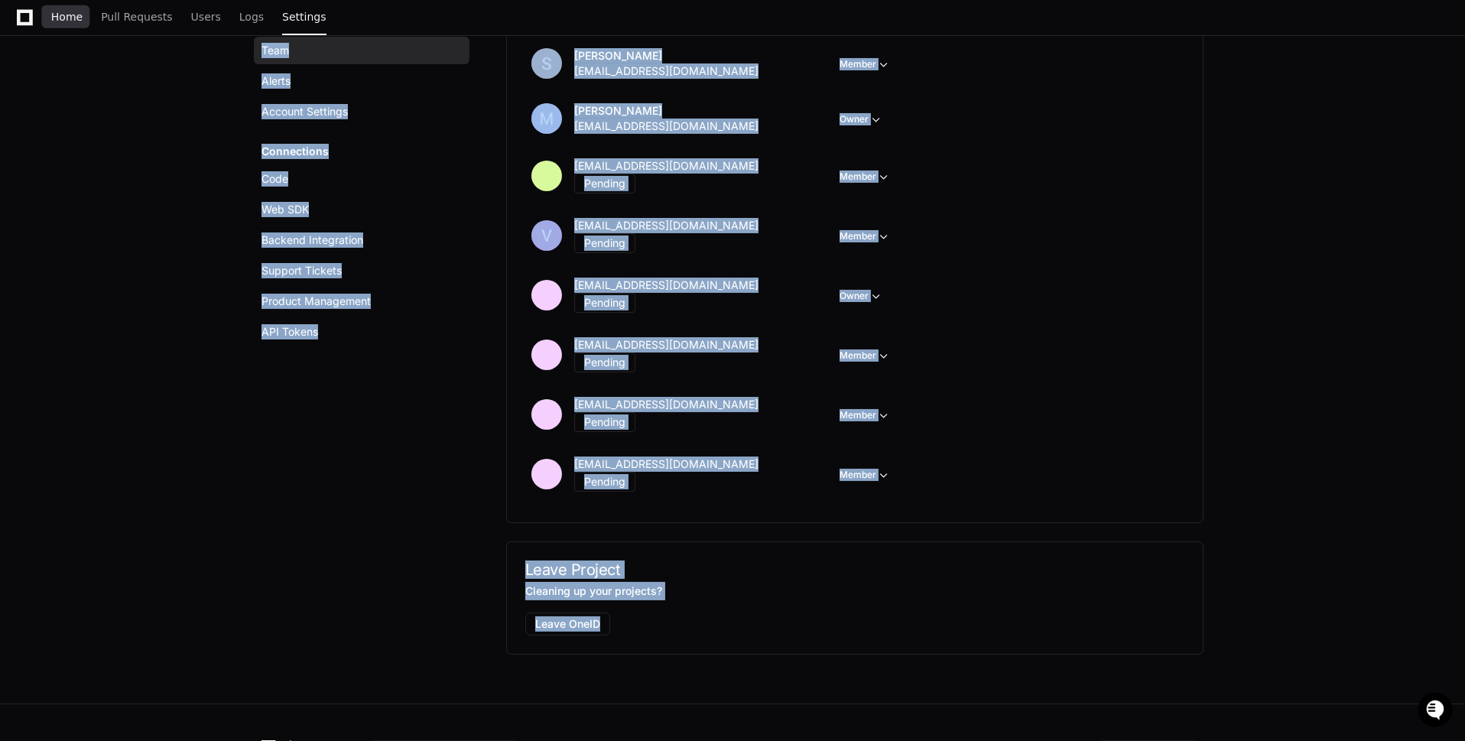
click at [80, 21] on span "Home" at bounding box center [66, 16] width 31 height 9
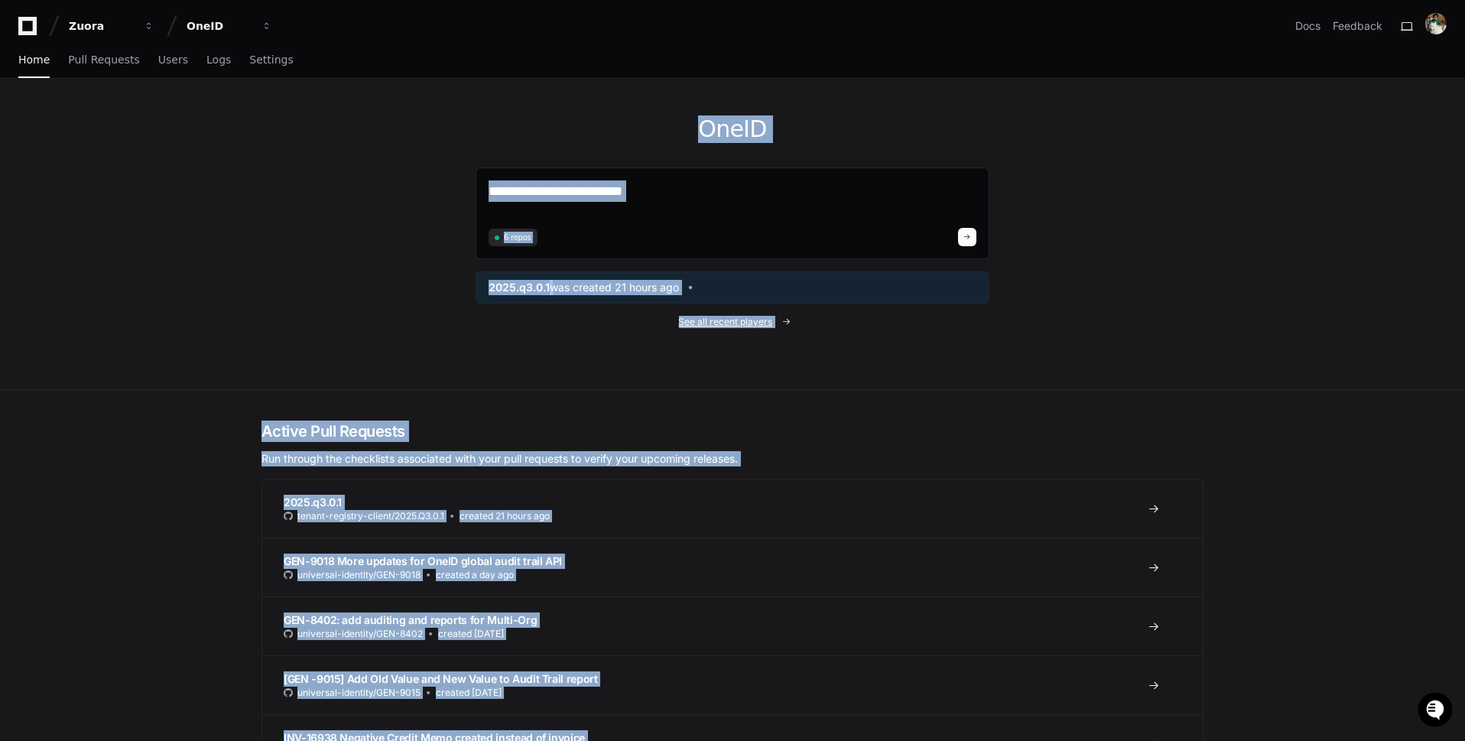
click at [755, 326] on span "See all recent players" at bounding box center [726, 322] width 94 height 12
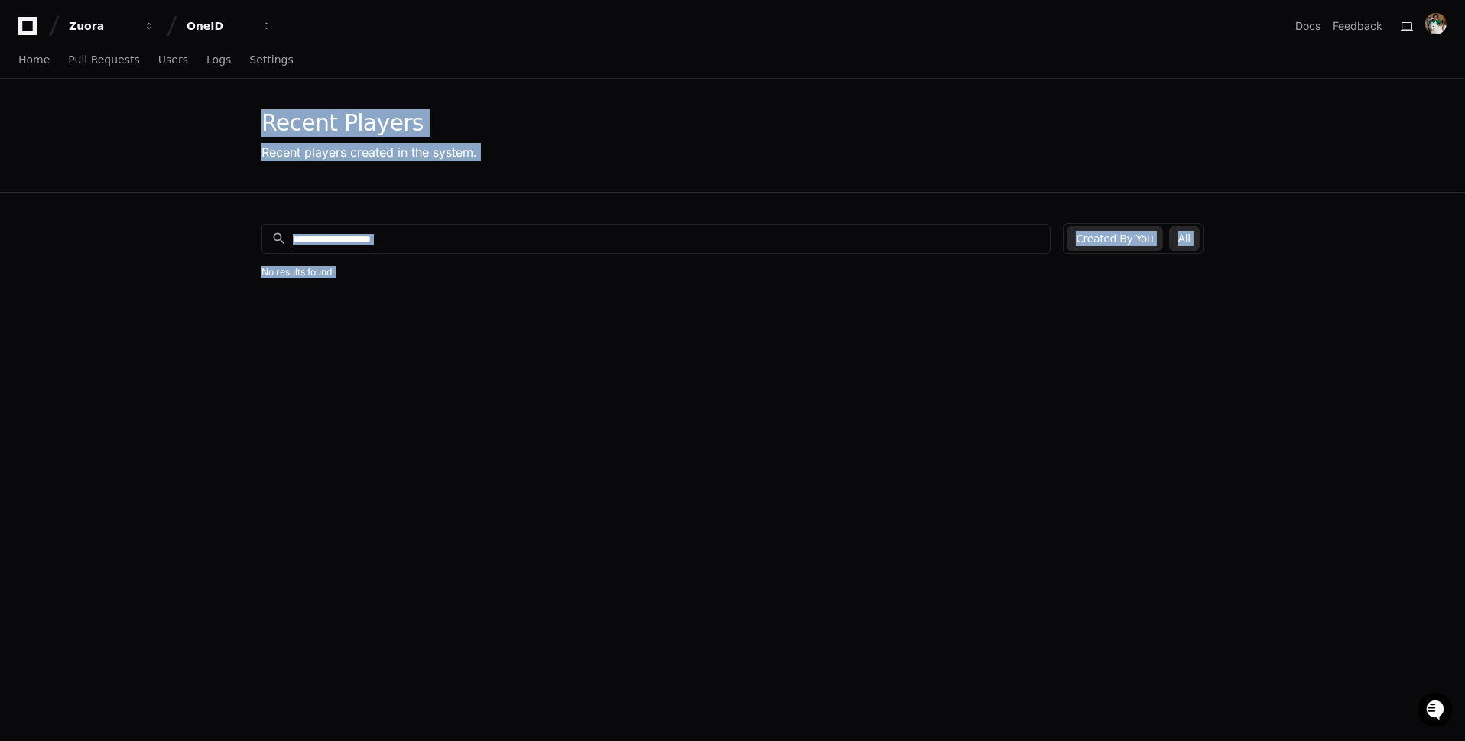
click at [1192, 232] on button "All" at bounding box center [1184, 238] width 31 height 24
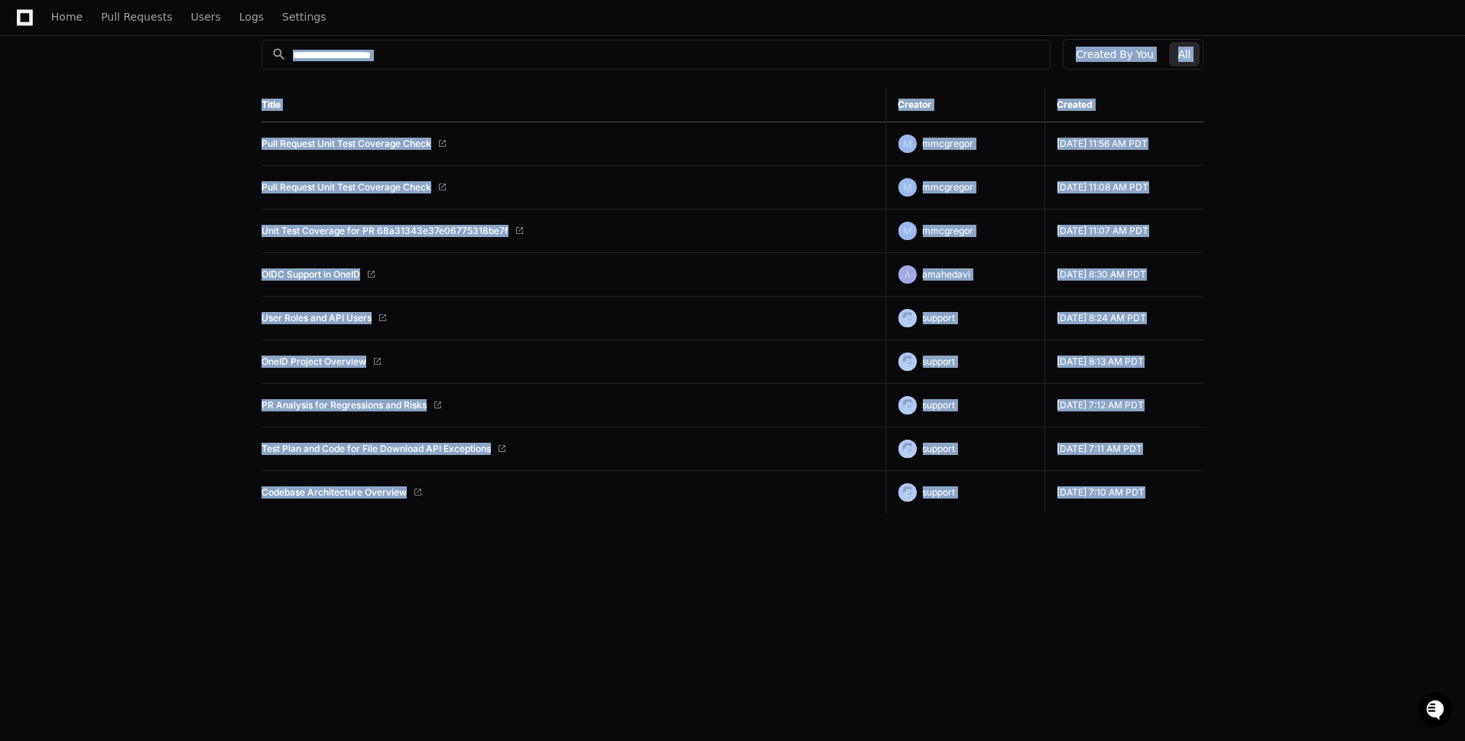
scroll to position [191, 0]
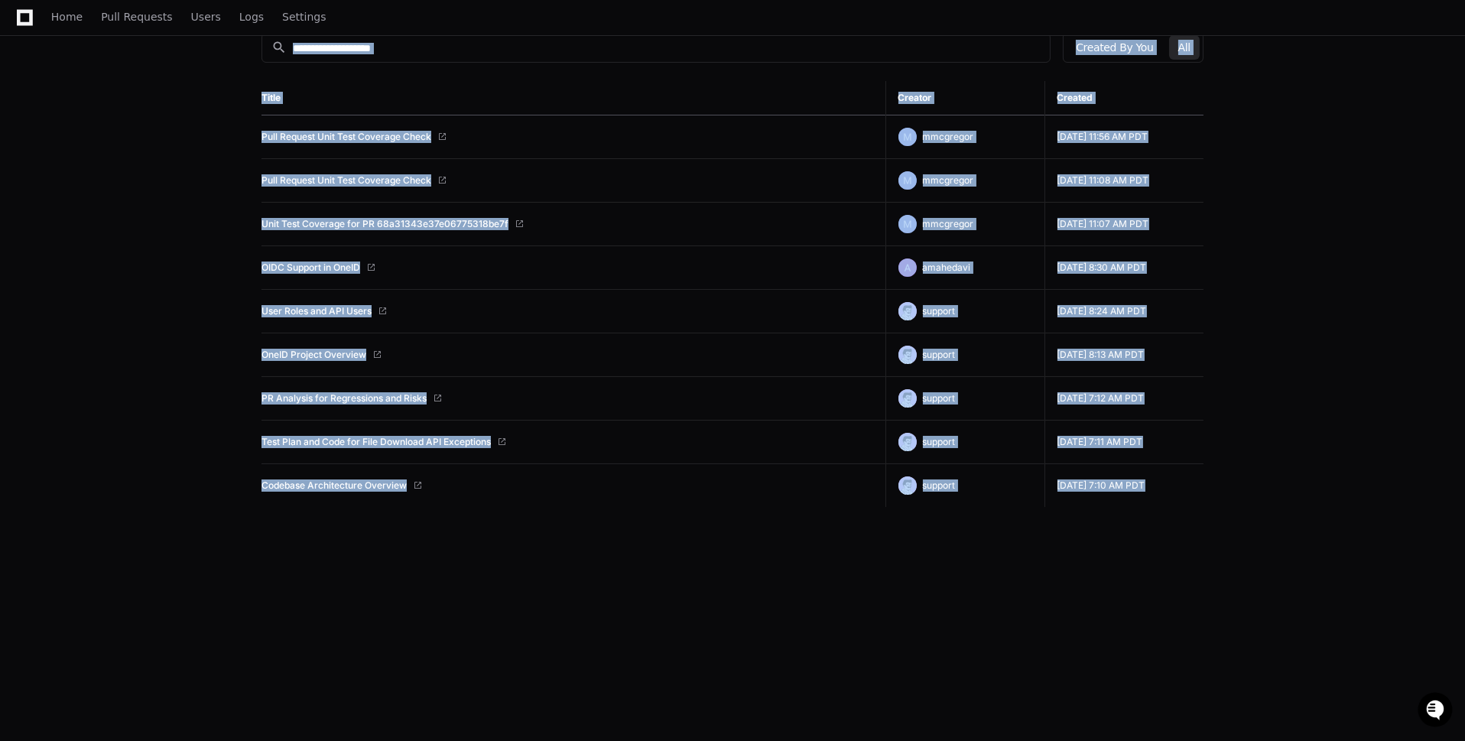
click at [572, 631] on div "search Created By You All Title Creator Created Pull Request Unit Test Coverage…" at bounding box center [732, 372] width 979 height 741
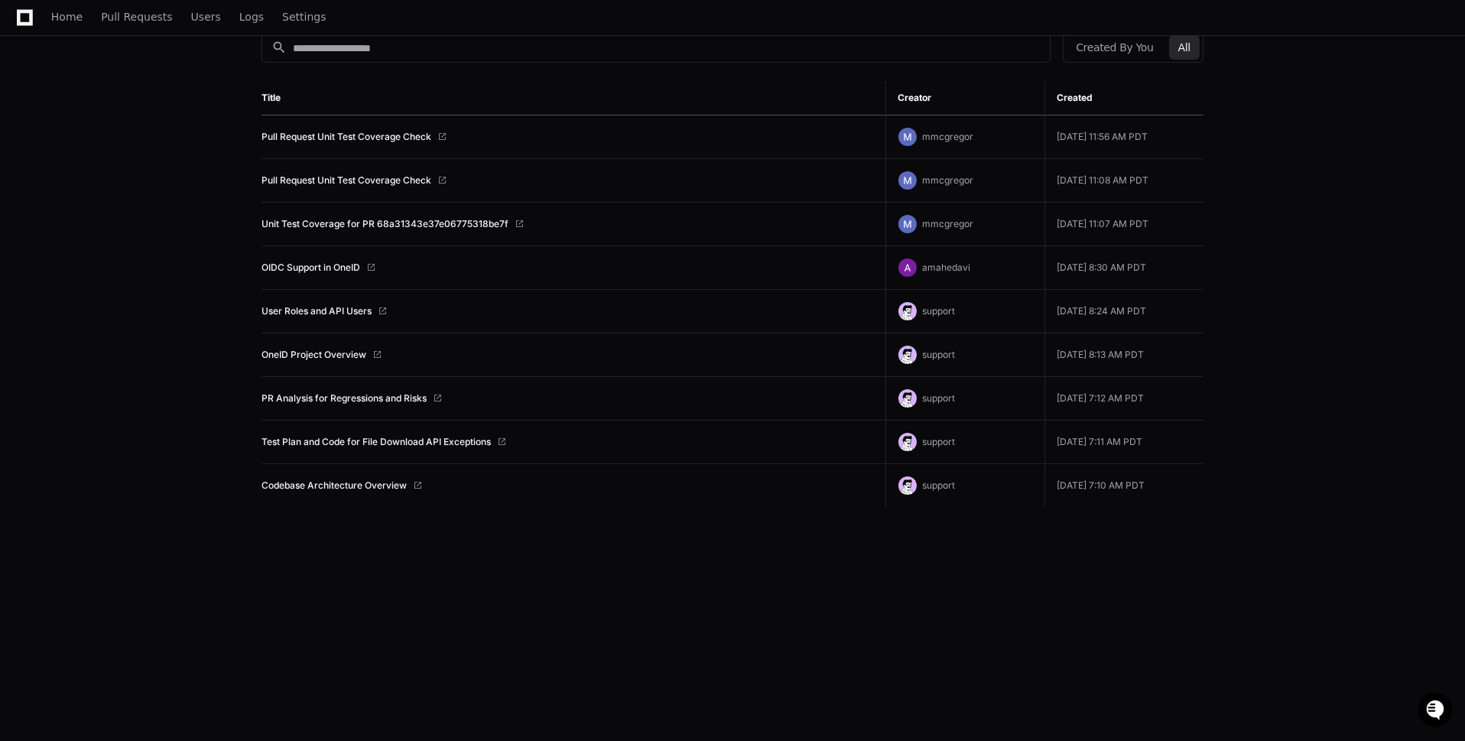
scroll to position [0, 0]
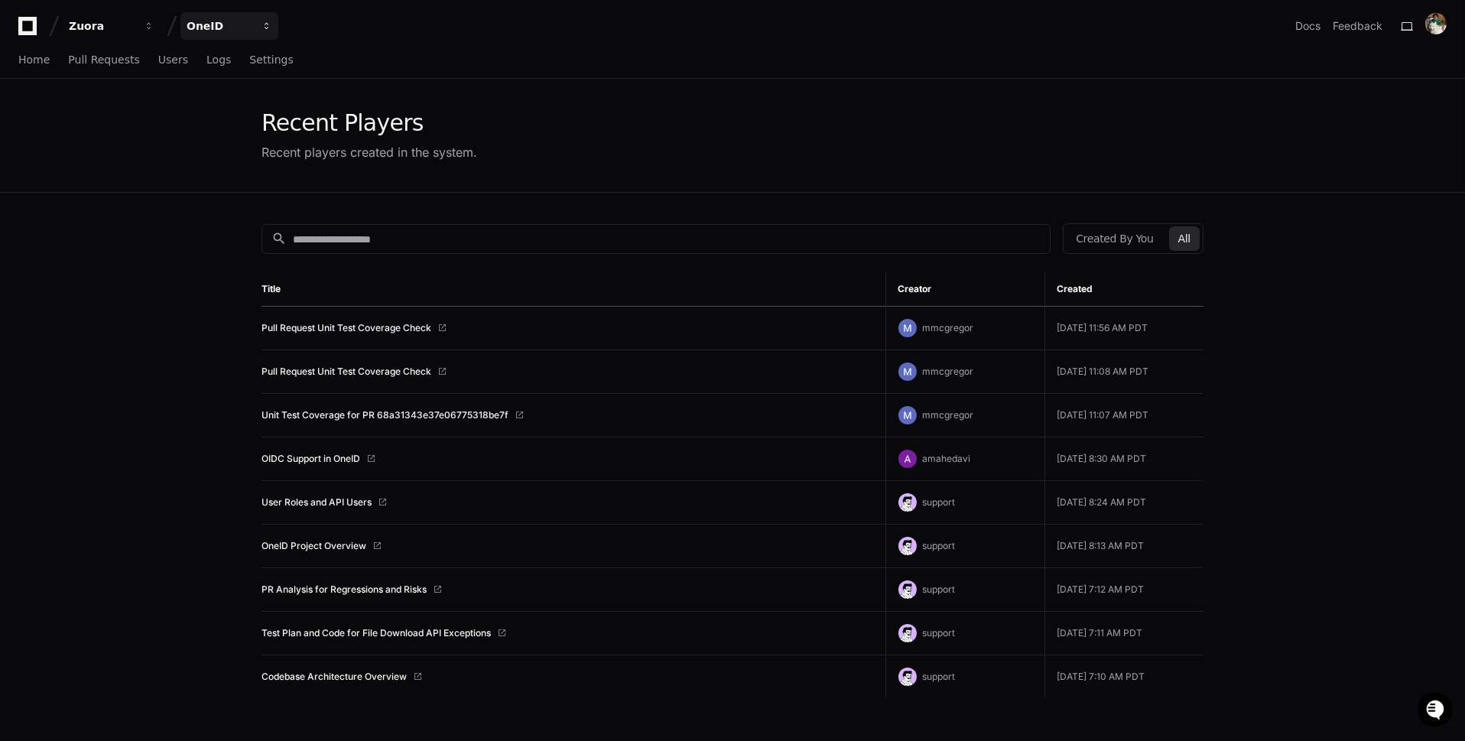
click at [180, 28] on button "OneID" at bounding box center [229, 26] width 98 height 28
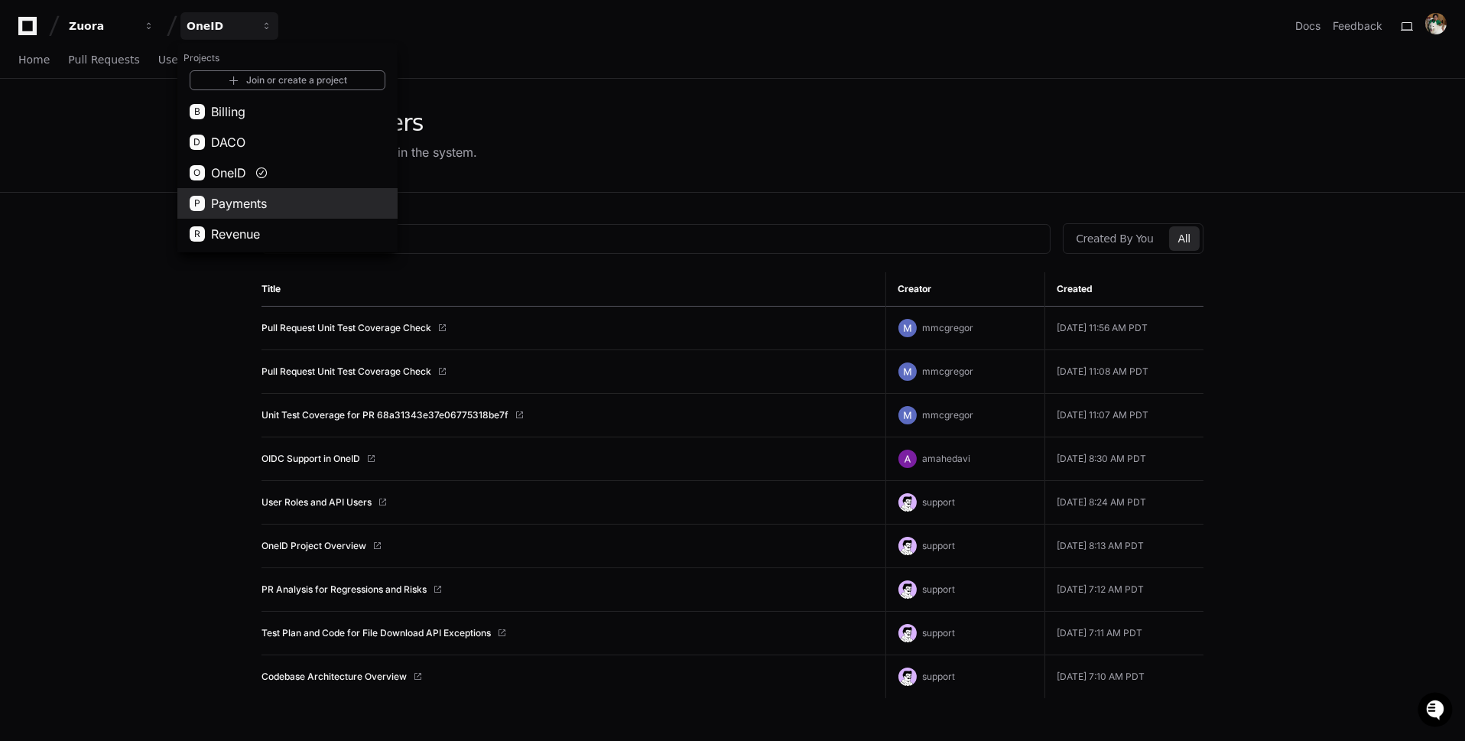
click at [277, 214] on button "P Payments" at bounding box center [287, 203] width 220 height 31
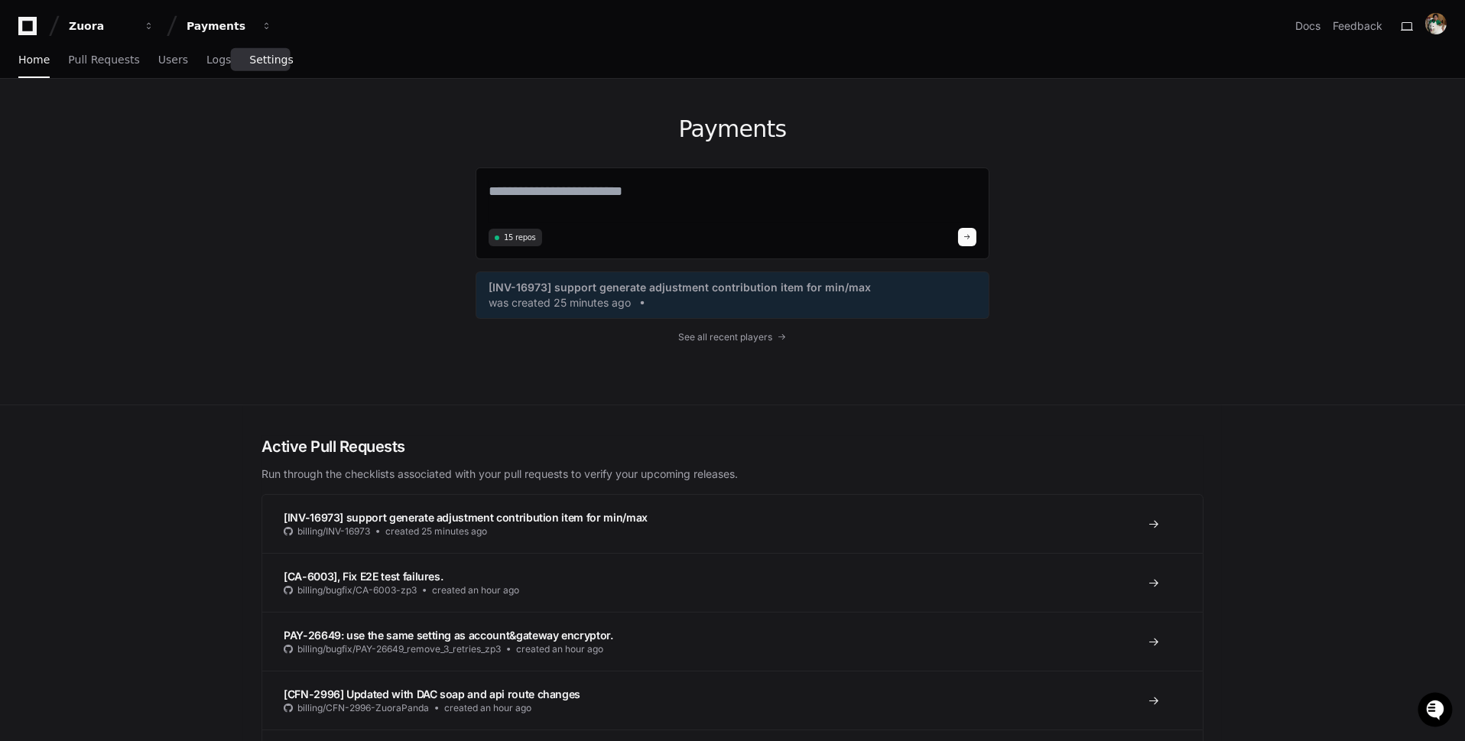
click at [277, 63] on span "Settings" at bounding box center [271, 59] width 44 height 9
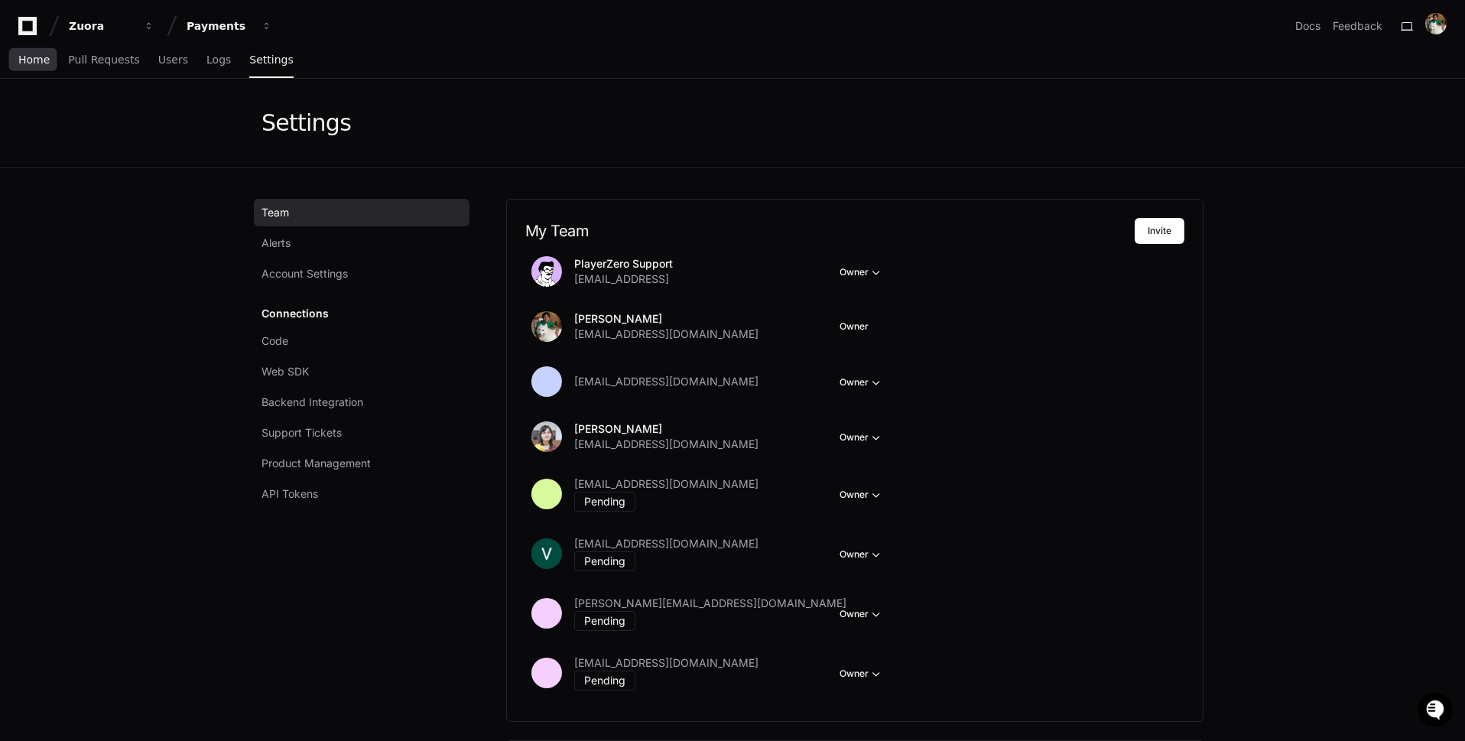
click at [33, 64] on span "Home" at bounding box center [33, 59] width 31 height 9
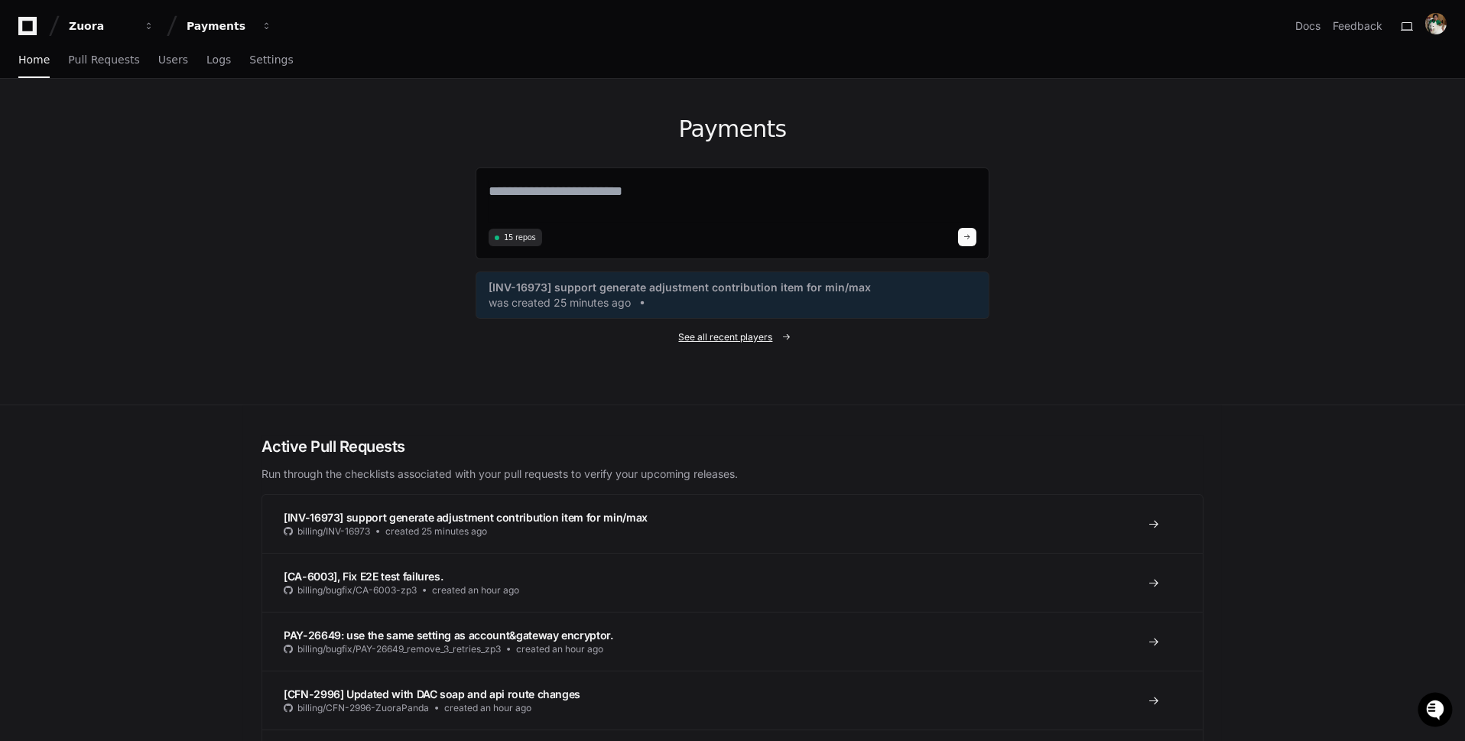
click at [755, 334] on span "See all recent players" at bounding box center [726, 337] width 94 height 12
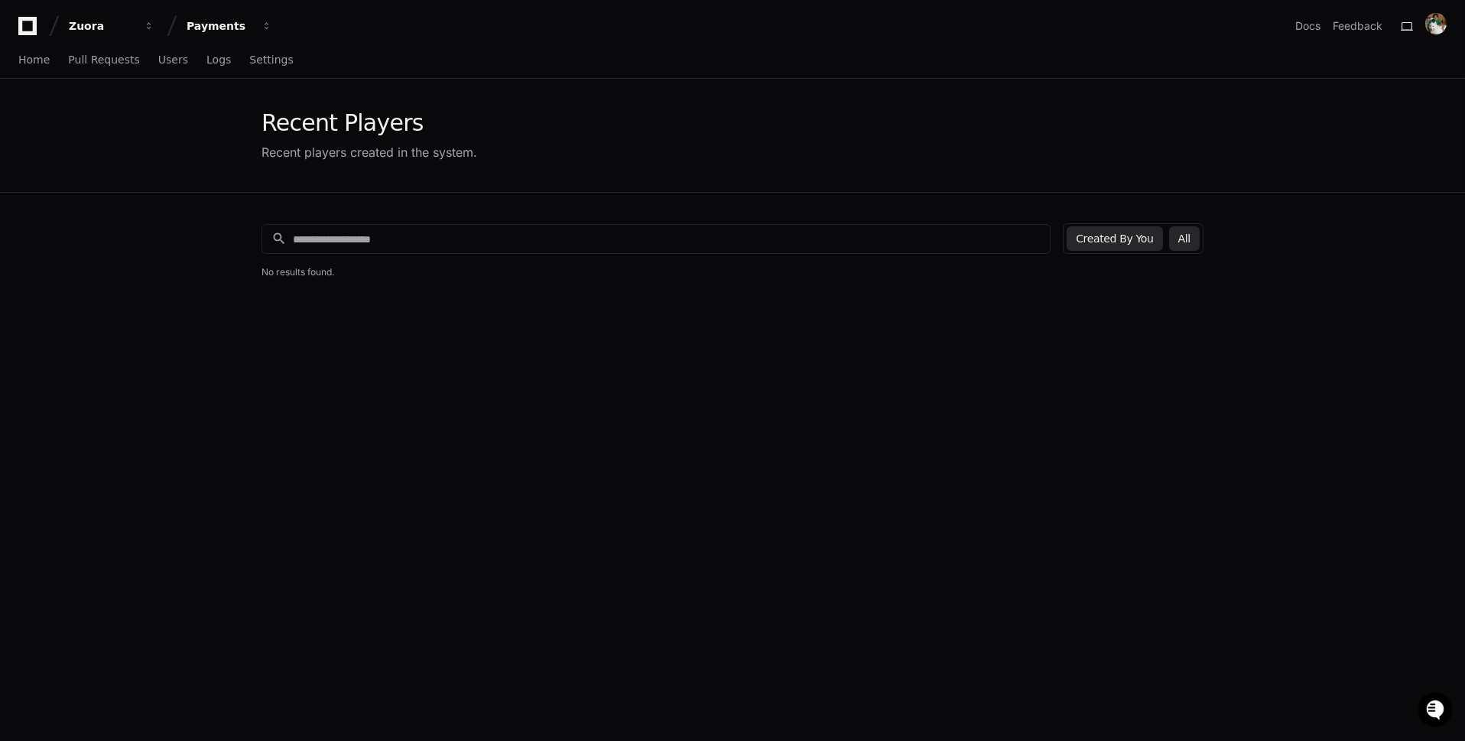
click at [1187, 229] on button "All" at bounding box center [1184, 238] width 31 height 24
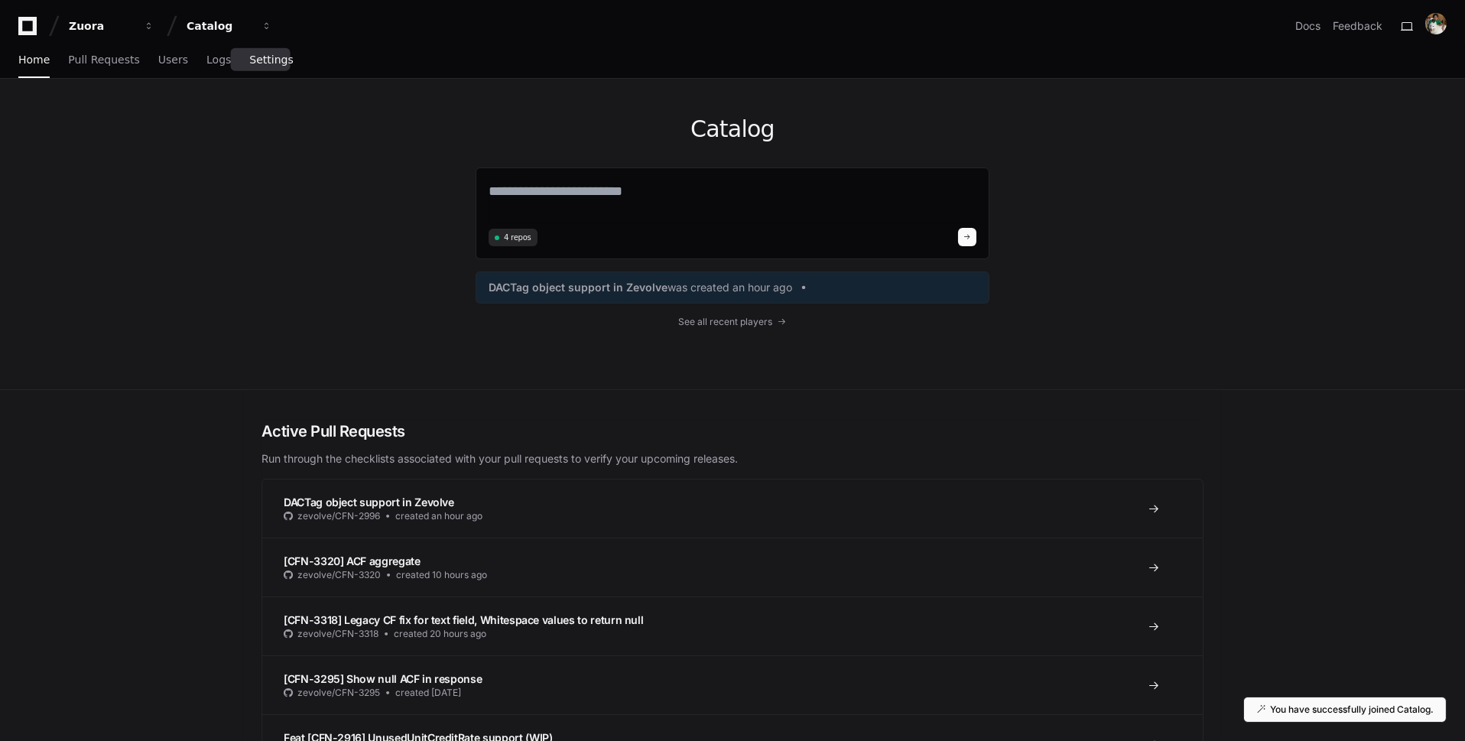
click at [261, 57] on span "Settings" at bounding box center [271, 59] width 44 height 9
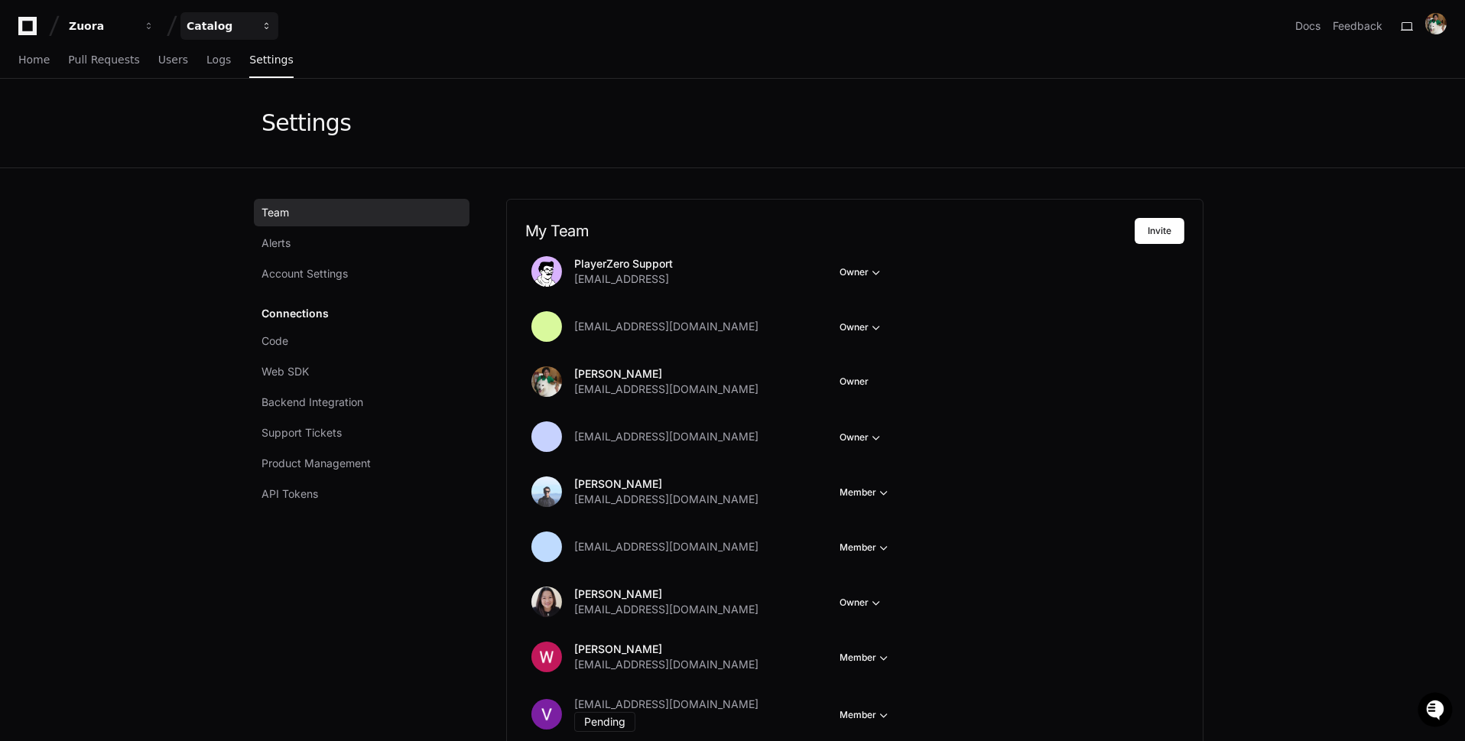
click at [241, 38] on button "Catalog" at bounding box center [229, 26] width 98 height 28
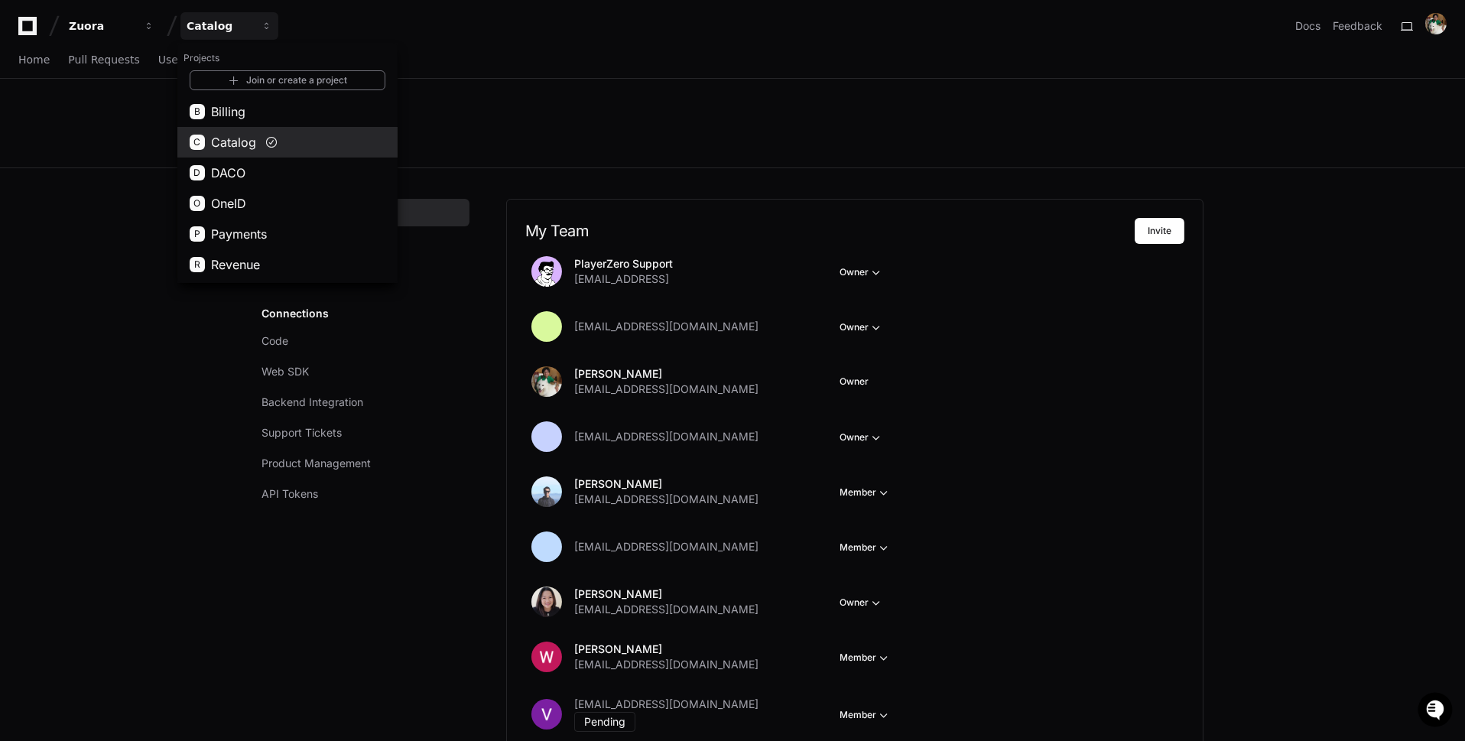
click at [233, 140] on span "Catalog" at bounding box center [233, 142] width 45 height 18
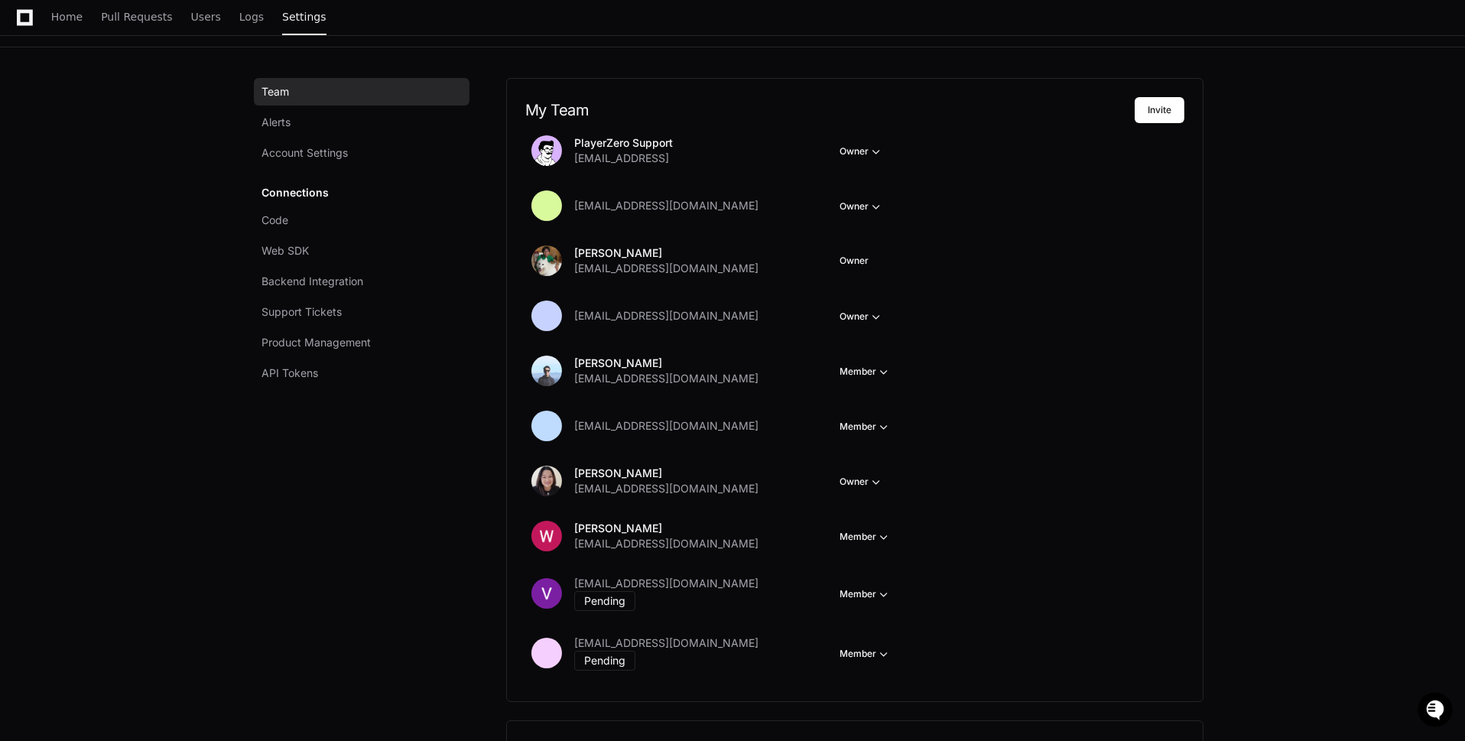
scroll to position [107, 0]
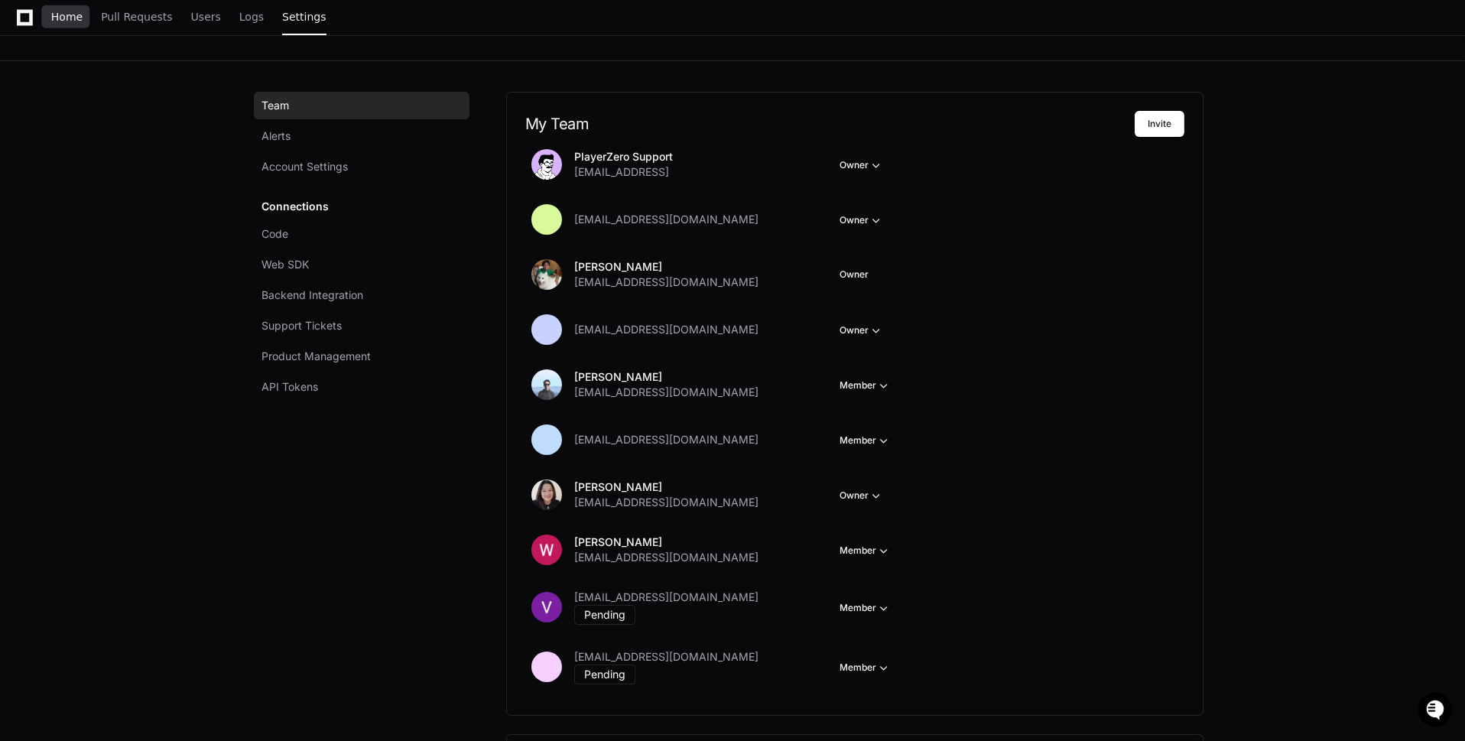
click at [64, 4] on link "Home" at bounding box center [66, 17] width 31 height 35
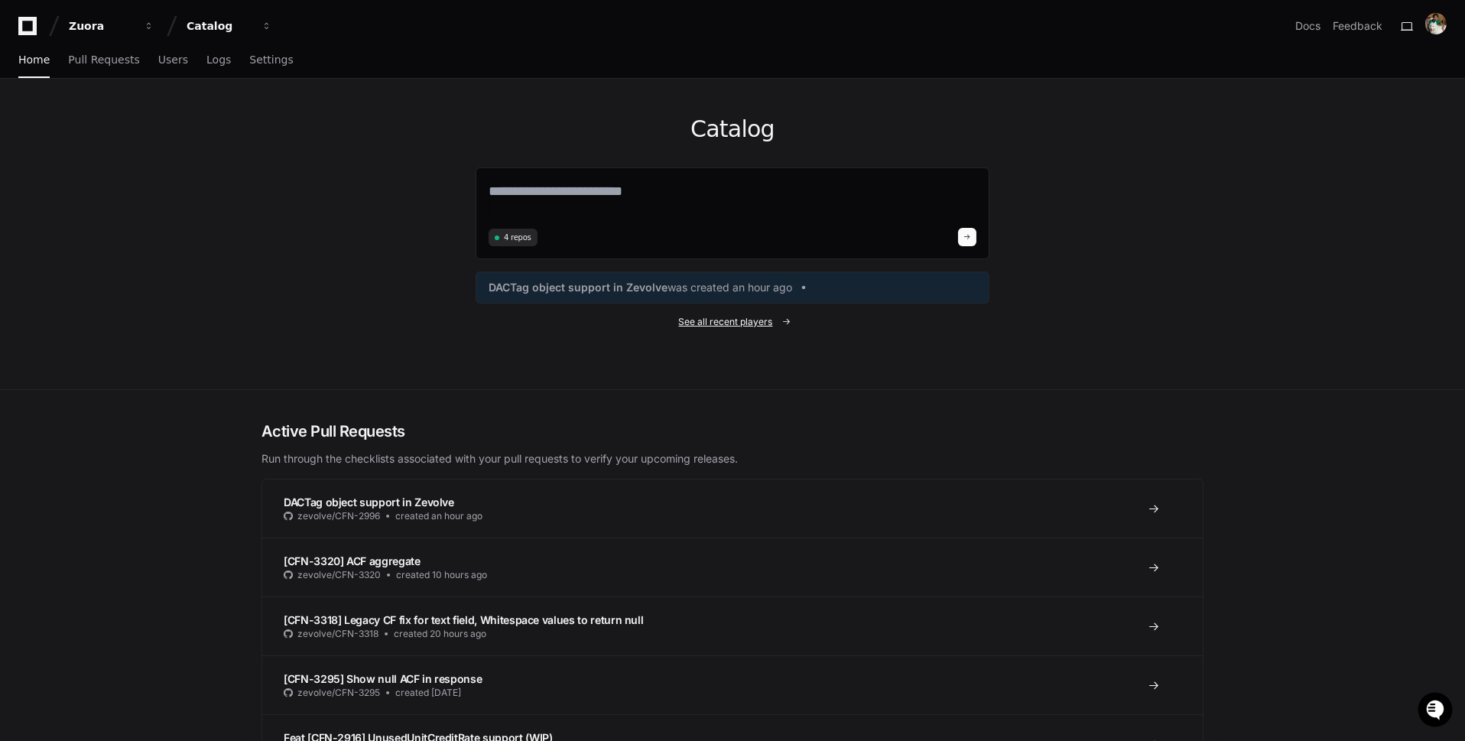
click at [774, 320] on link "See all recent players" at bounding box center [733, 322] width 514 height 12
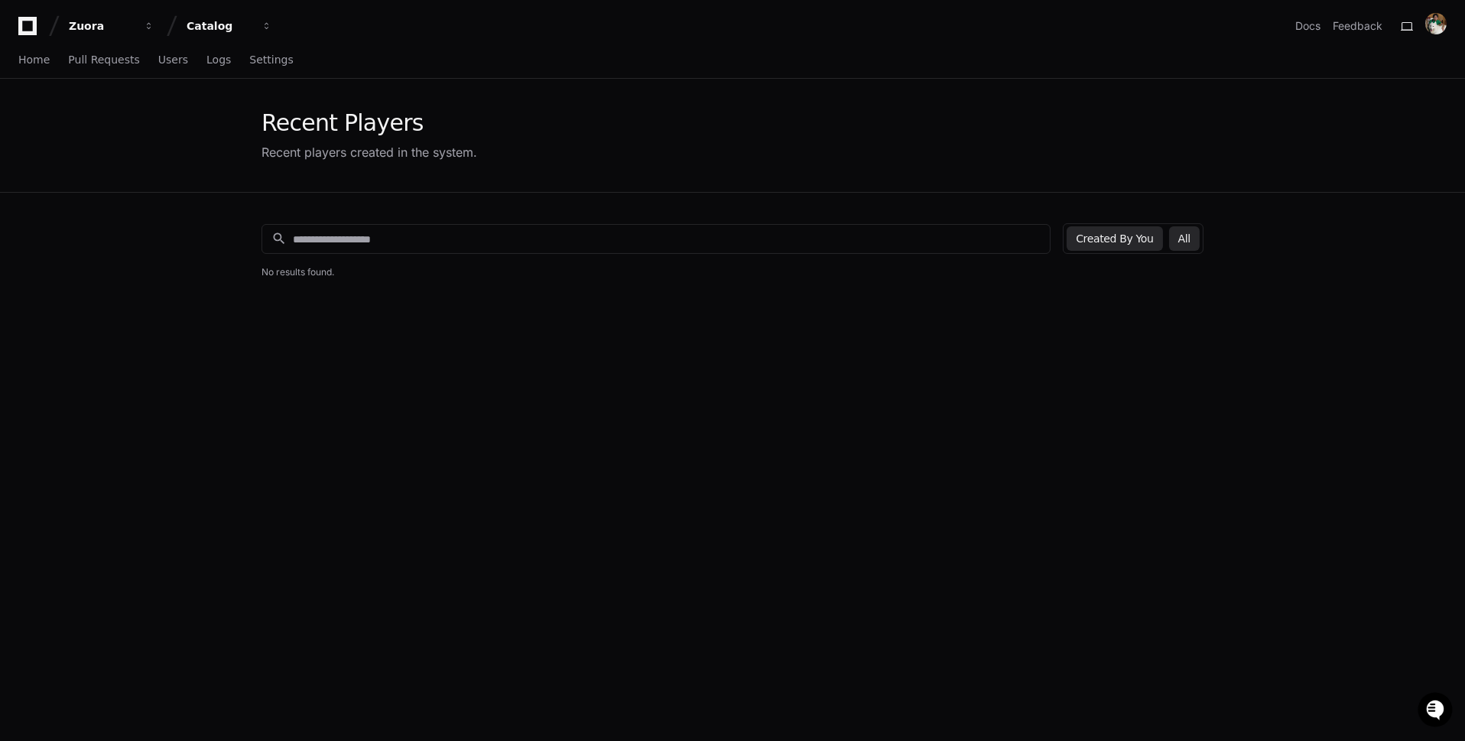
click at [1192, 245] on button "All" at bounding box center [1184, 238] width 31 height 24
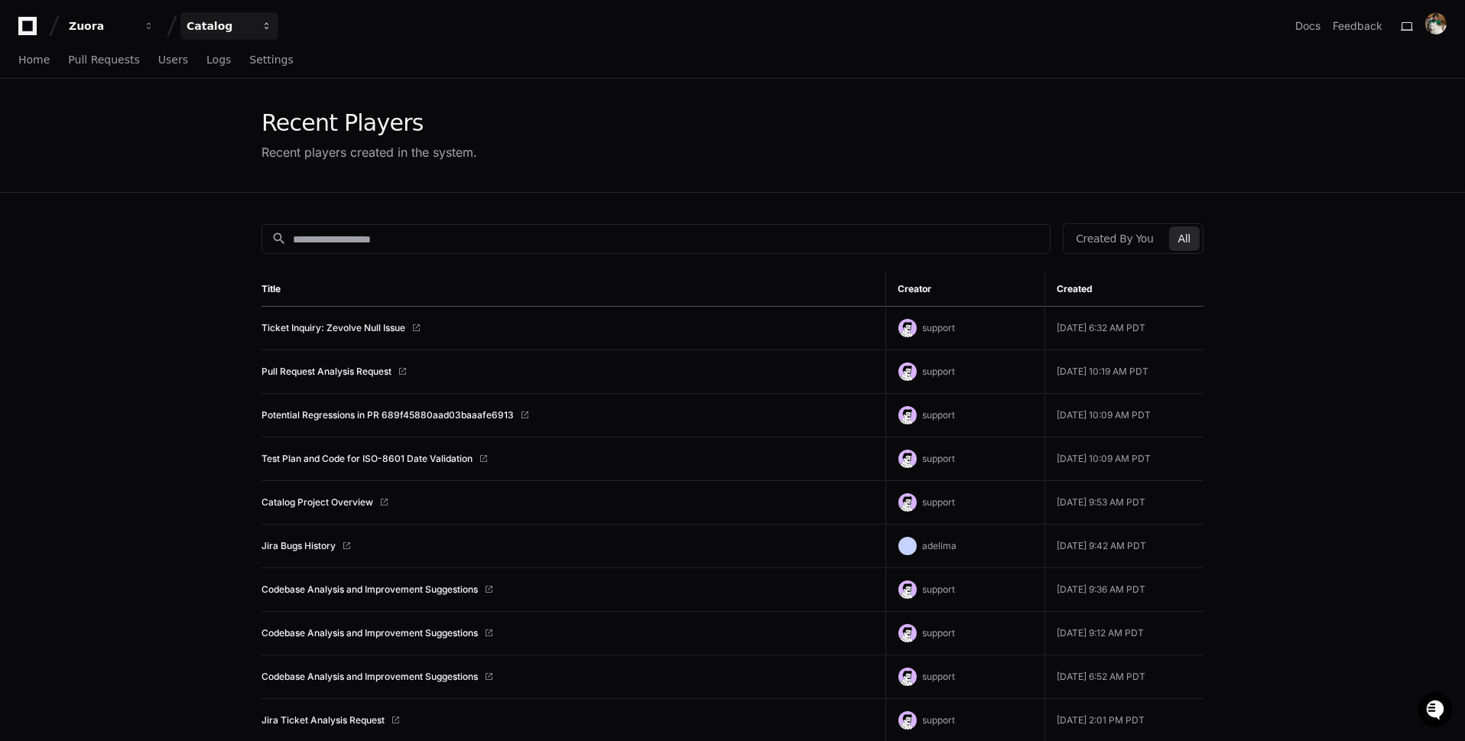
click at [135, 33] on div "Catalog" at bounding box center [102, 25] width 66 height 15
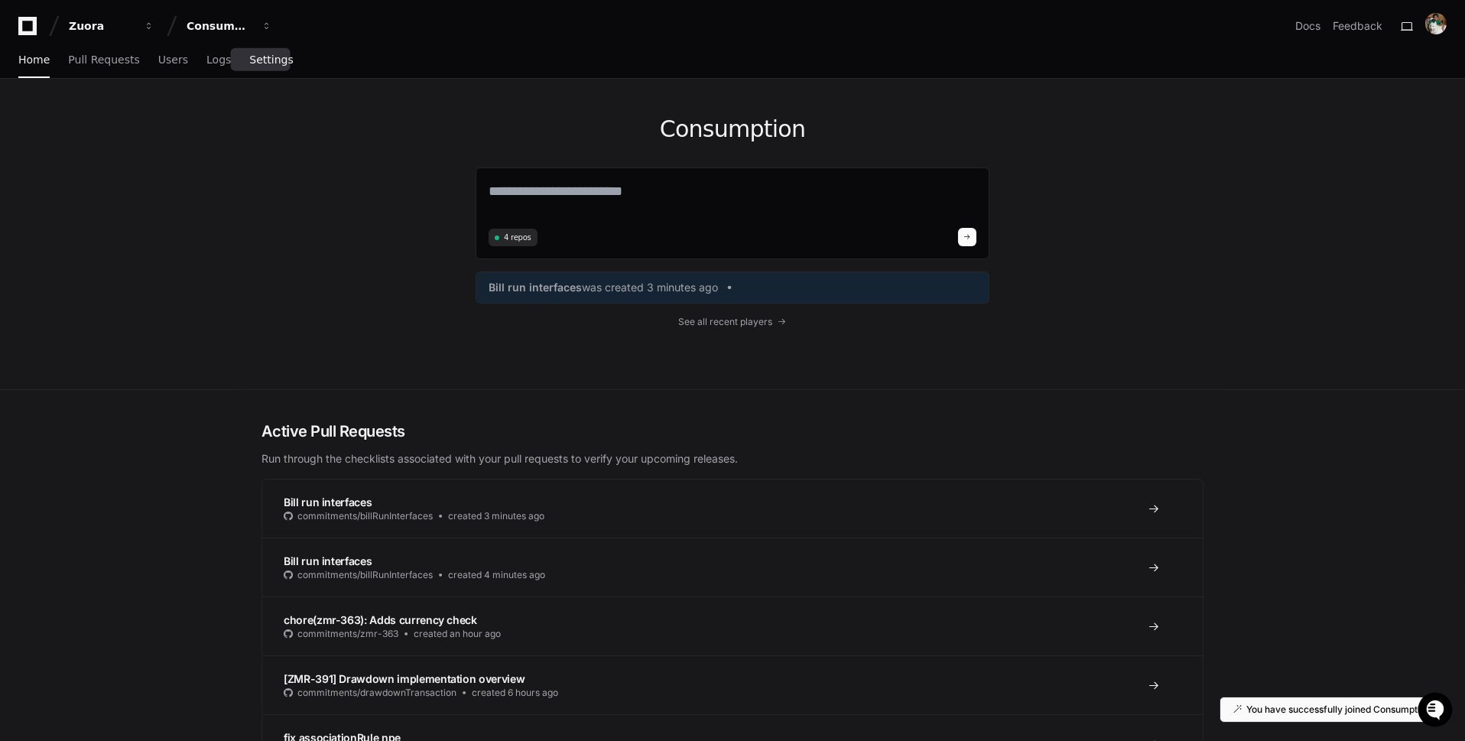
click at [277, 60] on span "Settings" at bounding box center [271, 59] width 44 height 9
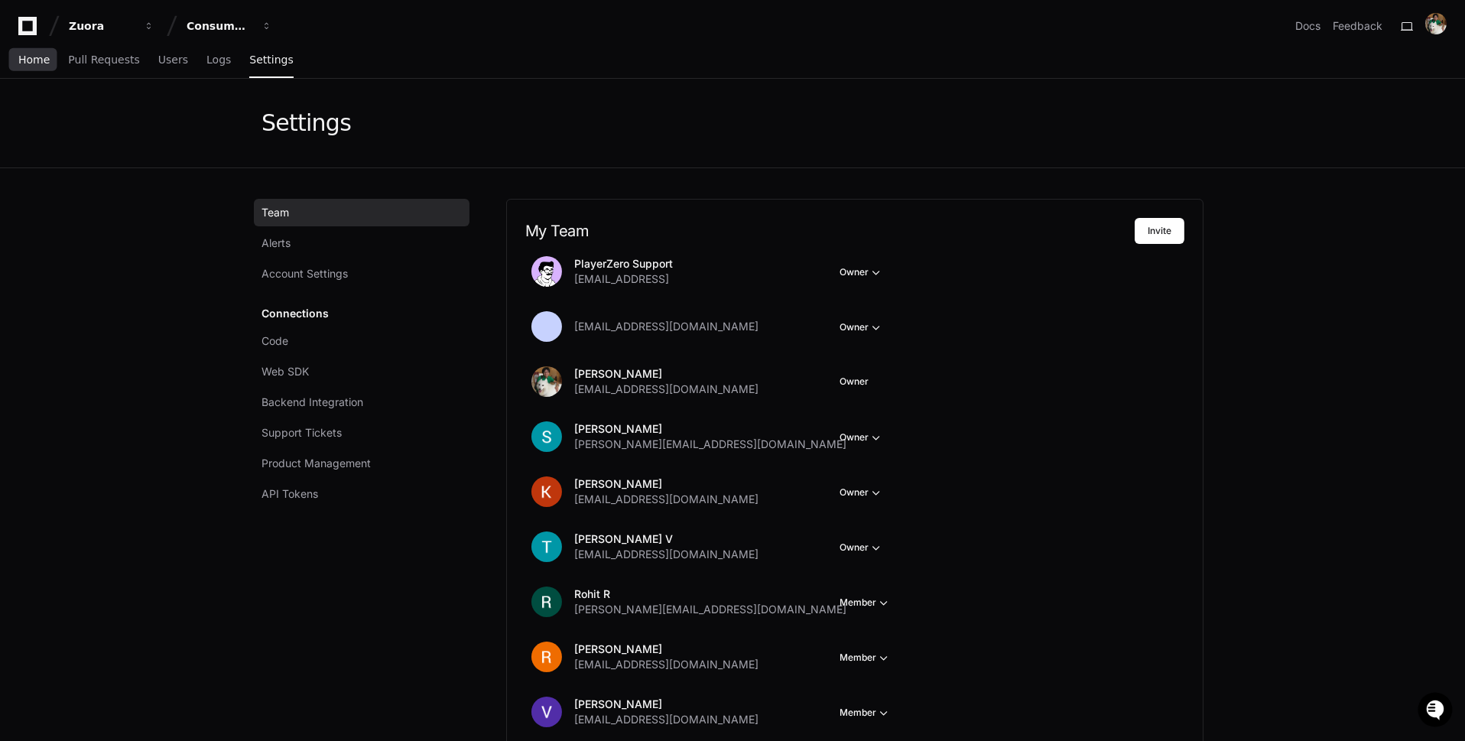
click at [42, 57] on span "Home" at bounding box center [33, 59] width 31 height 9
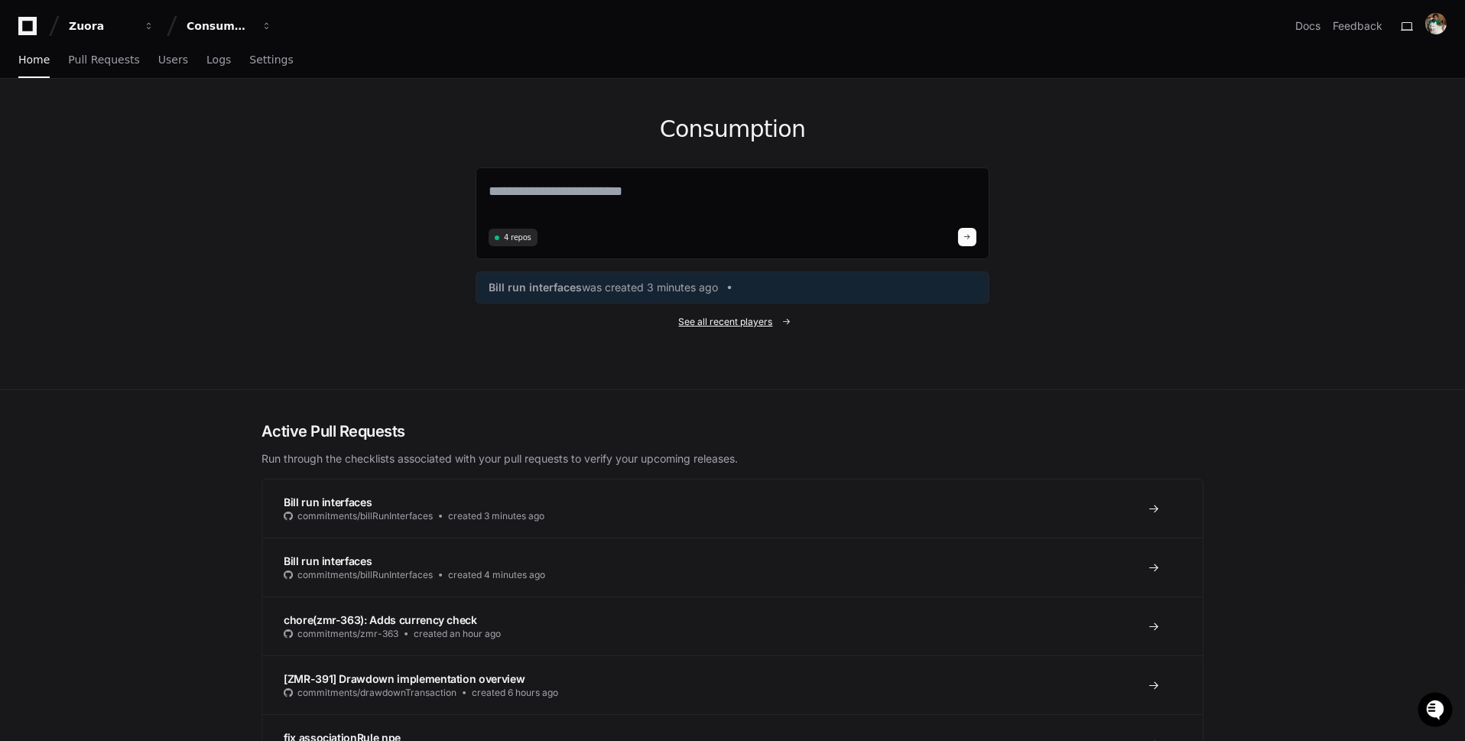
click at [757, 323] on span "See all recent players" at bounding box center [726, 322] width 94 height 12
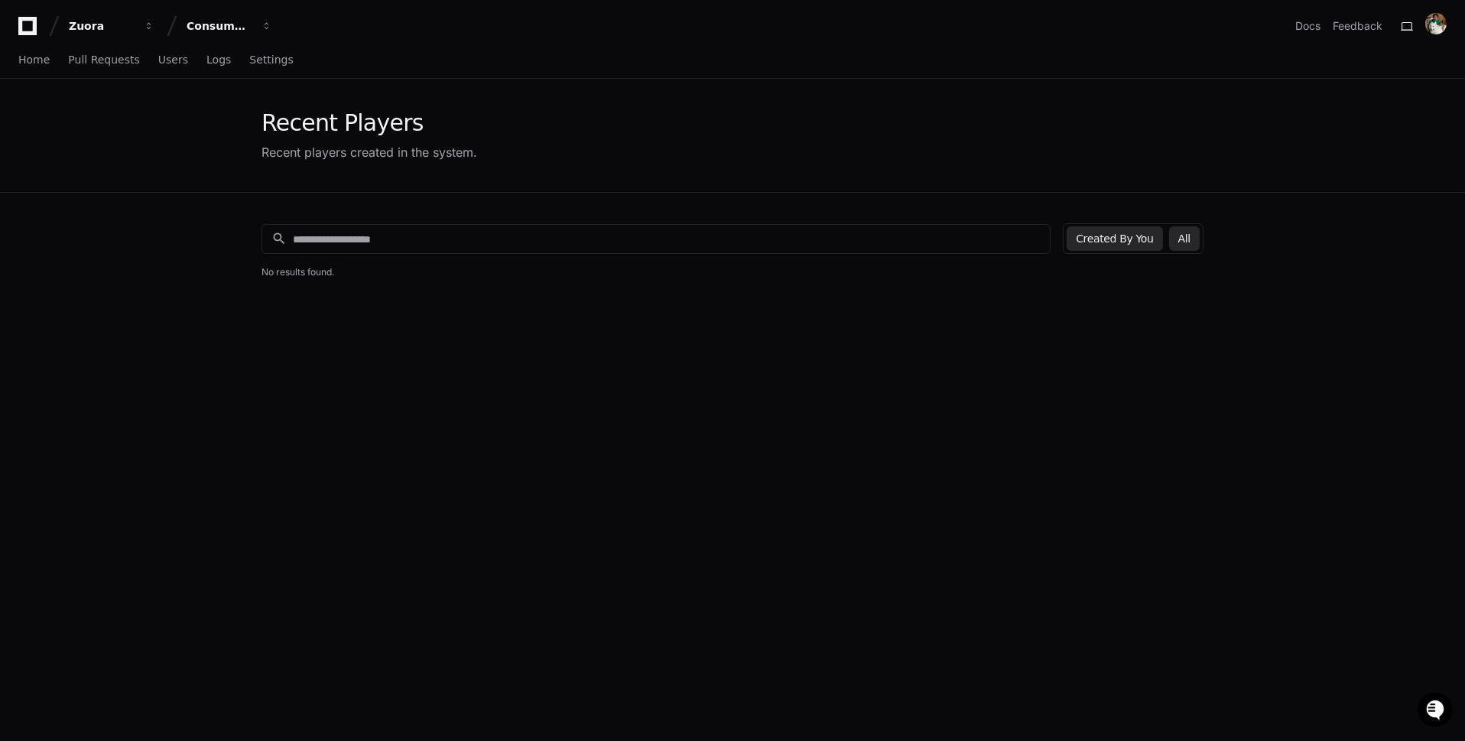
click at [1192, 239] on button "All" at bounding box center [1184, 238] width 31 height 24
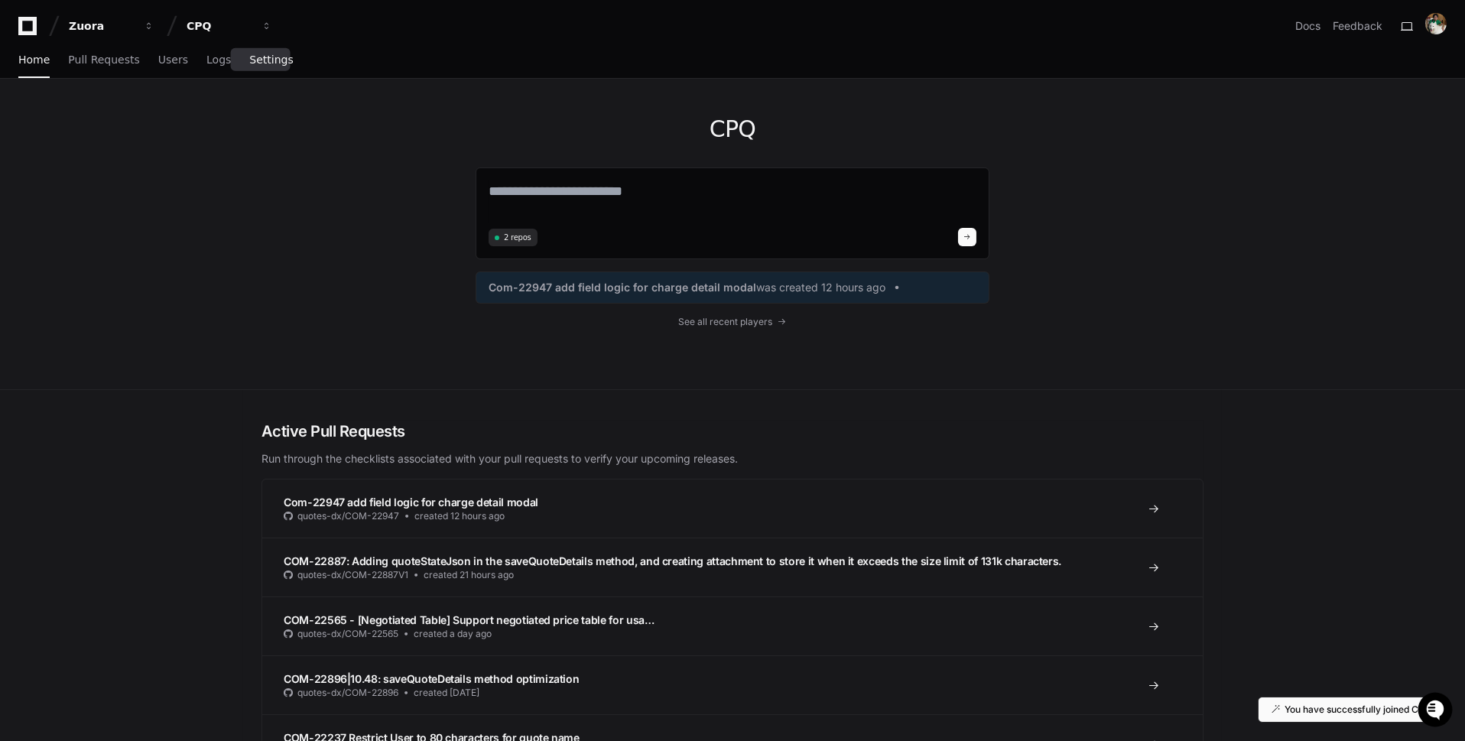
click at [268, 68] on link "Settings" at bounding box center [271, 60] width 44 height 35
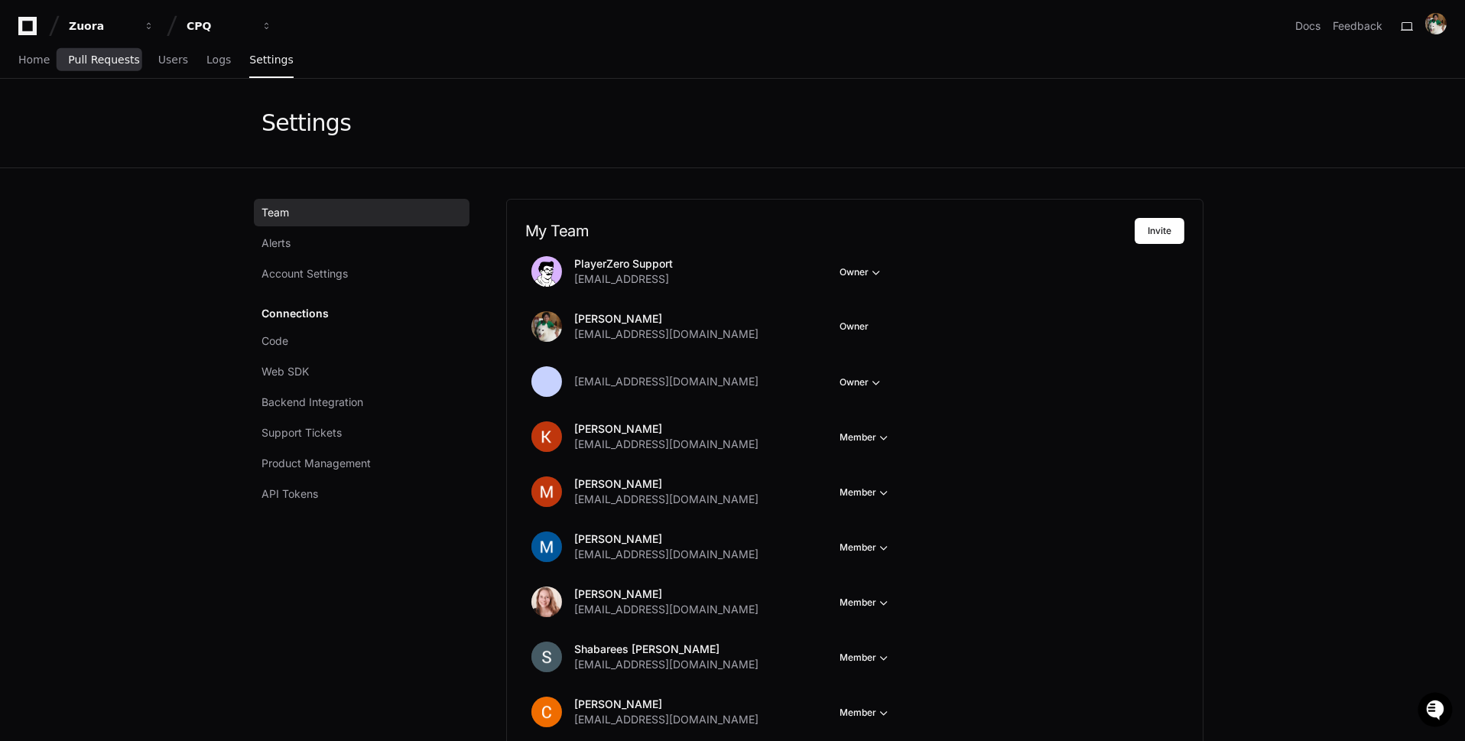
click at [125, 59] on span "Pull Requests" at bounding box center [103, 59] width 71 height 9
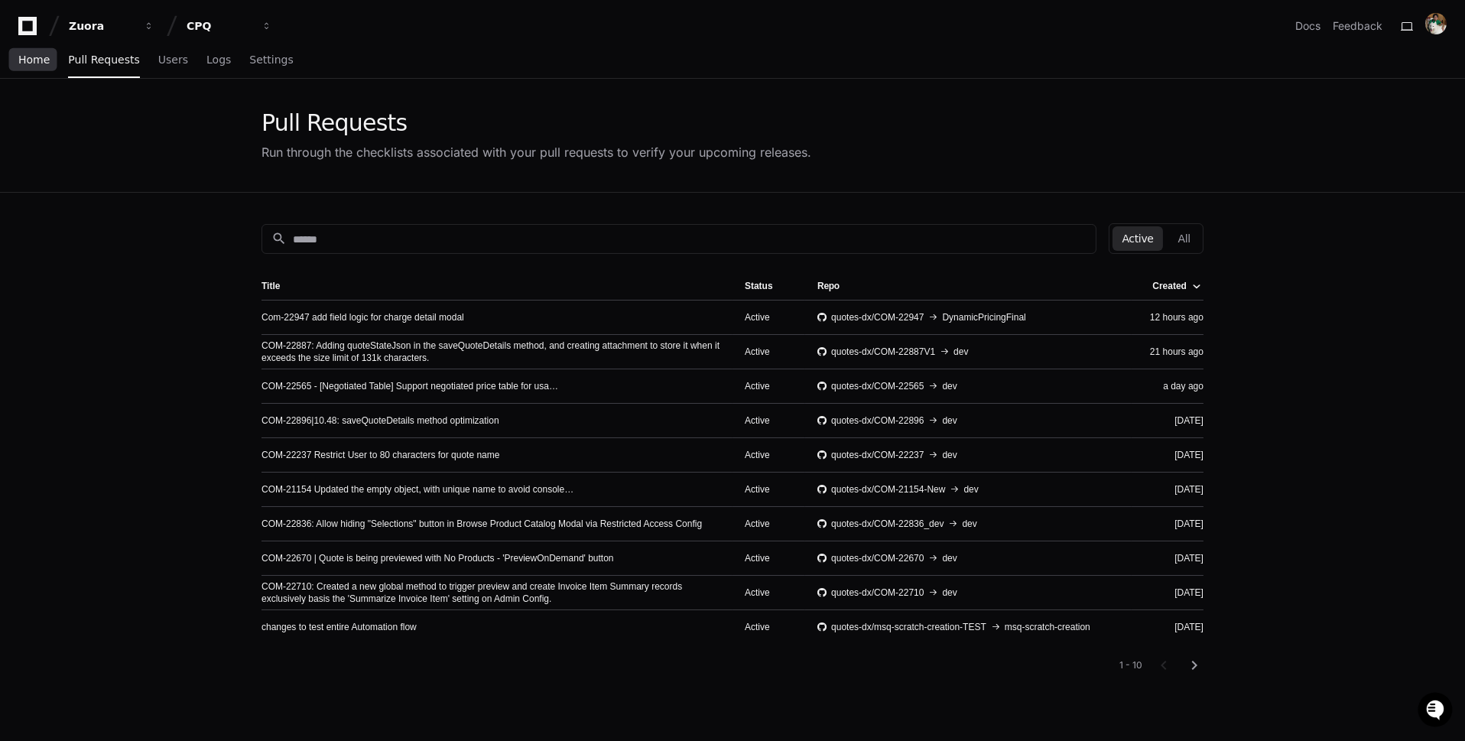
click at [28, 56] on span "Home" at bounding box center [33, 59] width 31 height 9
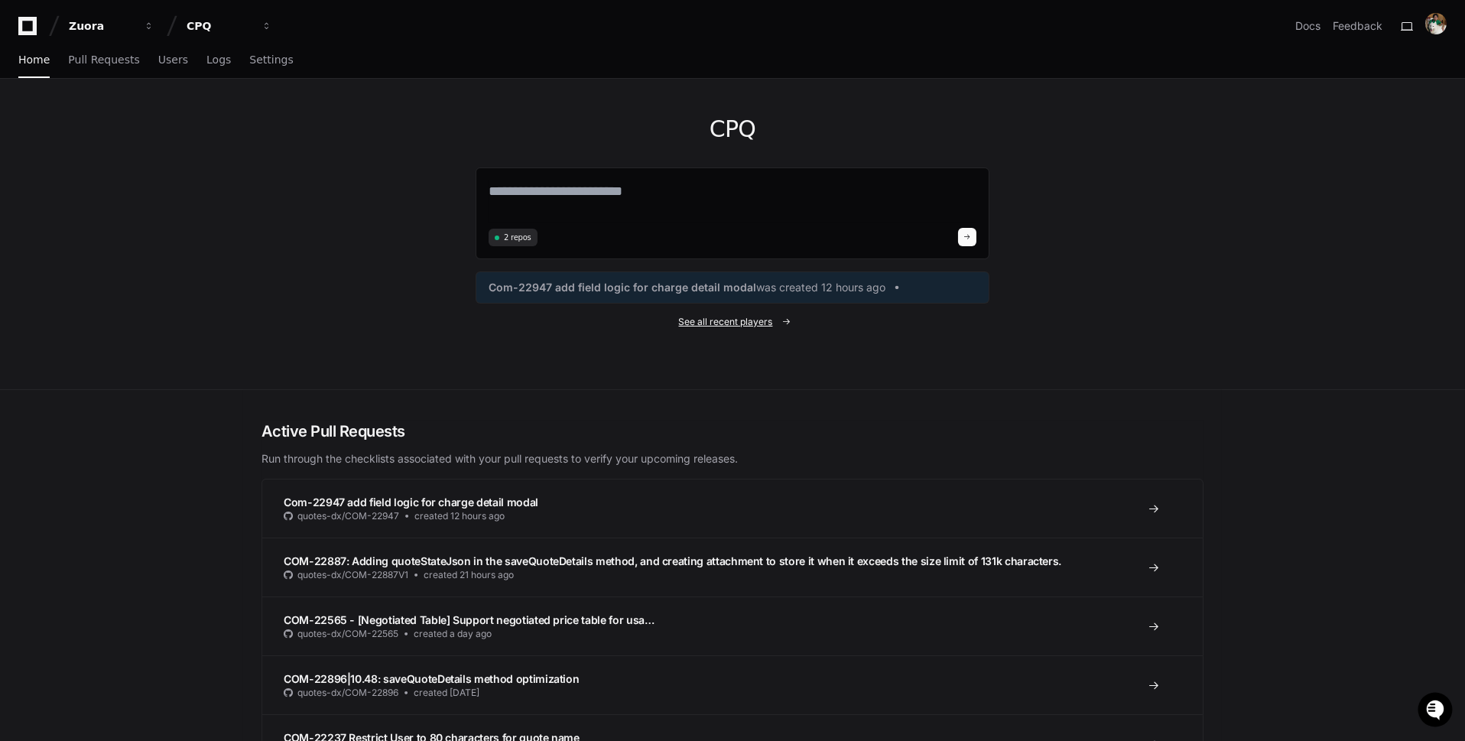
click at [752, 321] on span "See all recent players" at bounding box center [726, 322] width 94 height 12
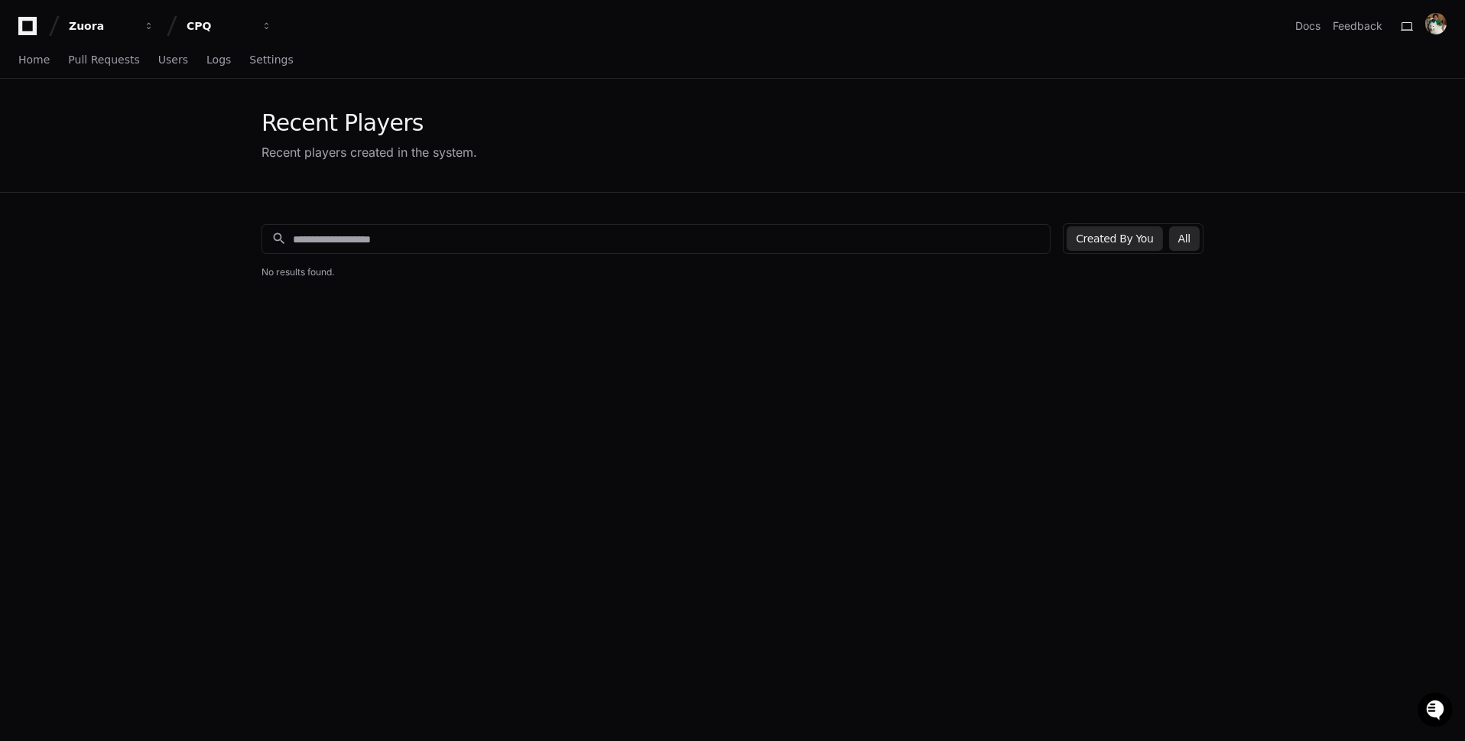
click at [1187, 248] on button "All" at bounding box center [1184, 238] width 31 height 24
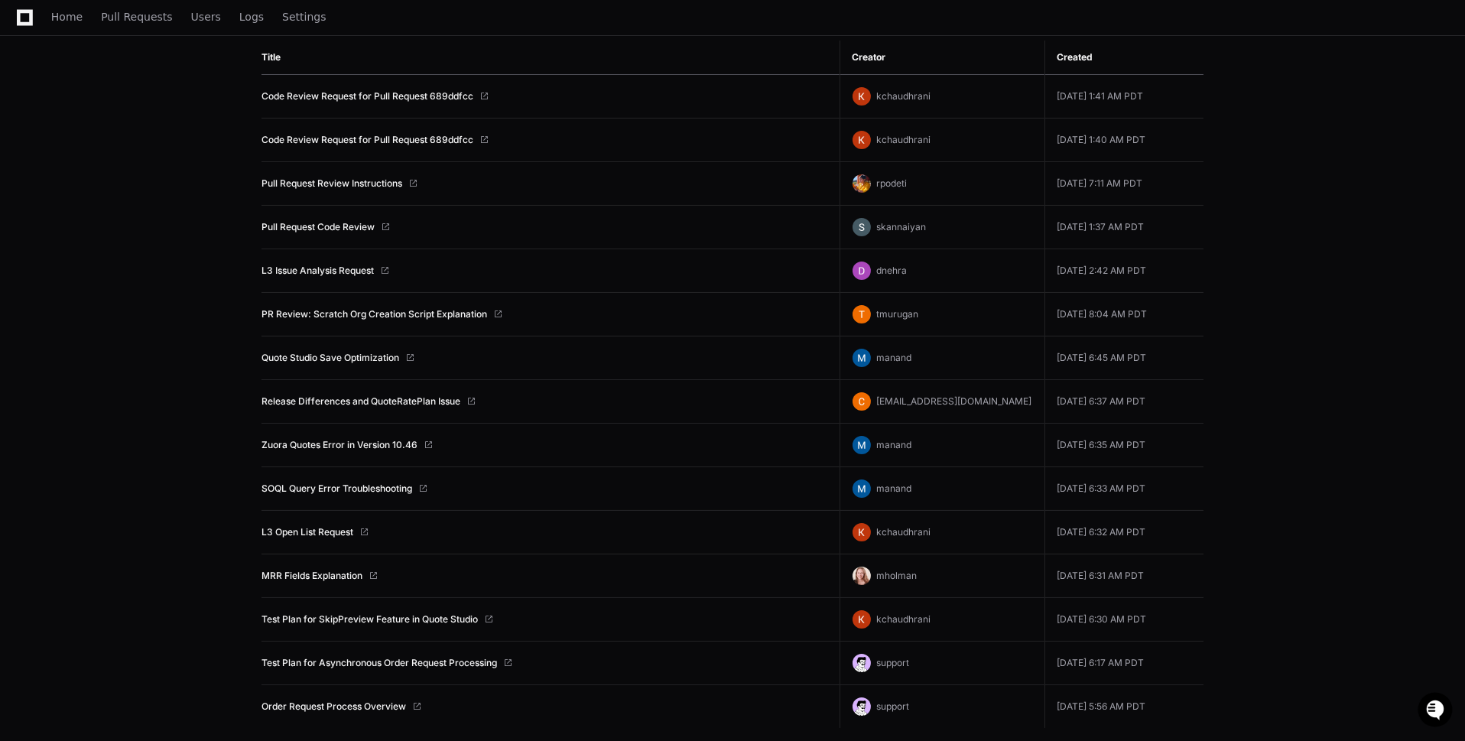
scroll to position [226, 0]
